Goal: Task Accomplishment & Management: Complete application form

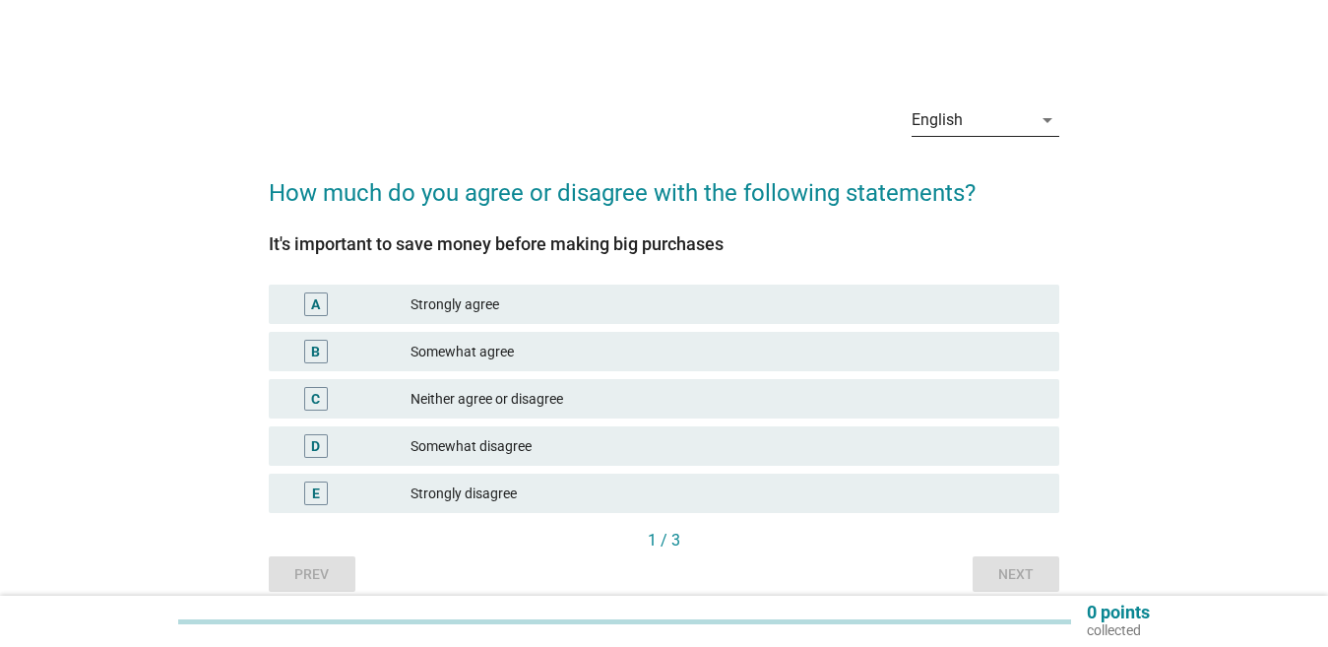
click at [978, 117] on div "English" at bounding box center [972, 120] width 120 height 32
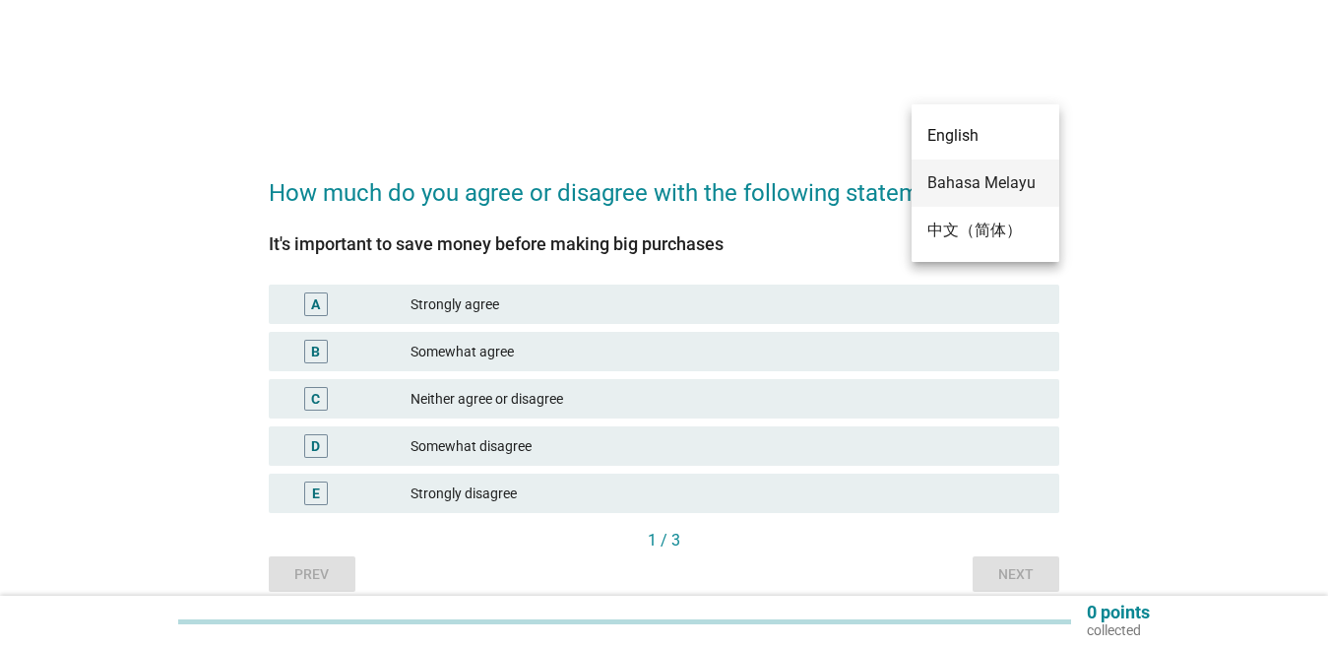
click at [977, 176] on div "Bahasa Melayu" at bounding box center [986, 183] width 116 height 24
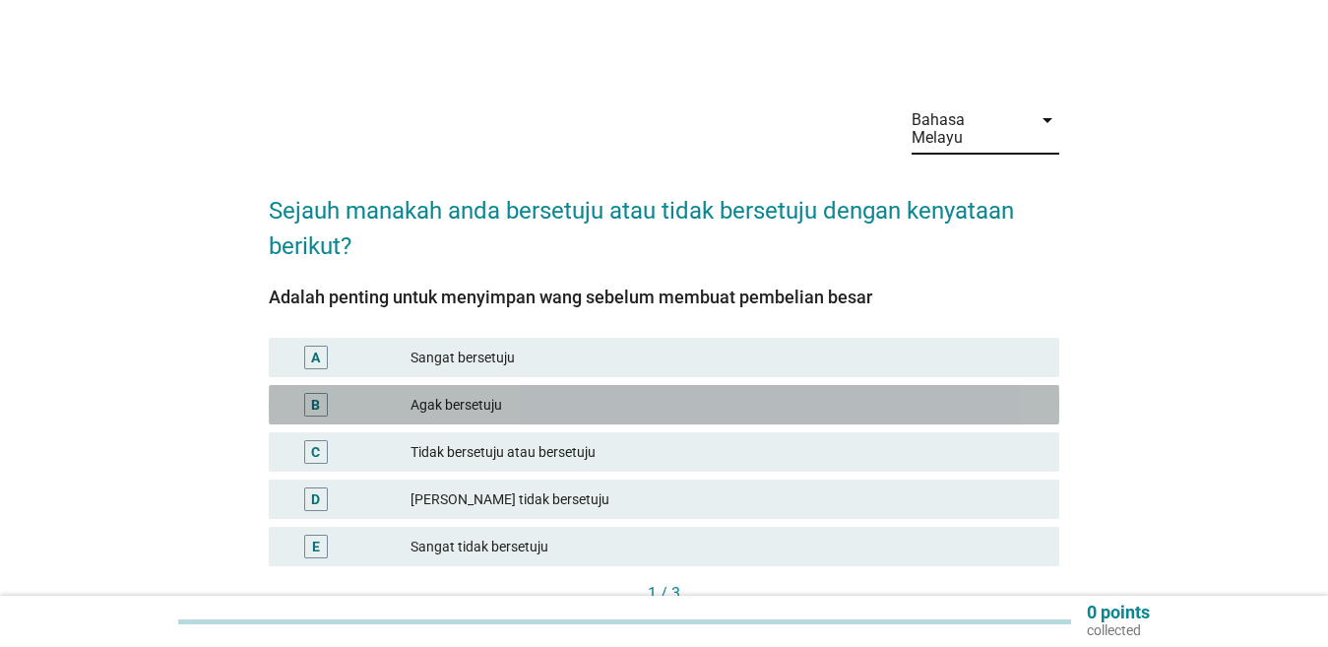
click at [497, 400] on div "Agak bersetuju" at bounding box center [727, 405] width 633 height 24
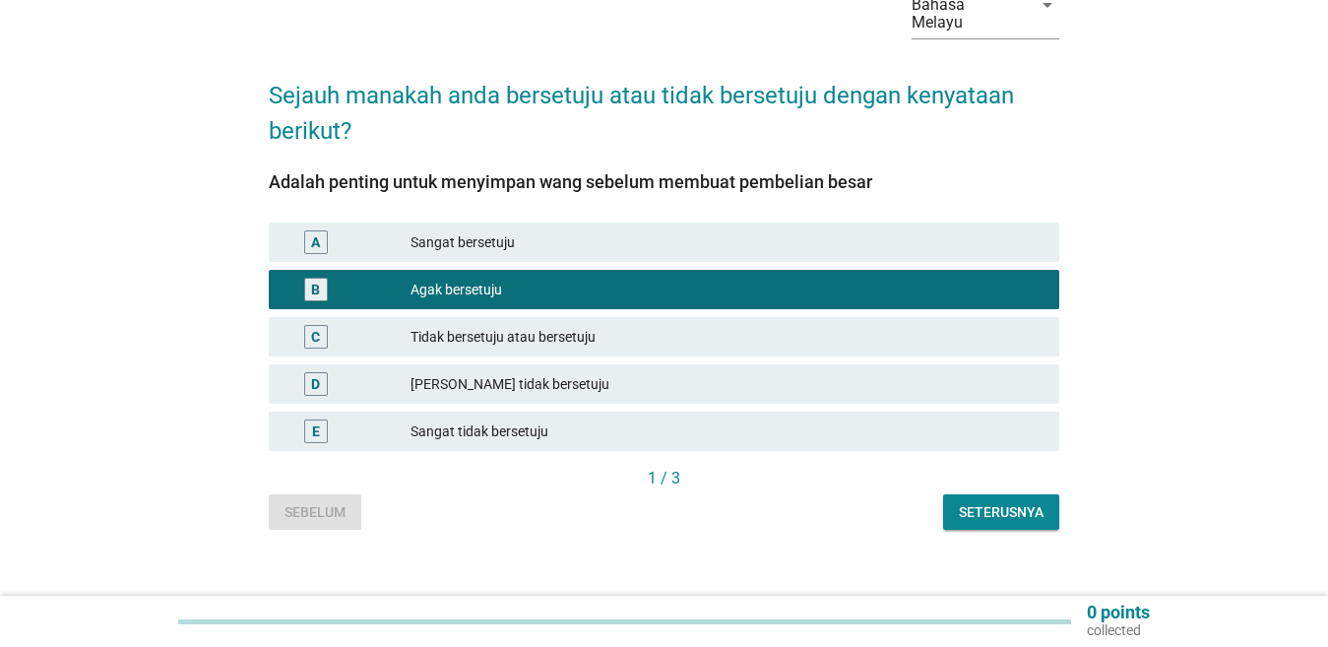
scroll to position [138, 0]
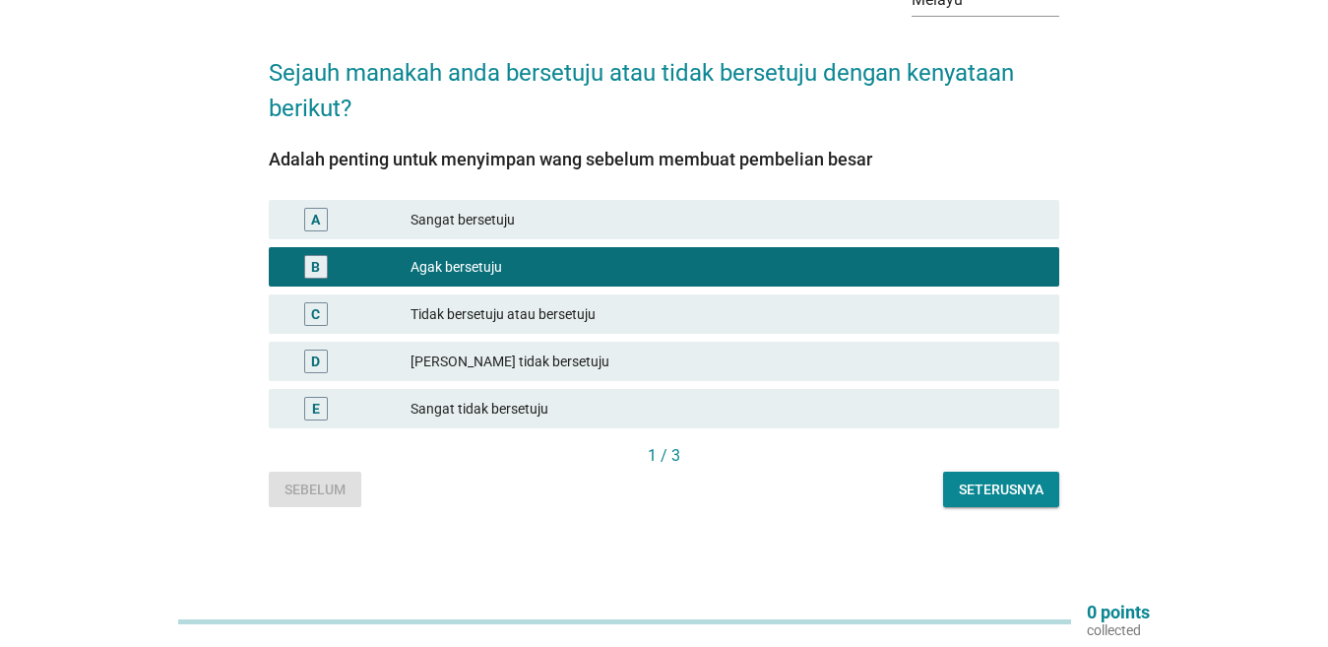
click at [1046, 508] on div "Bahasa Melayu arrow_drop_down Sejauh manakah anda bersetuju atau tidak bersetuj…" at bounding box center [664, 229] width 822 height 588
click at [1045, 501] on button "Seterusnya" at bounding box center [1001, 489] width 116 height 35
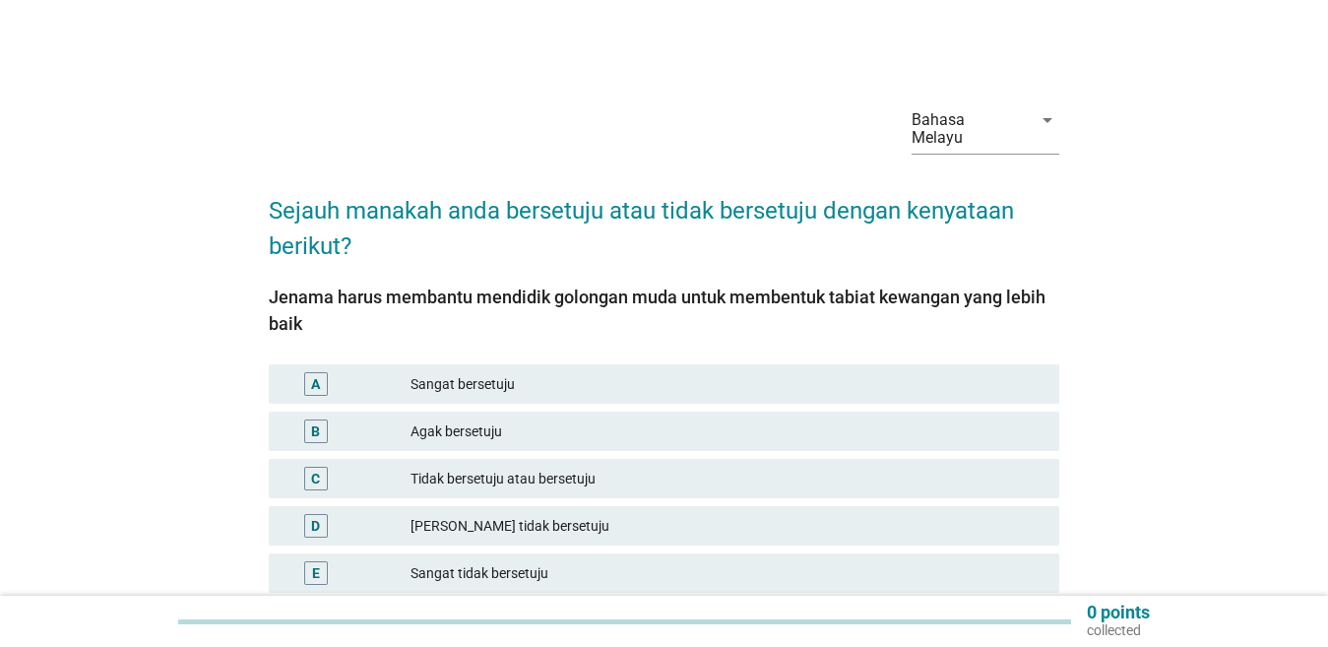
scroll to position [98, 0]
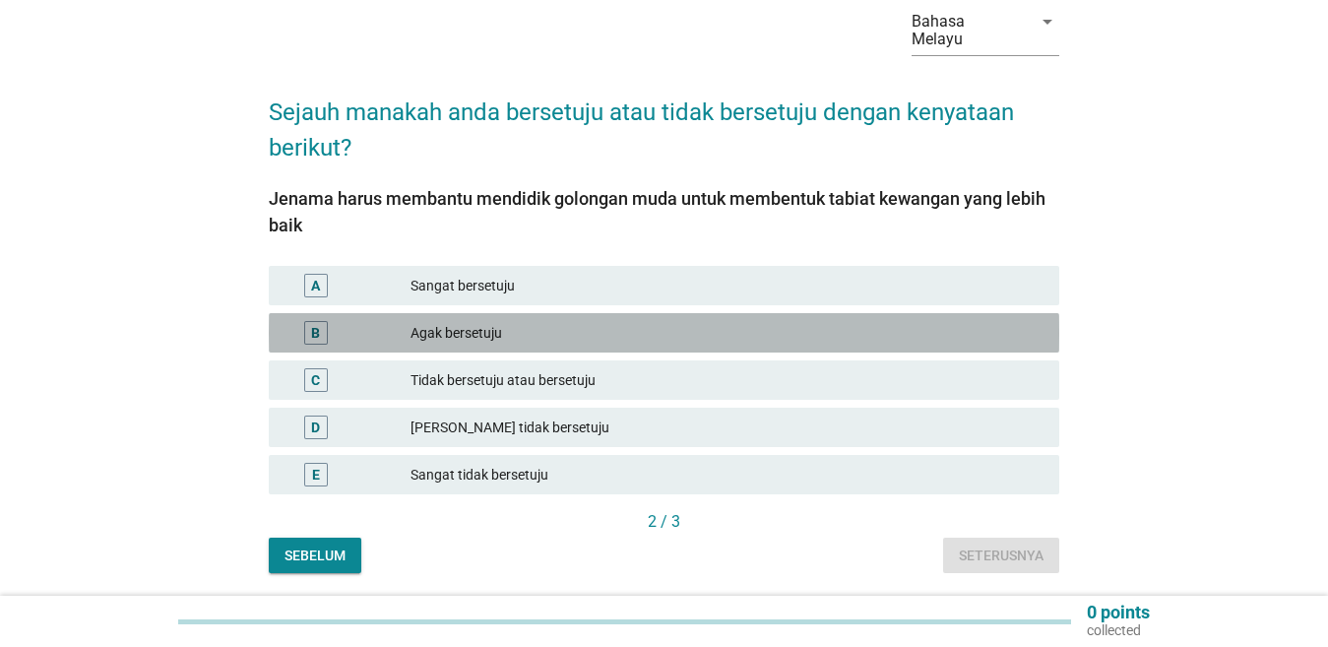
click at [563, 335] on div "Agak bersetuju" at bounding box center [727, 333] width 633 height 24
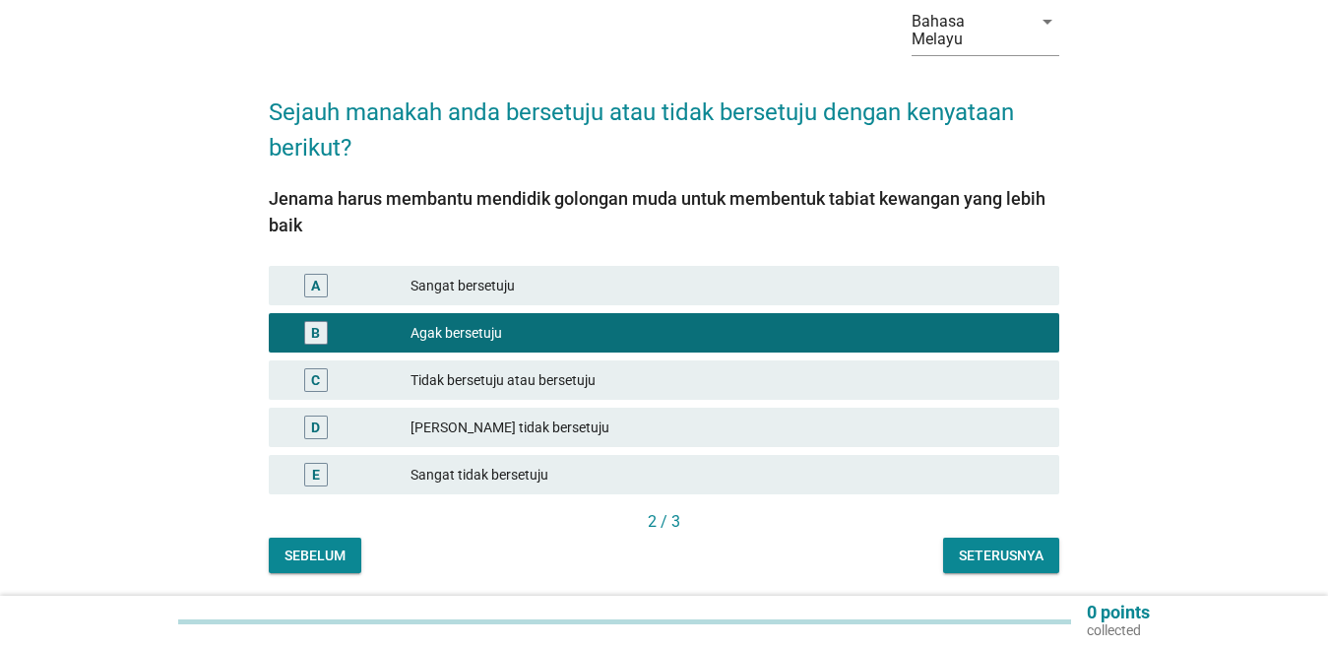
click at [994, 575] on div "Bahasa Melayu arrow_drop_down Sejauh manakah anda bersetuju atau tidak bersetuj…" at bounding box center [664, 281] width 822 height 615
click at [994, 572] on button "Seterusnya" at bounding box center [1001, 555] width 116 height 35
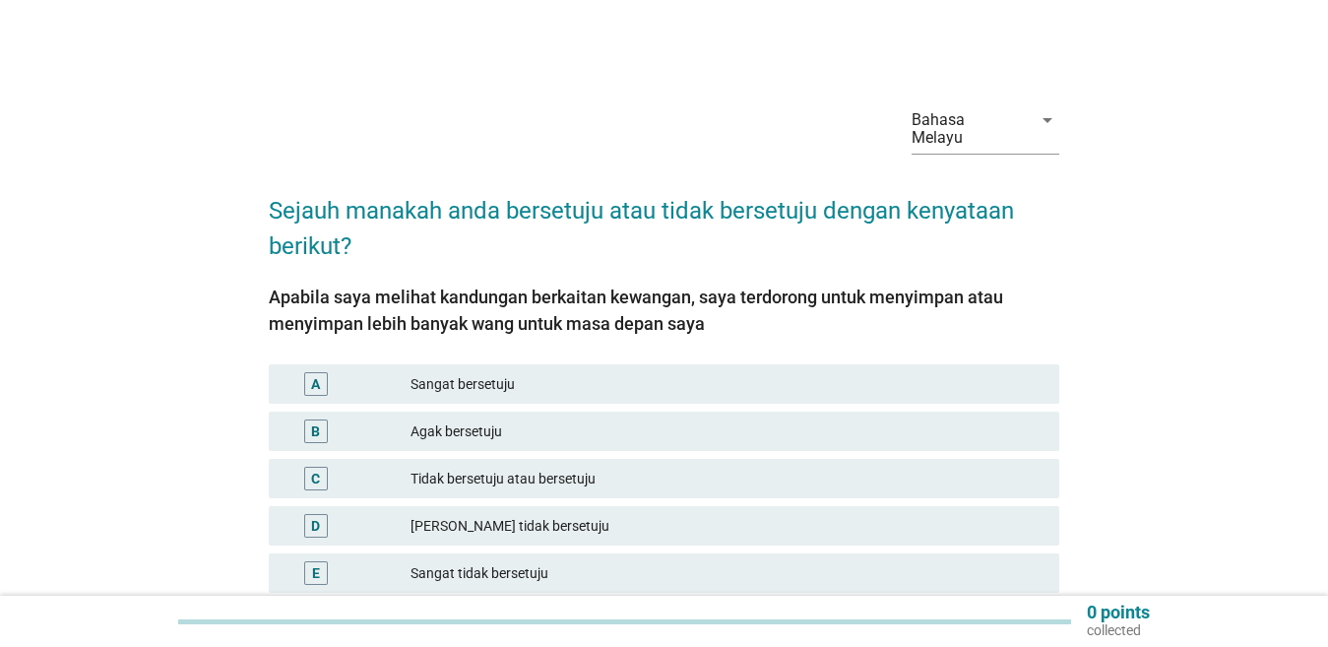
click at [480, 391] on div "Sangat bersetuju" at bounding box center [727, 384] width 633 height 24
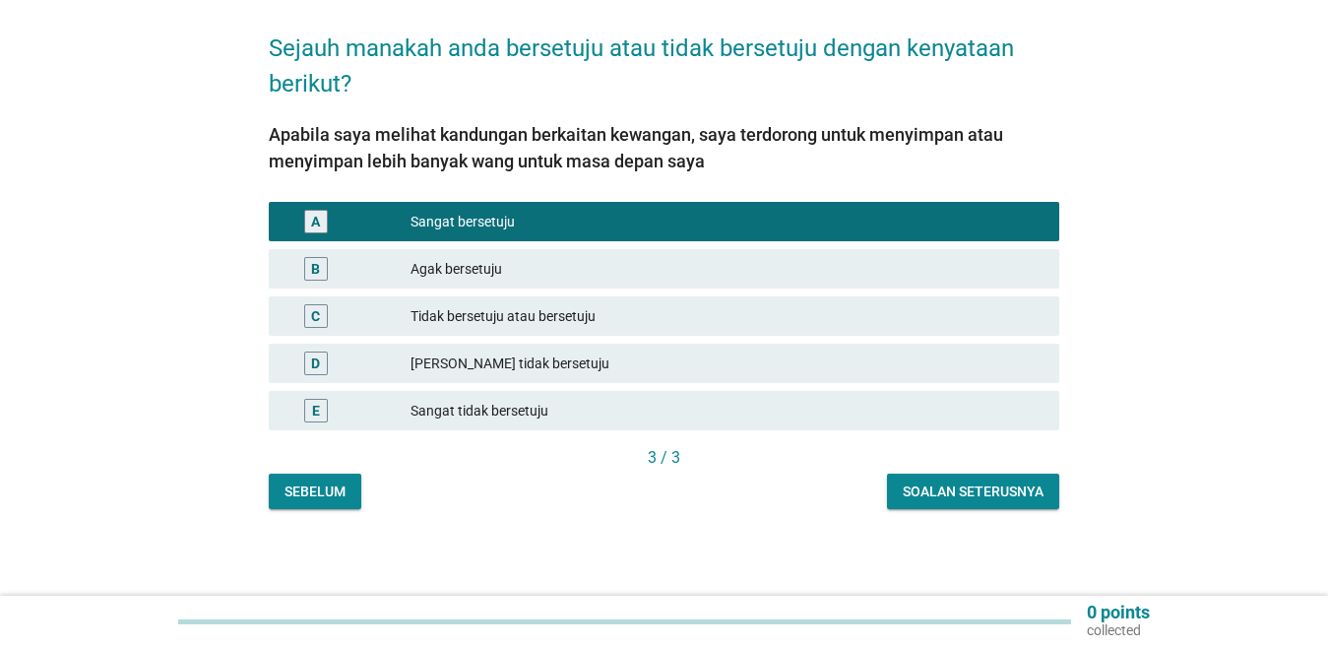
scroll to position [164, 0]
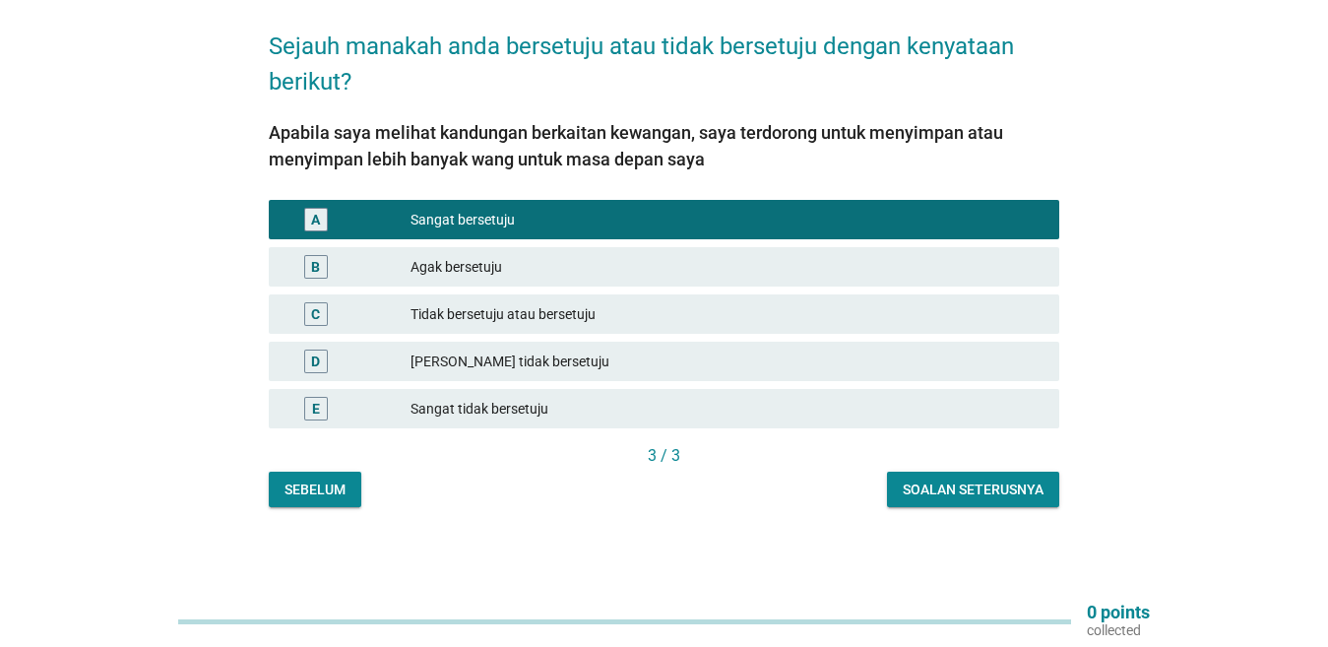
click at [1010, 496] on div "Soalan seterusnya" at bounding box center [973, 490] width 141 height 21
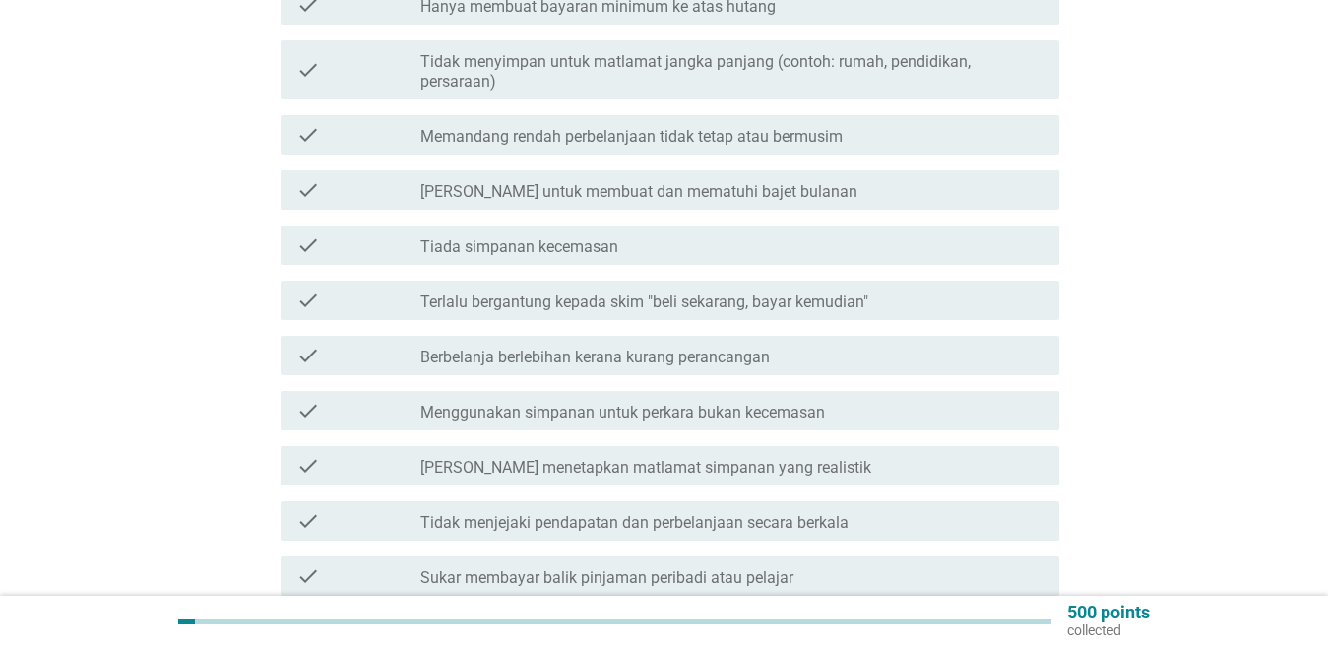
scroll to position [591, 0]
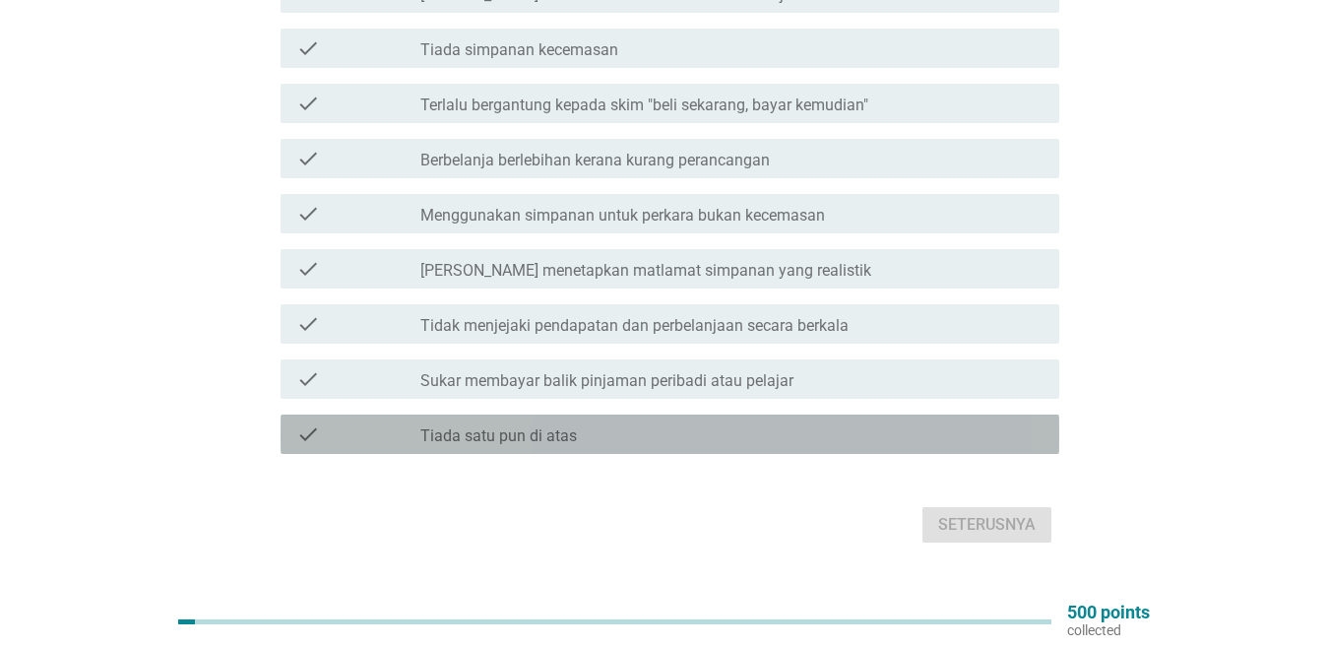
click at [547, 443] on label "Tiada satu pun di atas" at bounding box center [499, 436] width 157 height 20
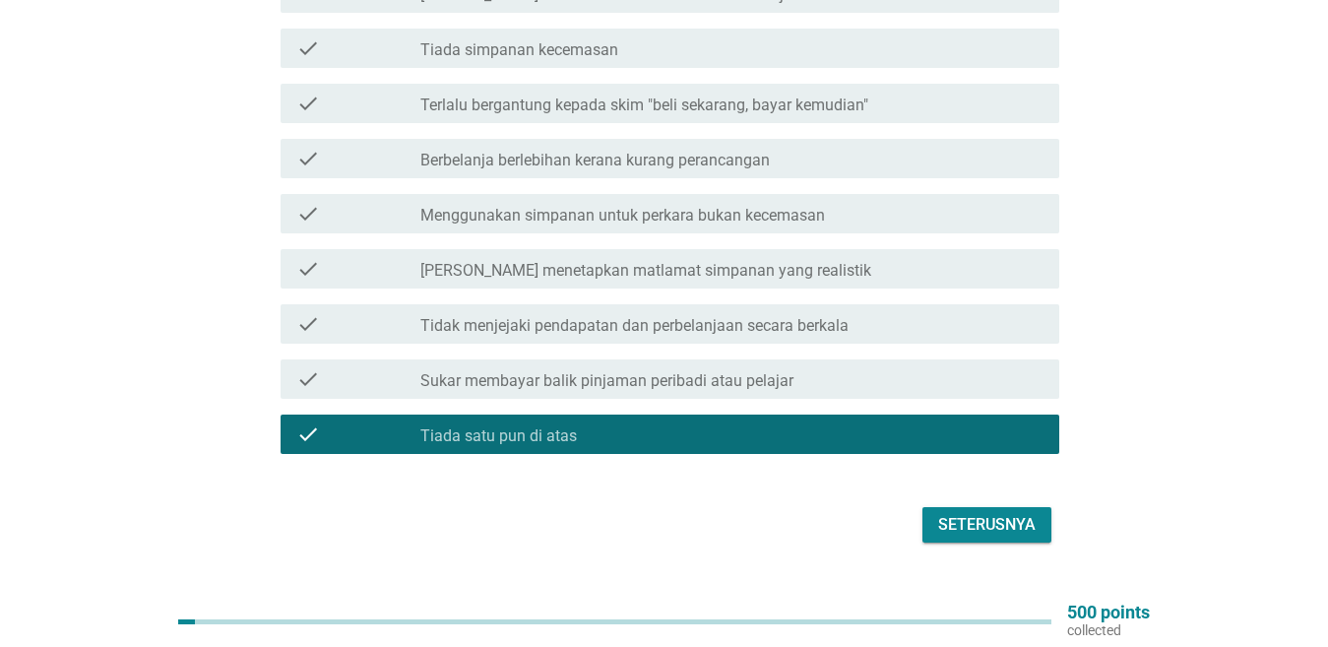
click at [958, 547] on div "Seterusnya" at bounding box center [664, 524] width 791 height 47
click at [967, 529] on div "Seterusnya" at bounding box center [986, 525] width 97 height 24
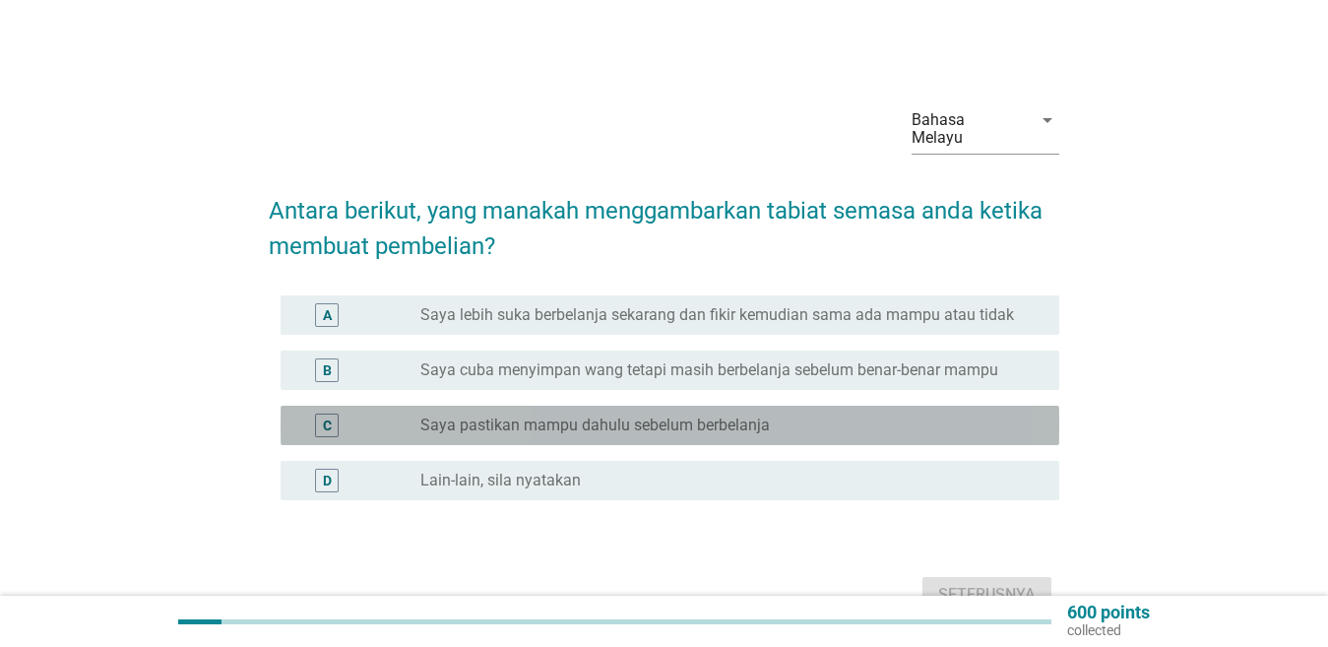
click at [733, 435] on div "radio_button_unchecked Saya pastikan mampu dahulu sebelum berbelanja" at bounding box center [732, 426] width 623 height 24
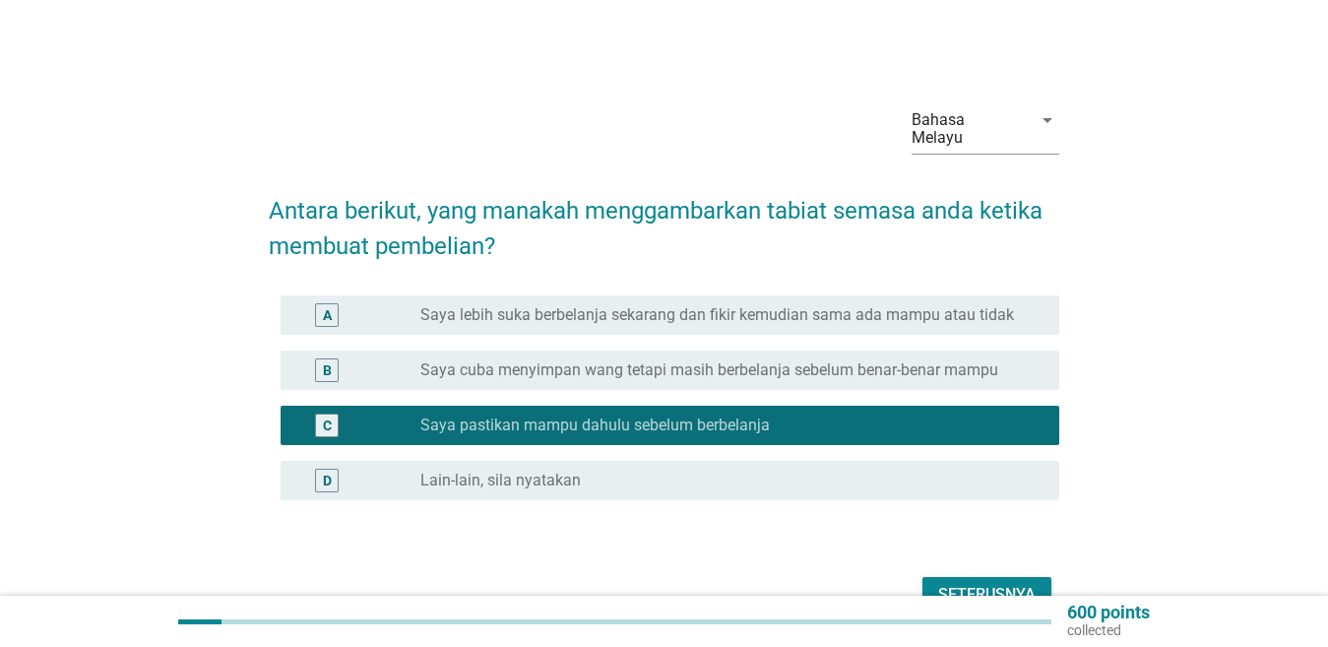
click at [938, 579] on button "Seterusnya" at bounding box center [987, 594] width 129 height 35
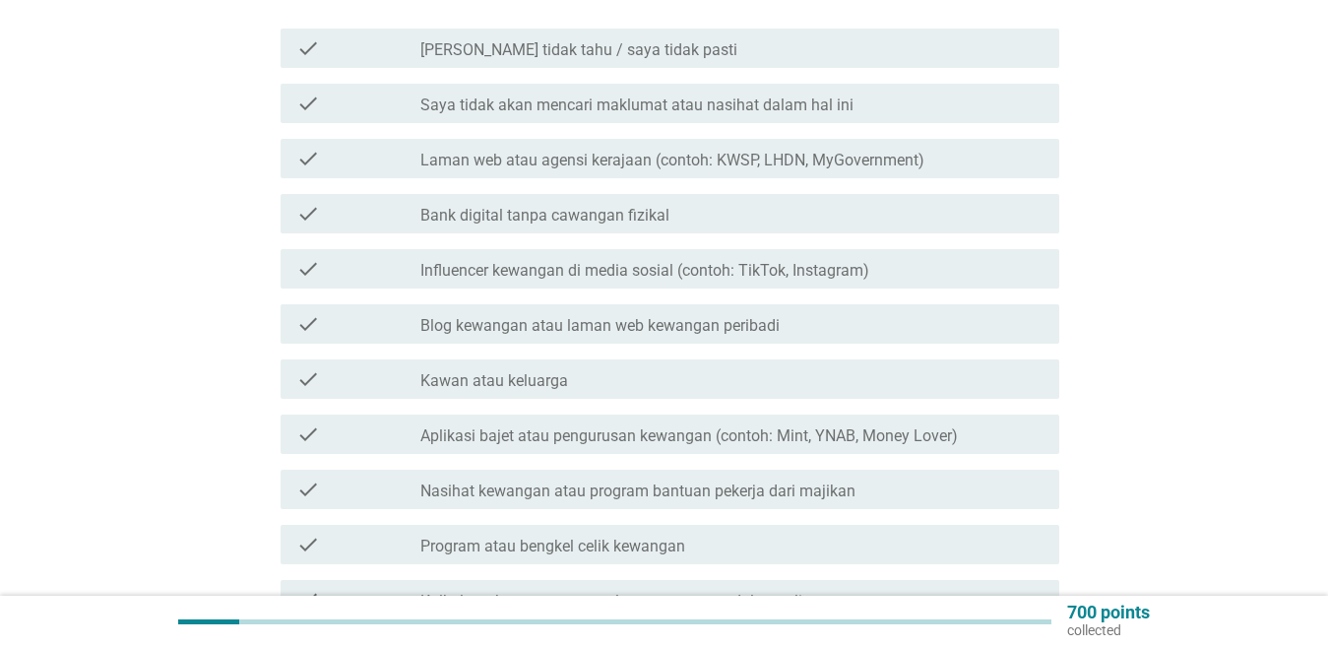
scroll to position [197, 0]
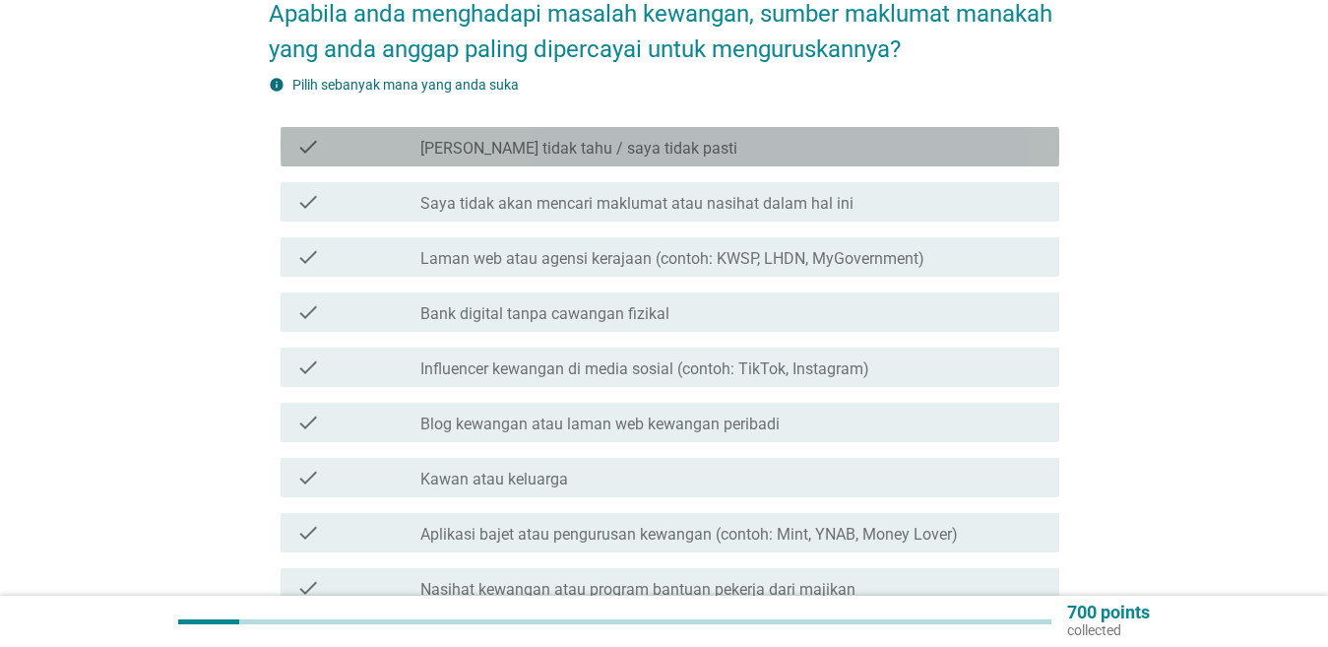
click at [579, 139] on label "[PERSON_NAME] tidak tahu / saya tidak pasti" at bounding box center [579, 149] width 317 height 20
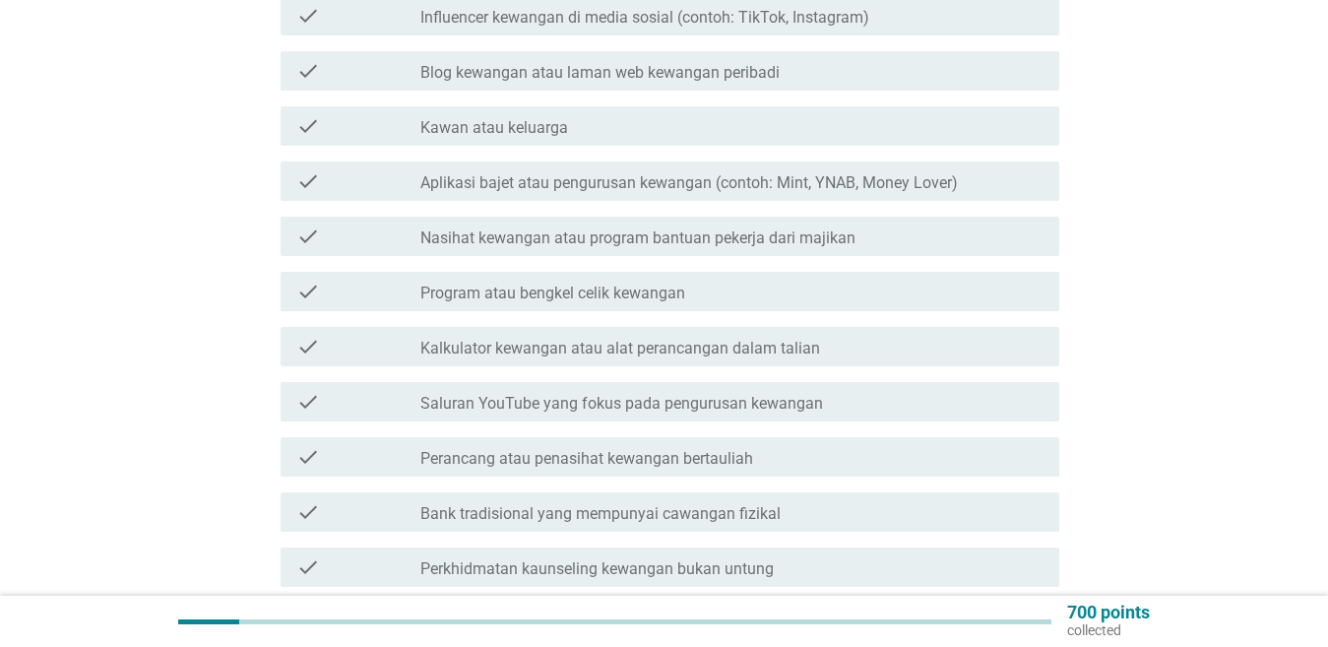
scroll to position [778, 0]
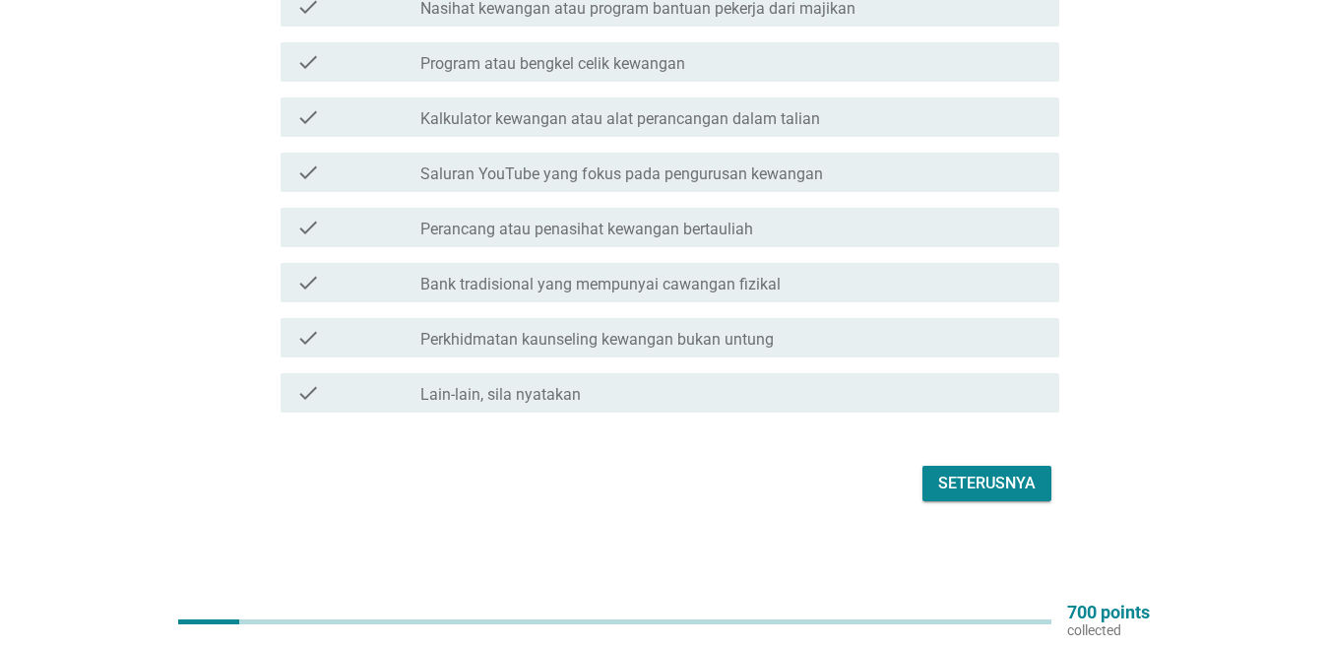
click at [1011, 491] on div "Seterusnya" at bounding box center [986, 484] width 97 height 24
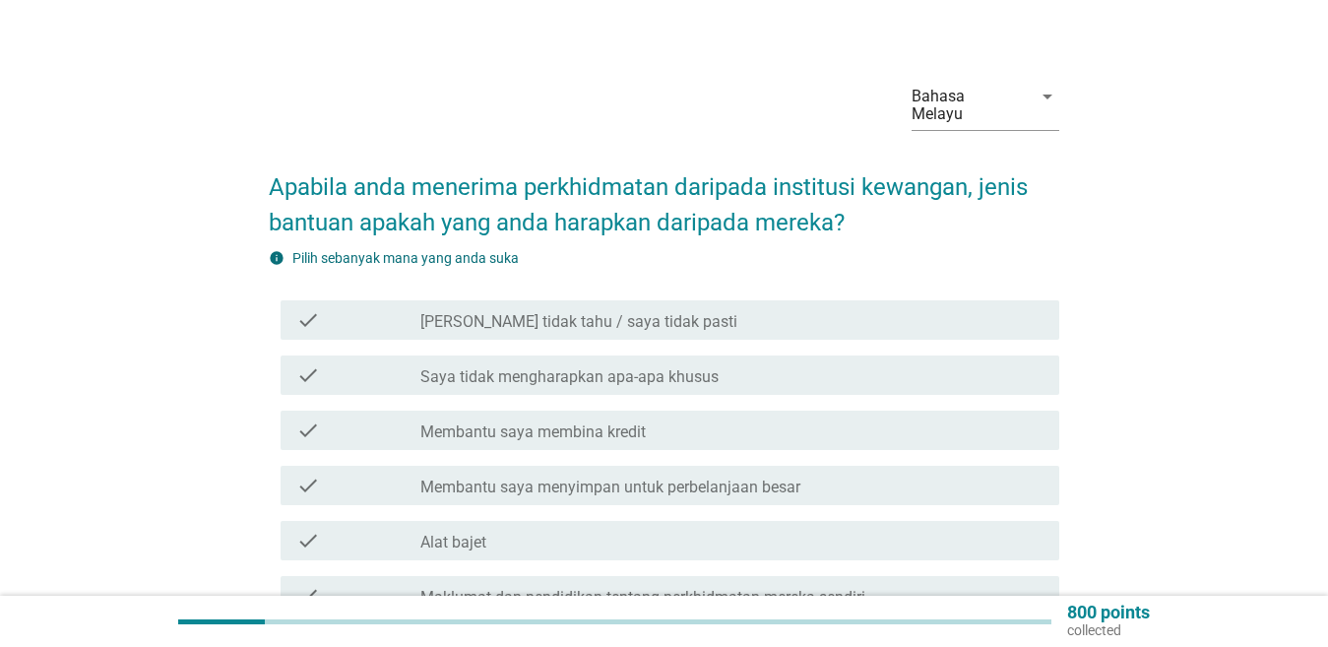
scroll to position [0, 0]
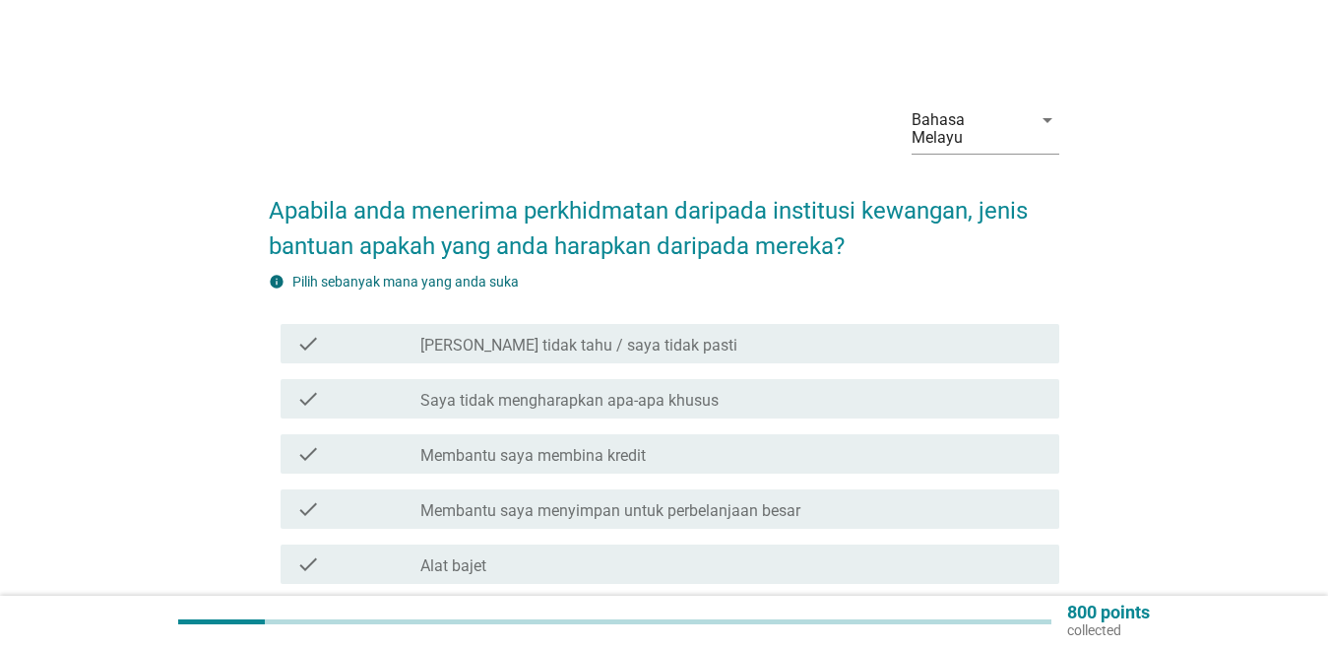
click at [660, 341] on div "check_box_outline_blank Saya tidak tahu / saya tidak pasti" at bounding box center [732, 344] width 623 height 24
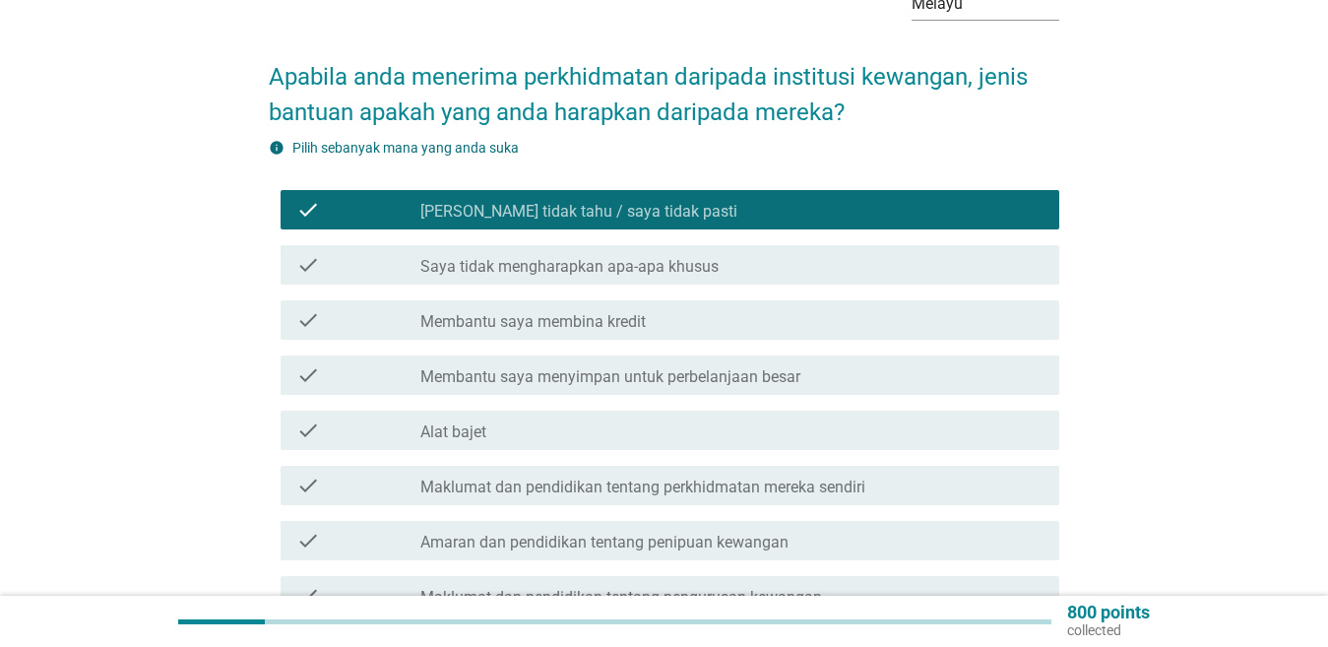
scroll to position [394, 0]
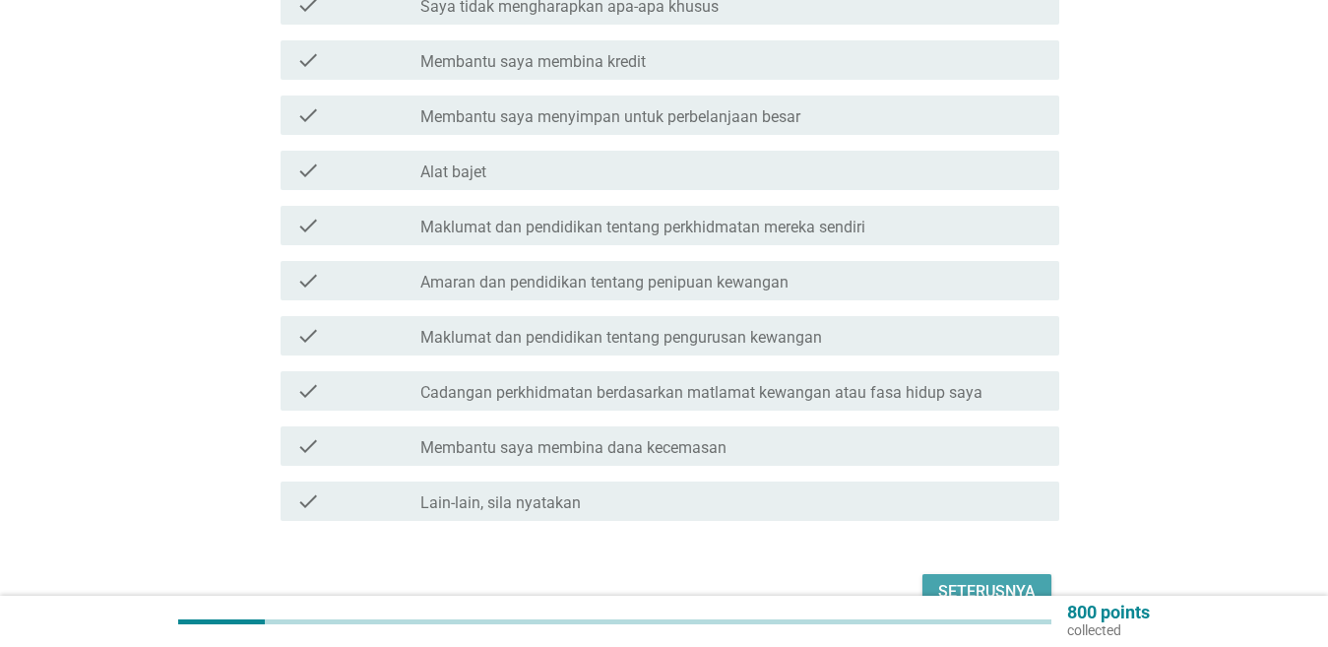
click at [1009, 586] on div "Seterusnya" at bounding box center [986, 592] width 97 height 24
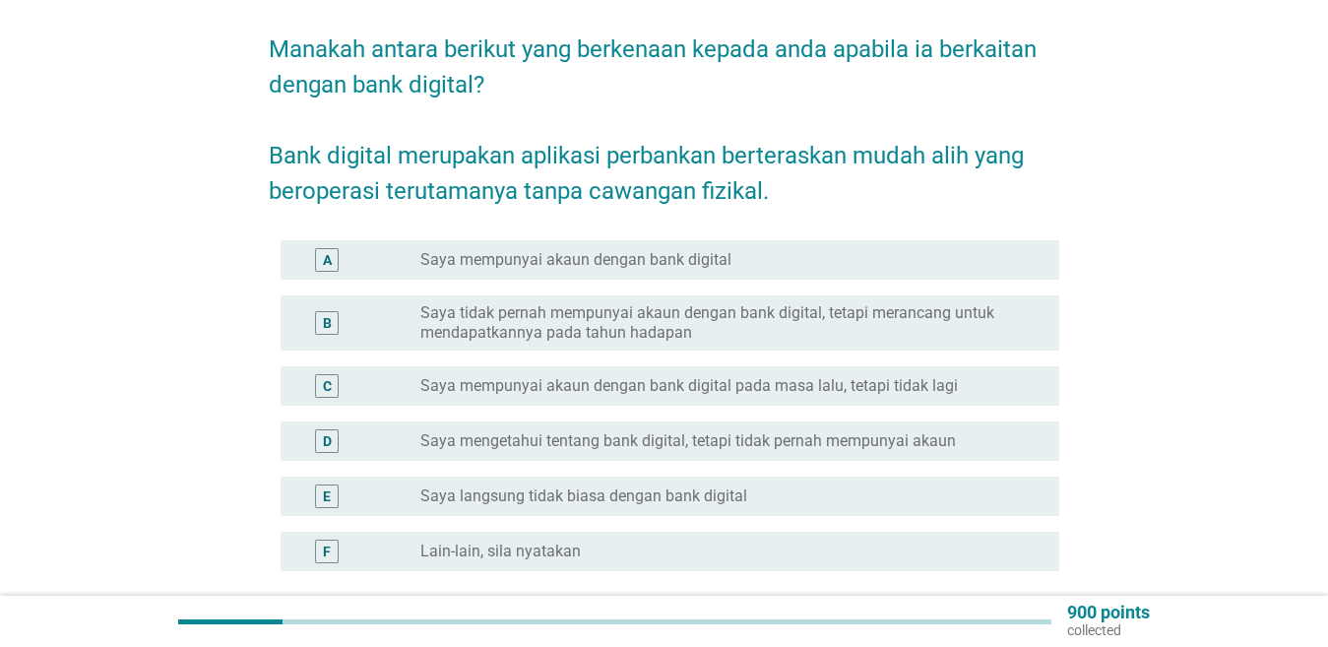
scroll to position [197, 0]
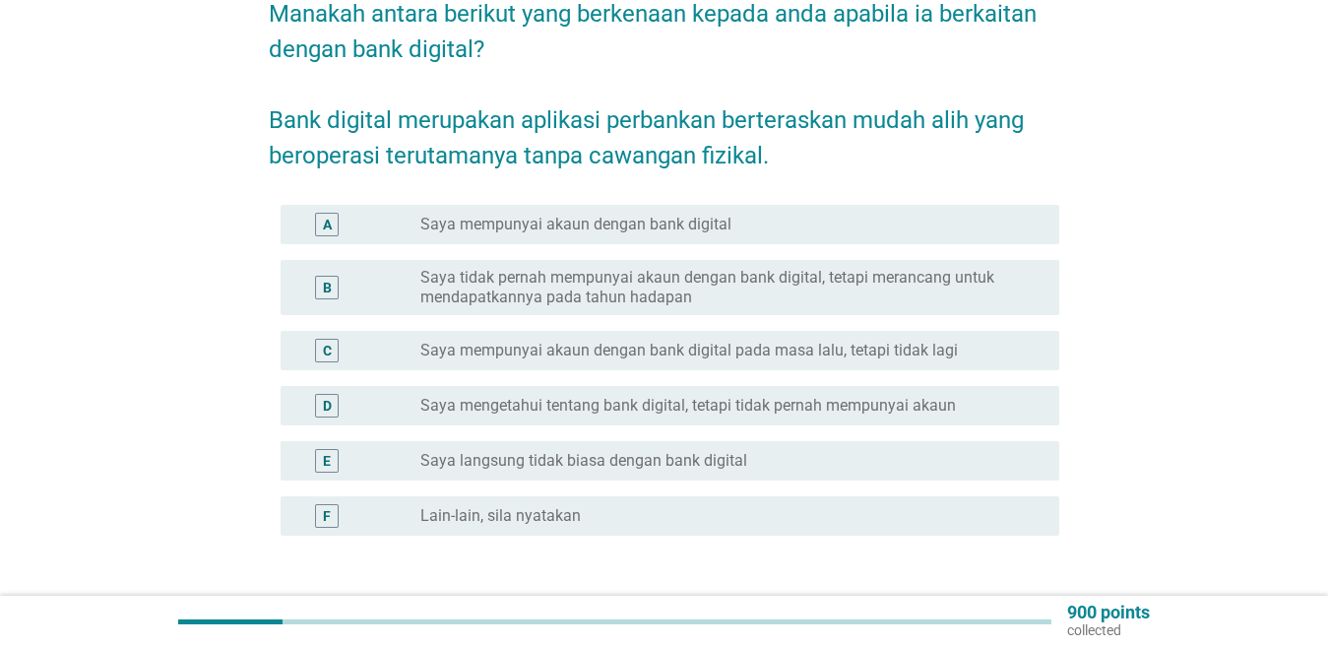
click at [640, 280] on label "Saya tidak pernah mempunyai akaun dengan bank digital, tetapi merancang untuk m…" at bounding box center [725, 287] width 608 height 39
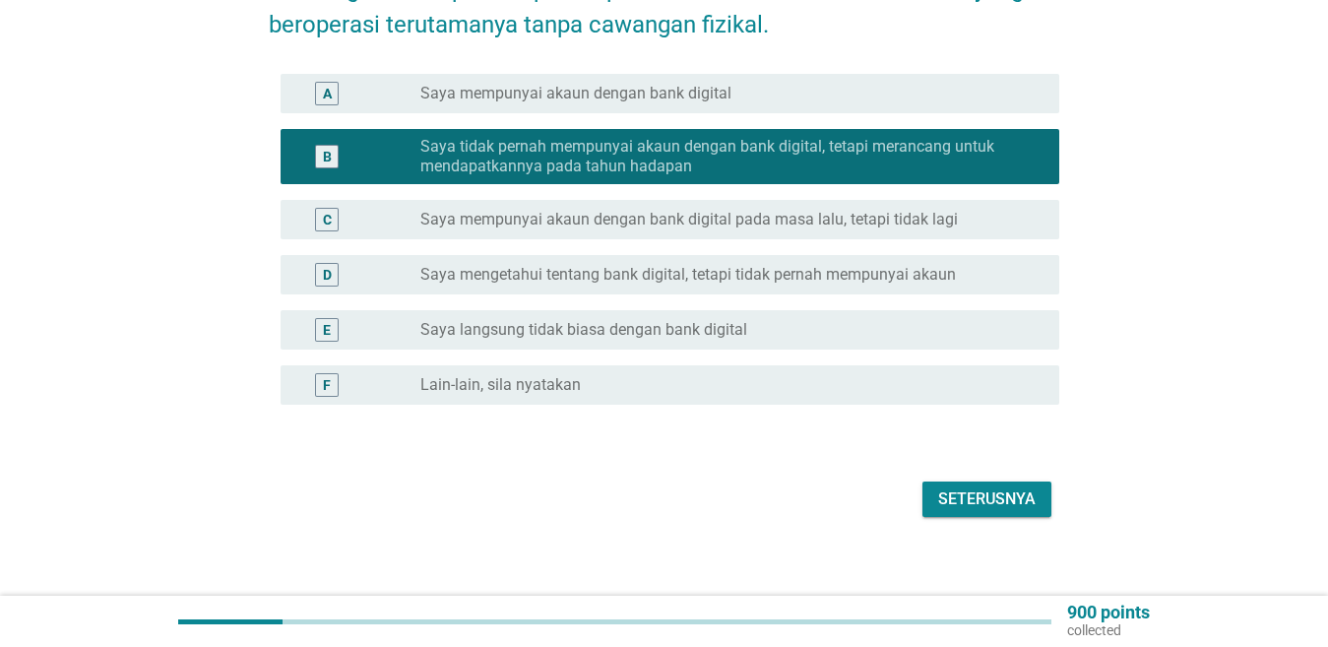
scroll to position [344, 0]
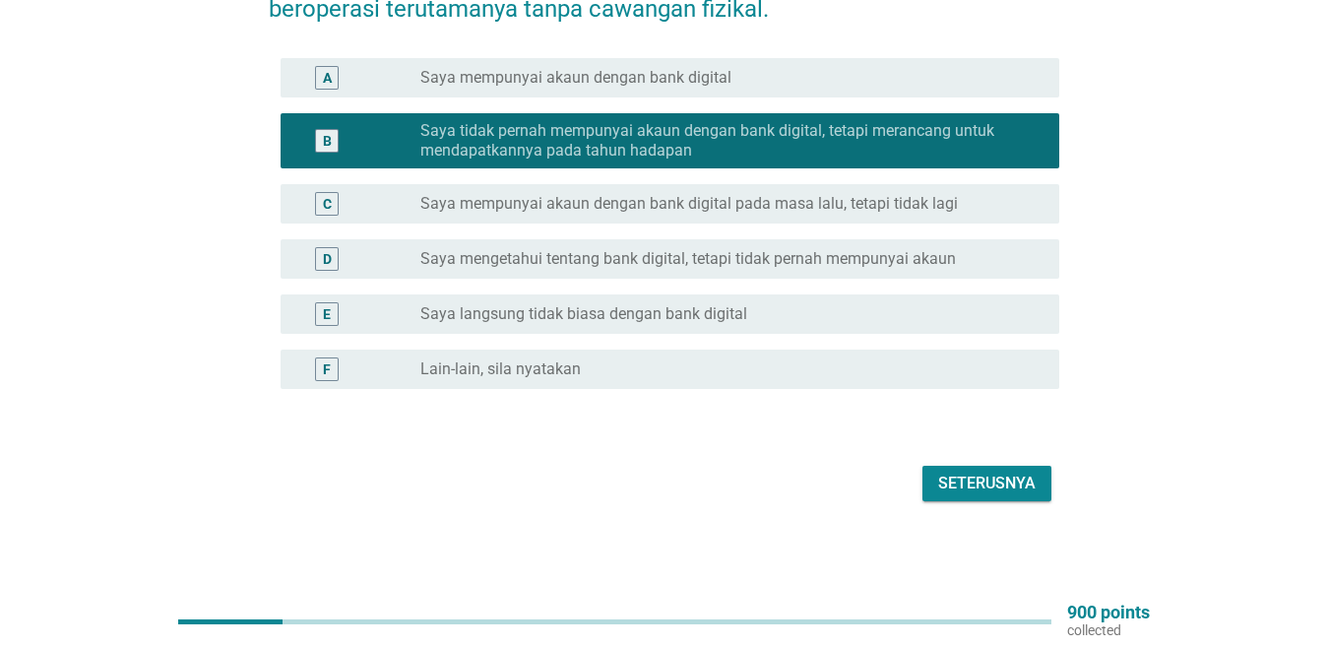
click at [963, 480] on div "Seterusnya" at bounding box center [986, 484] width 97 height 24
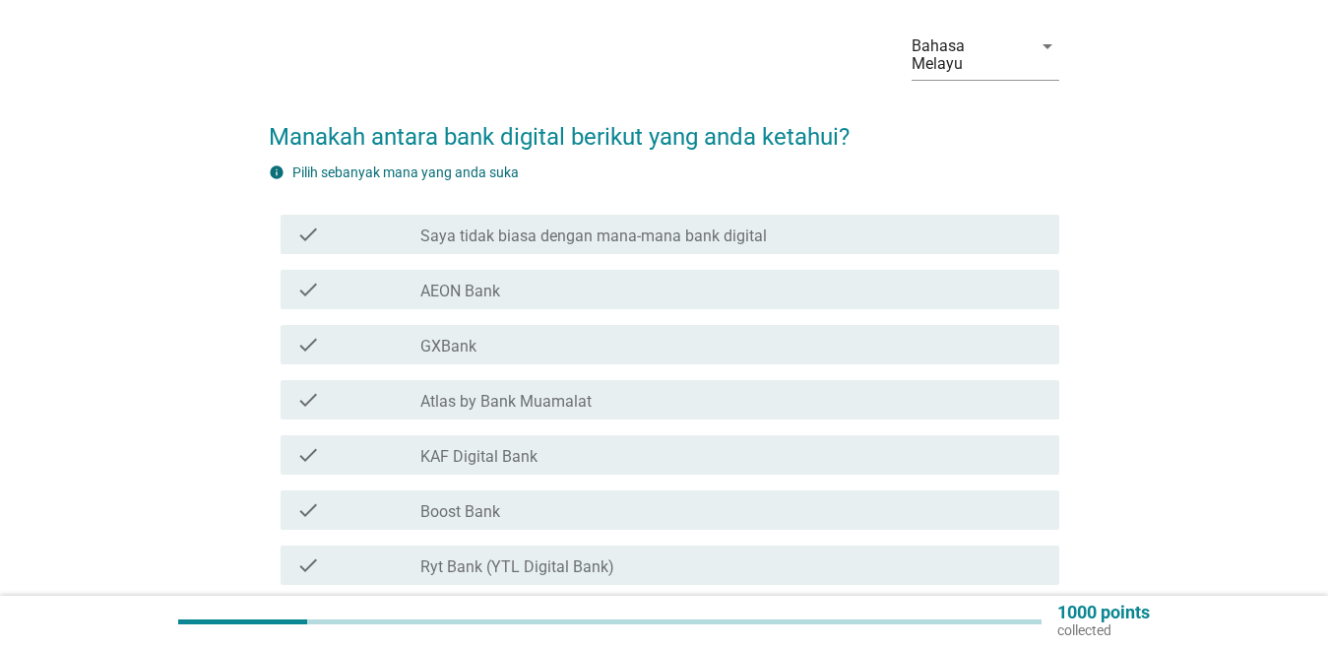
scroll to position [98, 0]
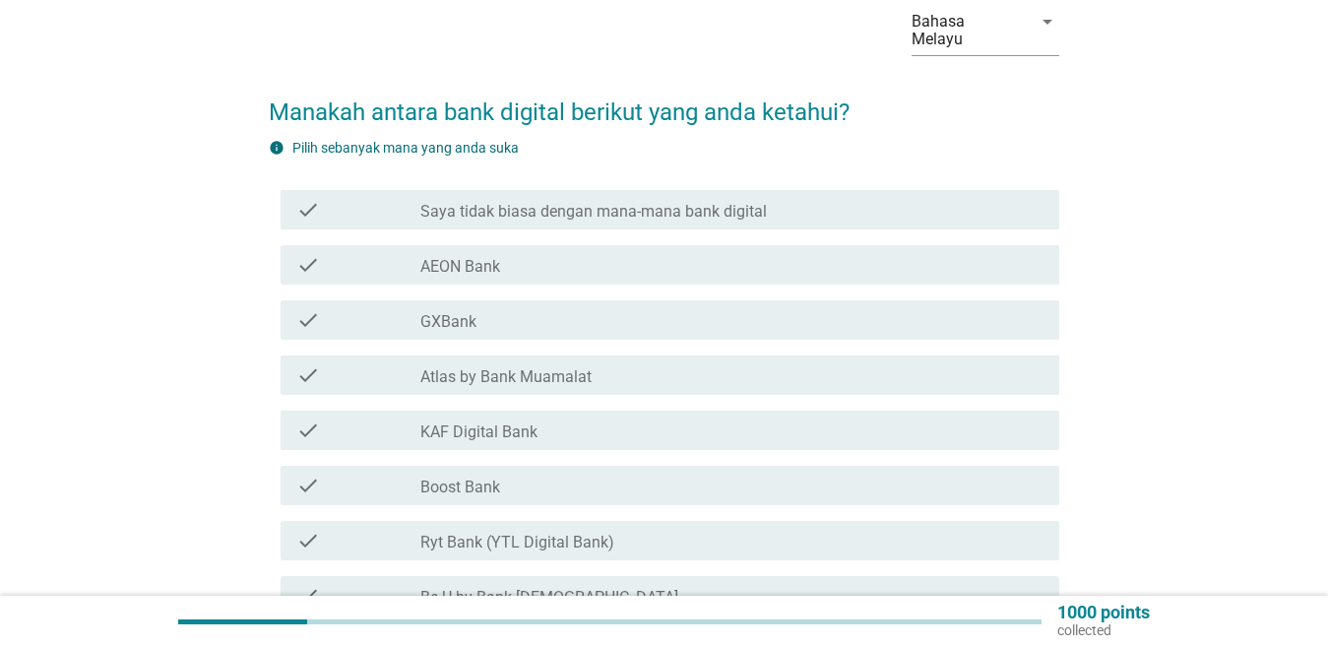
click at [507, 317] on div "check_box_outline_blank GXBank" at bounding box center [732, 320] width 623 height 24
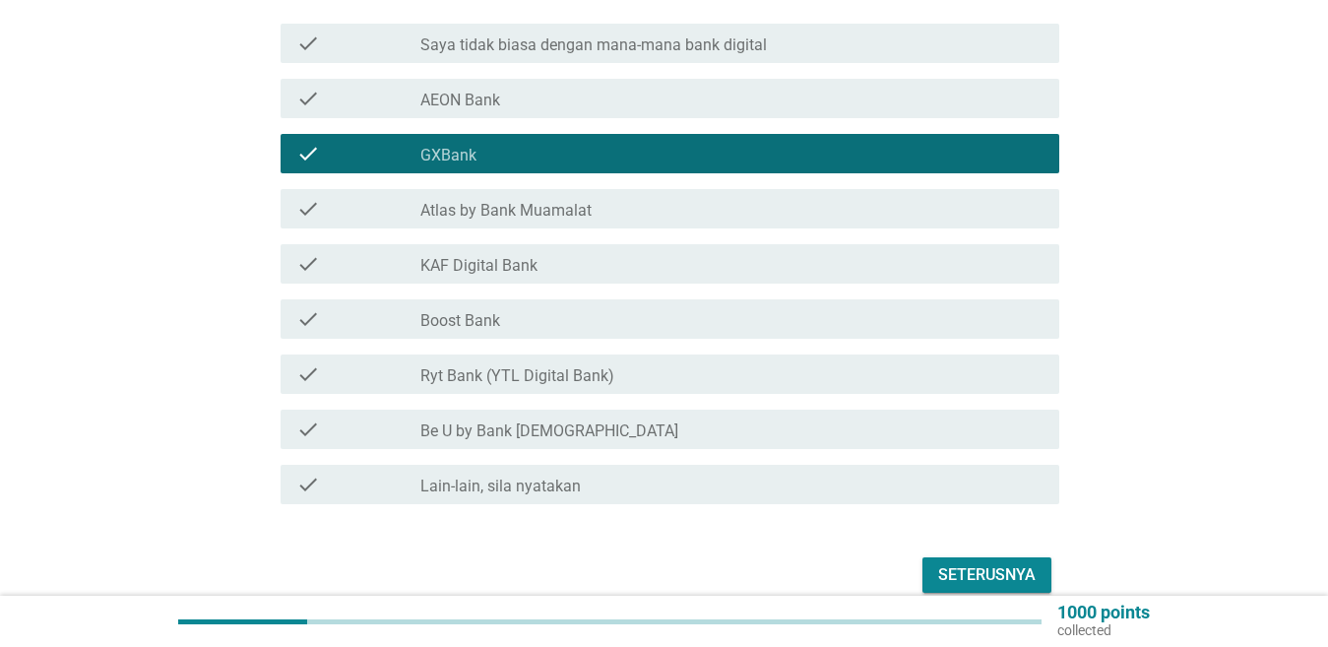
scroll to position [295, 0]
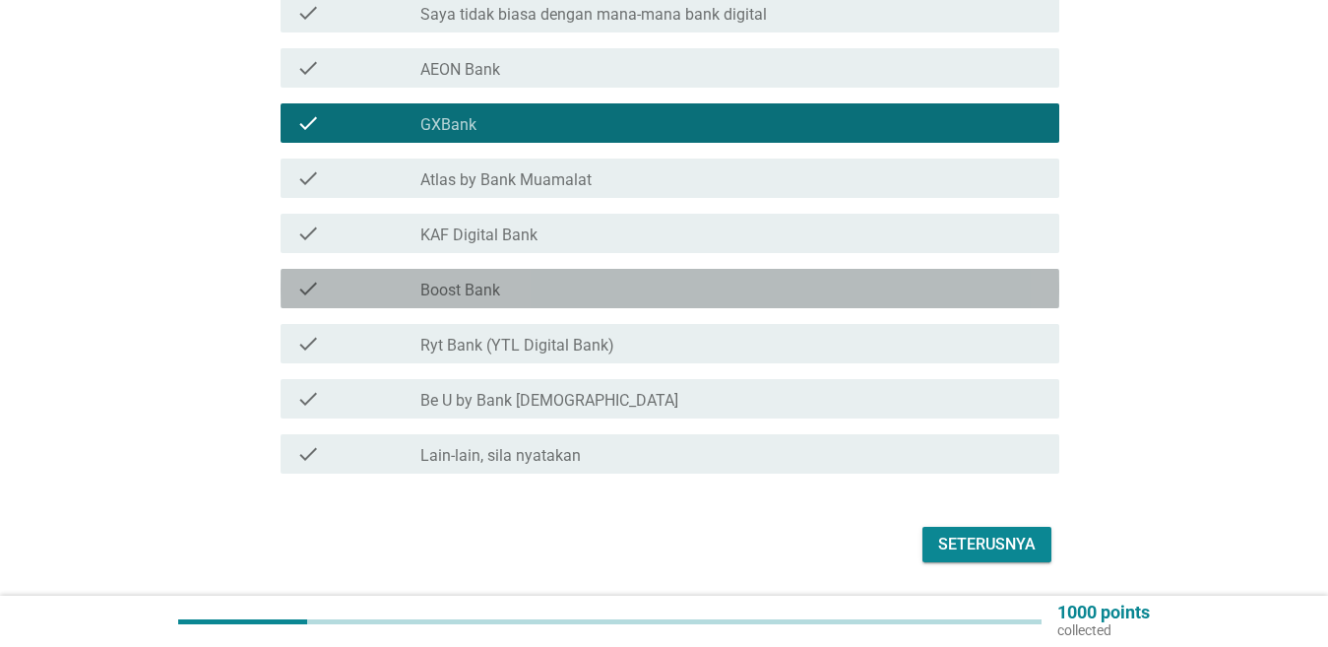
click at [542, 306] on div "check check_box_outline_blank Boost Bank" at bounding box center [670, 288] width 779 height 39
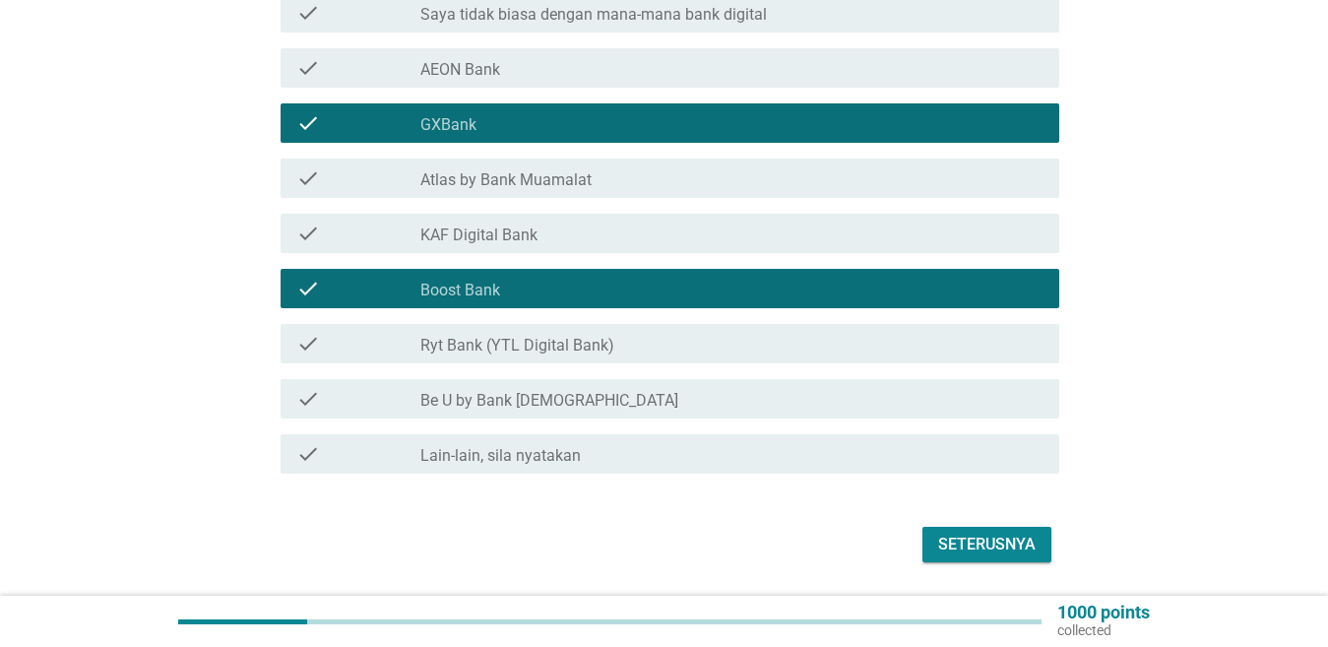
click at [961, 554] on div "Seterusnya" at bounding box center [986, 545] width 97 height 24
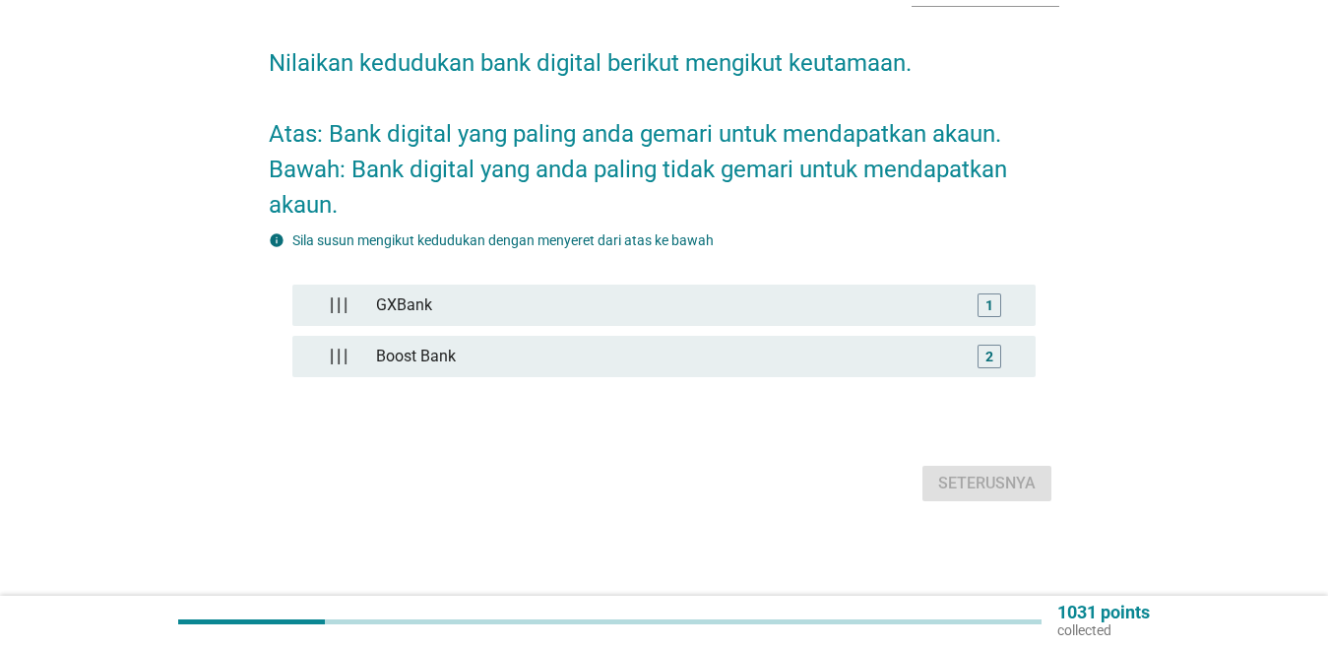
scroll to position [0, 0]
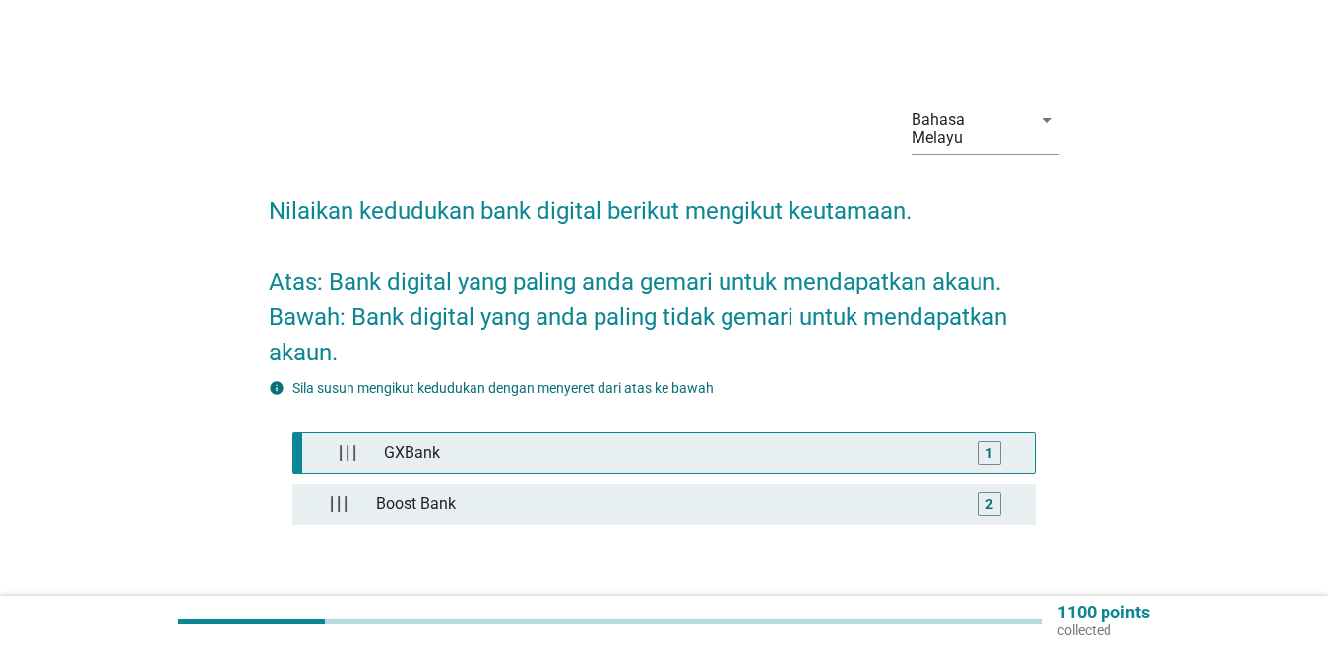
click at [719, 459] on div "GXBank" at bounding box center [668, 452] width 585 height 39
click at [969, 449] on div "1" at bounding box center [989, 453] width 59 height 24
click at [979, 448] on div "1" at bounding box center [990, 453] width 24 height 24
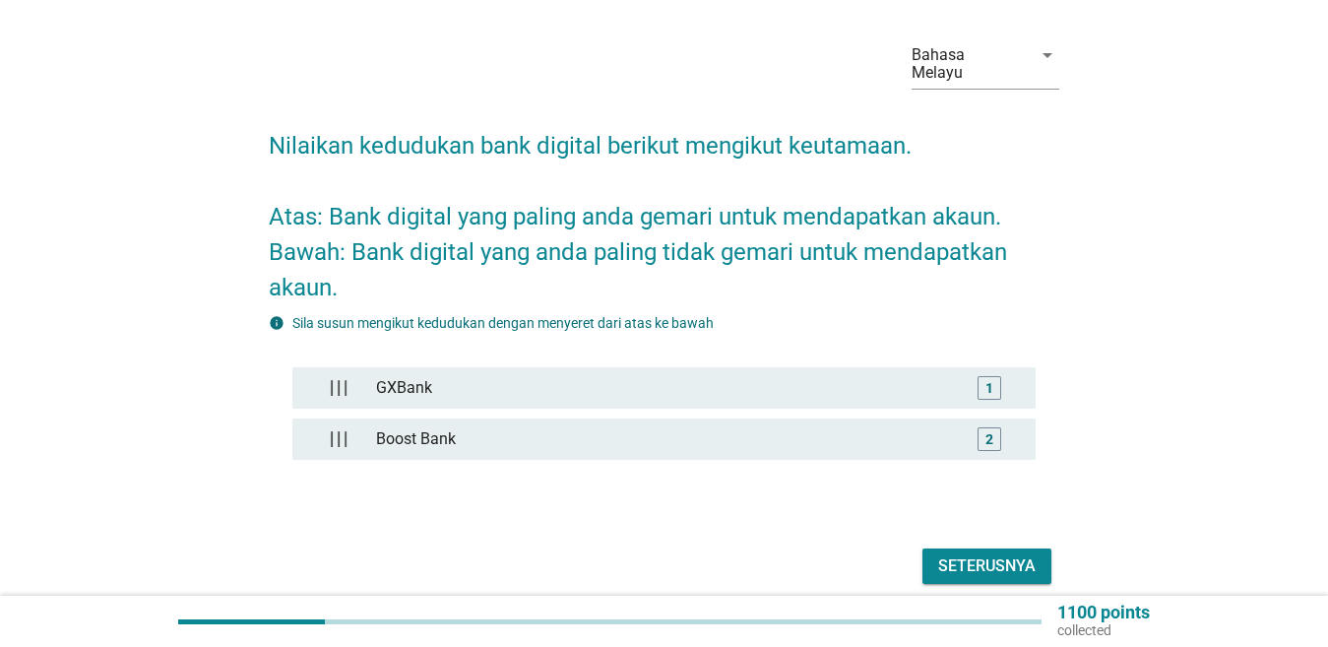
scroll to position [148, 0]
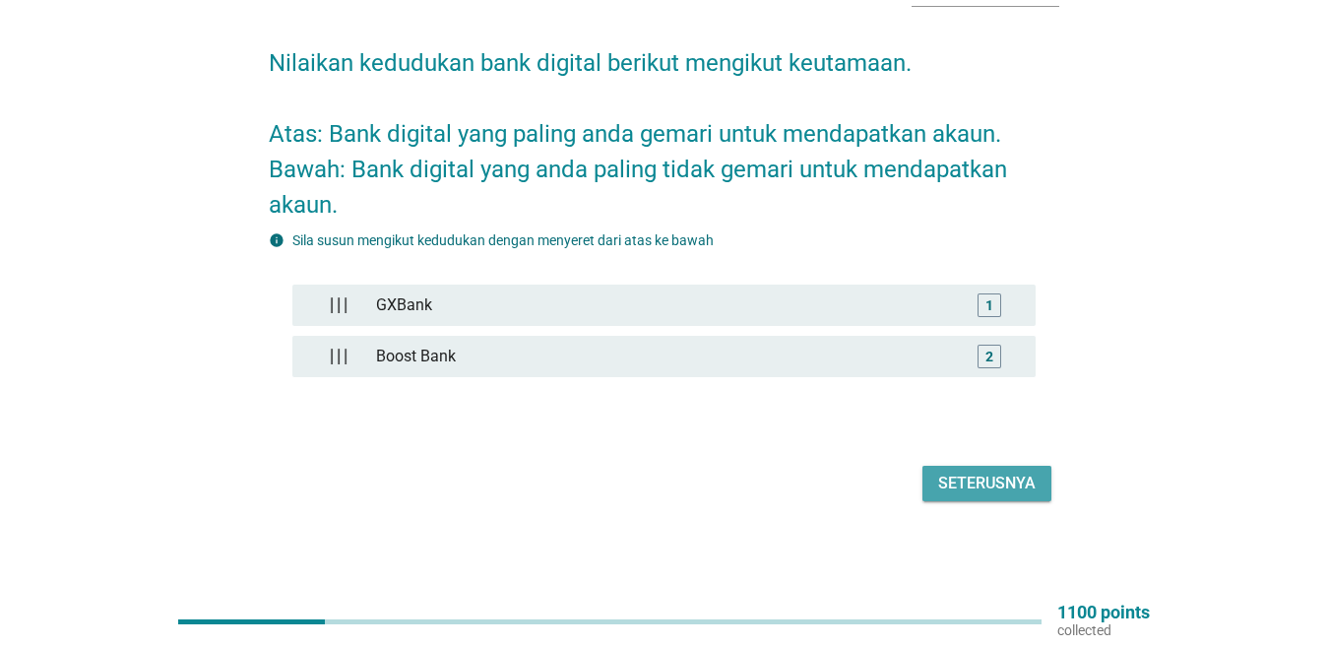
click at [1016, 480] on div "Seterusnya" at bounding box center [986, 484] width 97 height 24
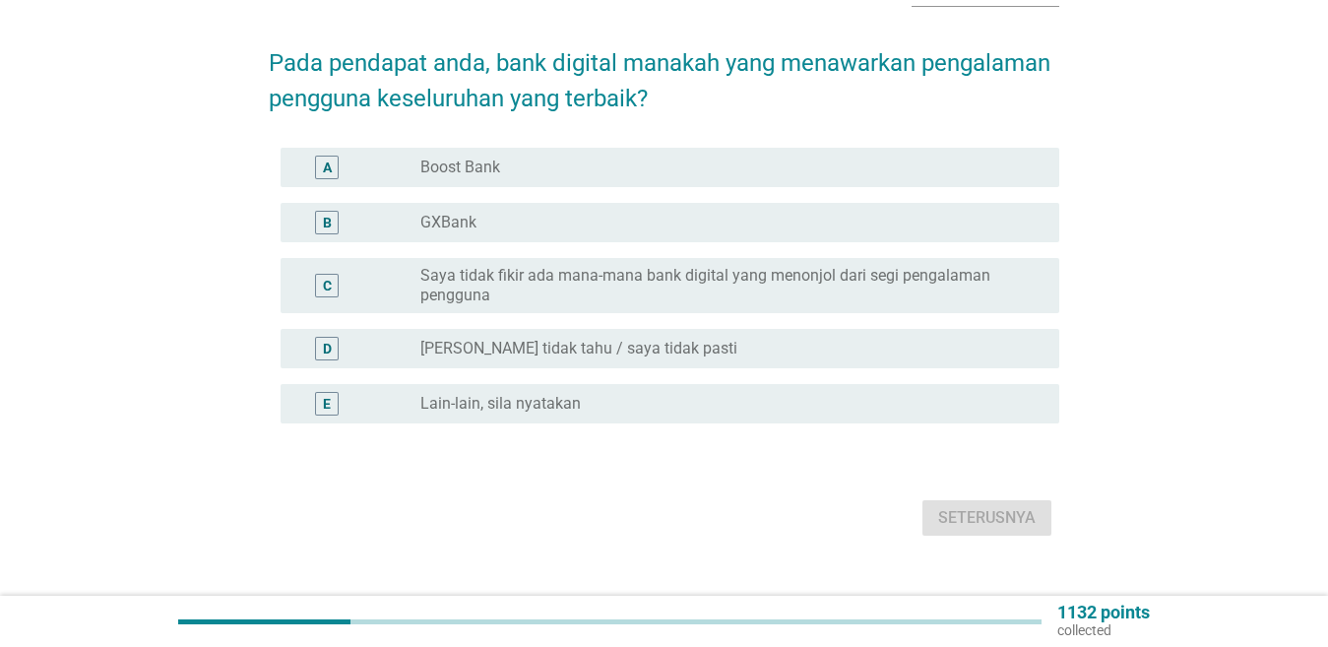
scroll to position [0, 0]
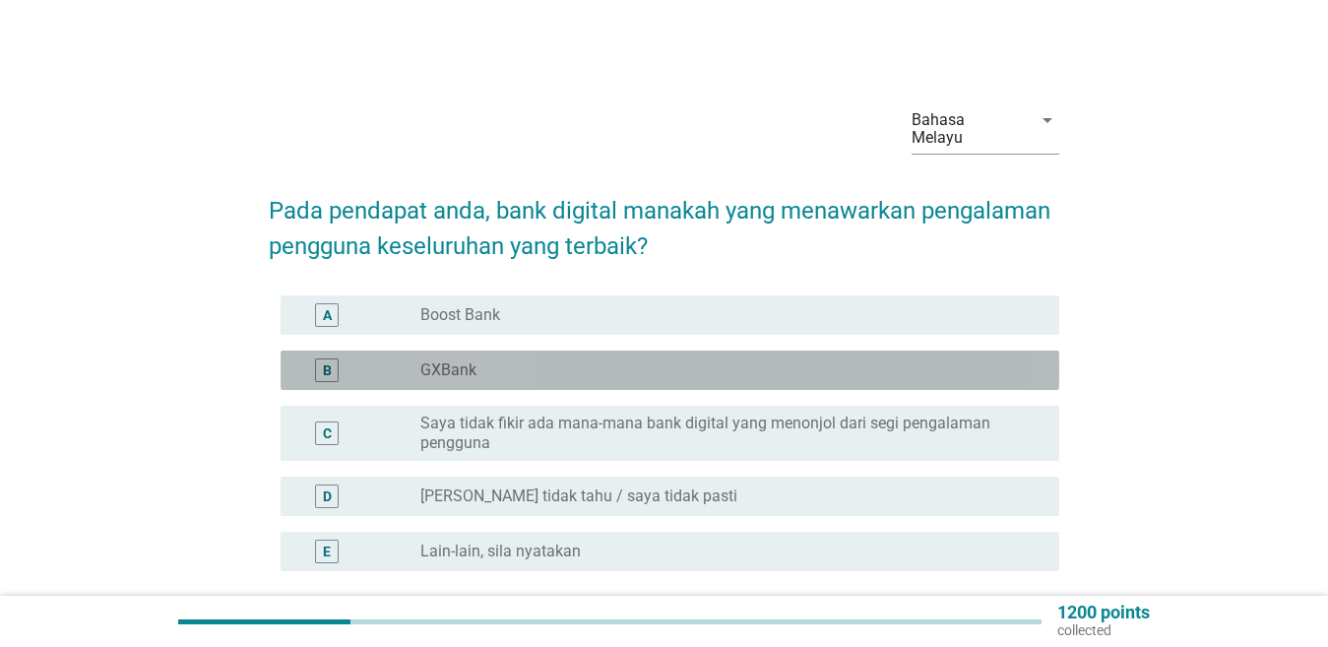
click at [685, 377] on div "radio_button_unchecked GXBank" at bounding box center [725, 370] width 608 height 20
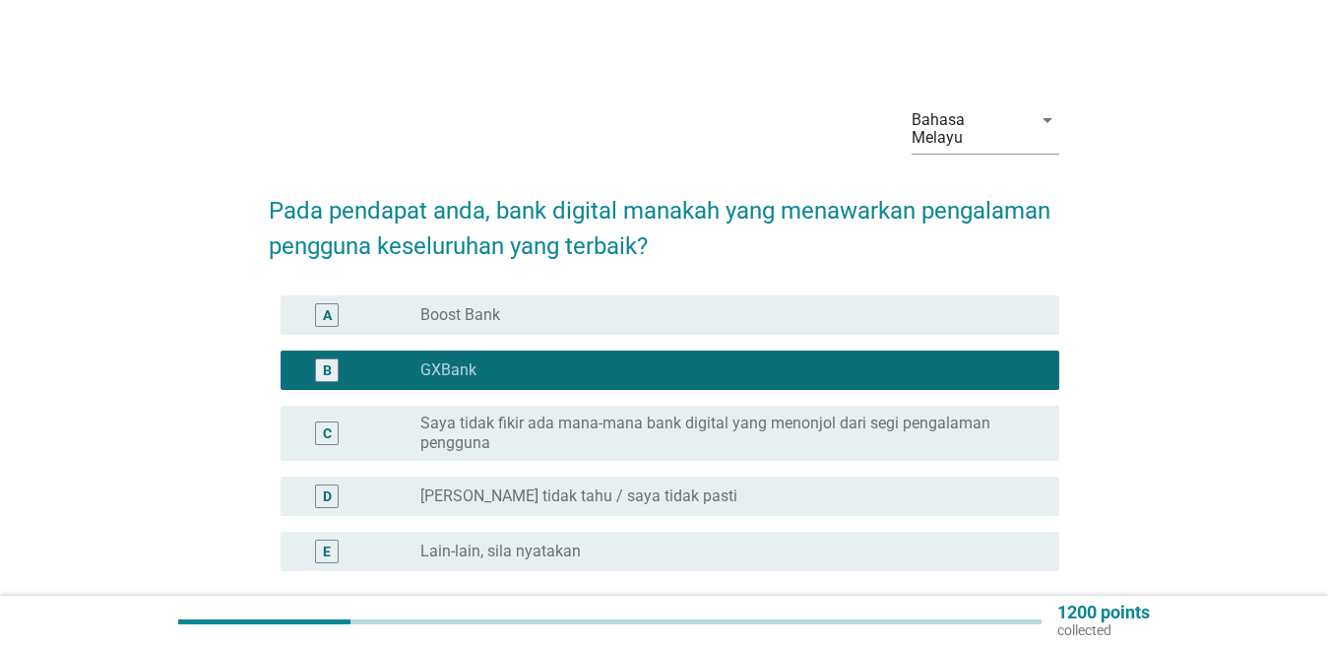
scroll to position [98, 0]
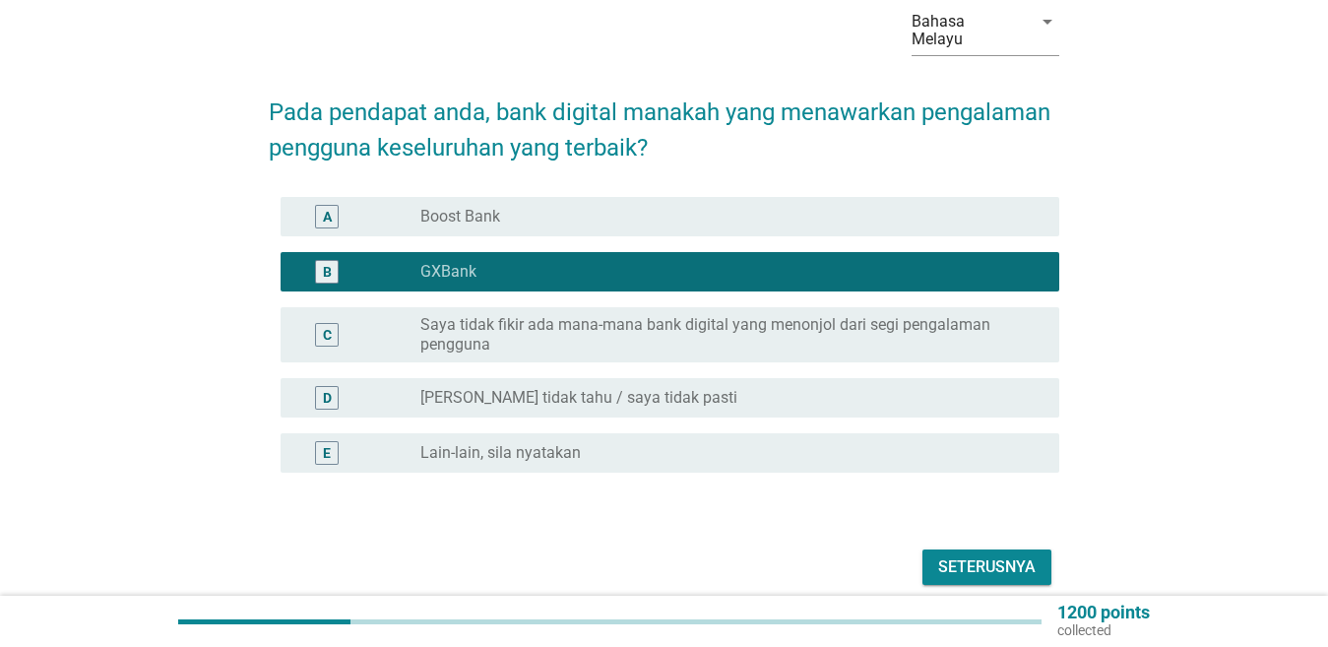
click at [1005, 561] on div "Seterusnya" at bounding box center [986, 567] width 97 height 24
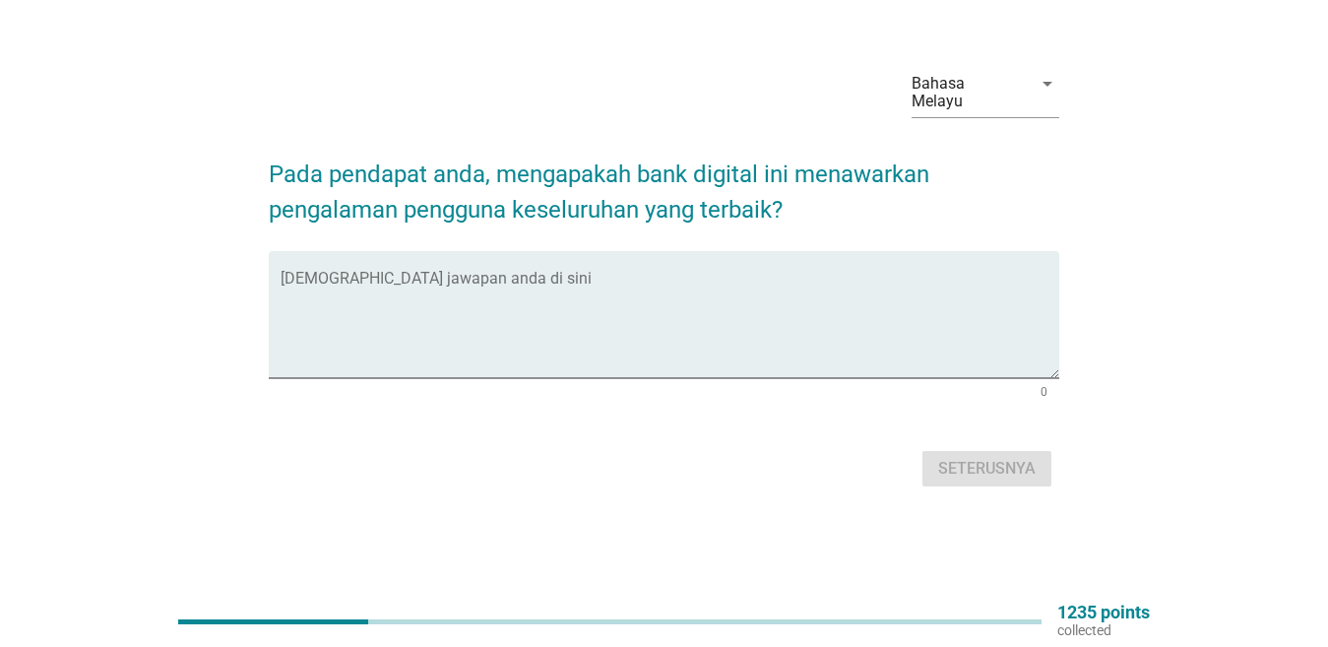
scroll to position [0, 0]
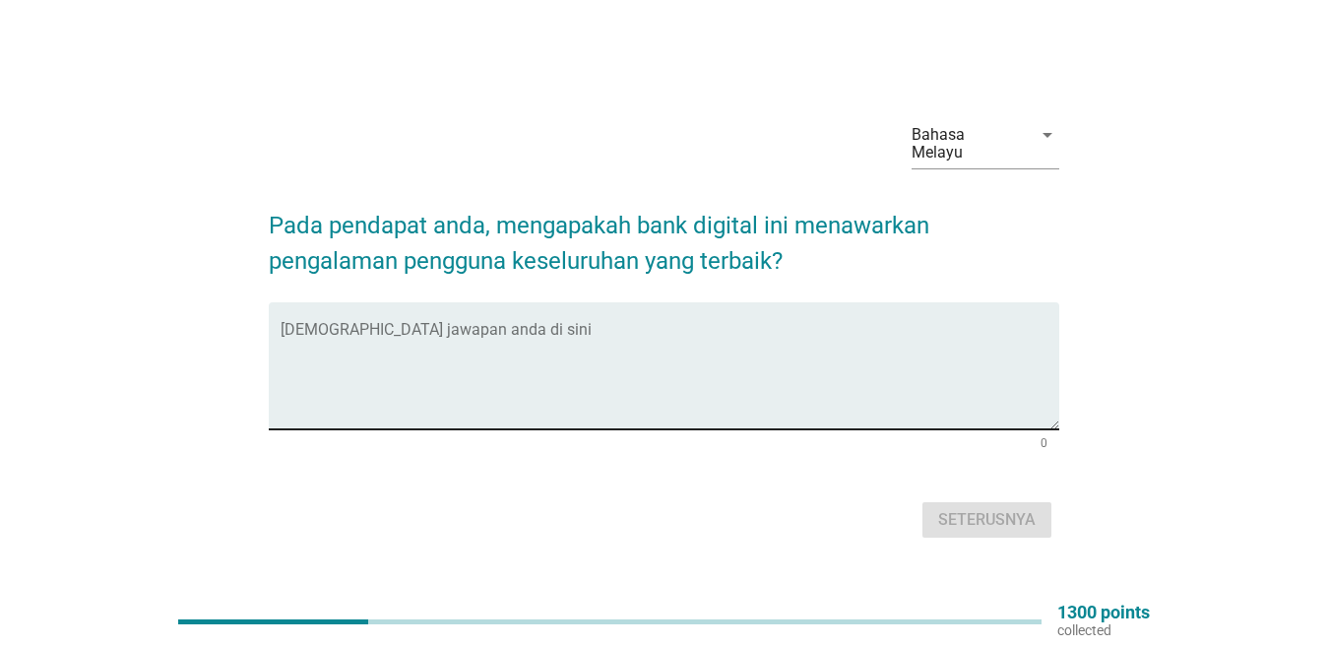
click at [711, 408] on textarea "Isikan jawapan anda di sini" at bounding box center [670, 377] width 779 height 103
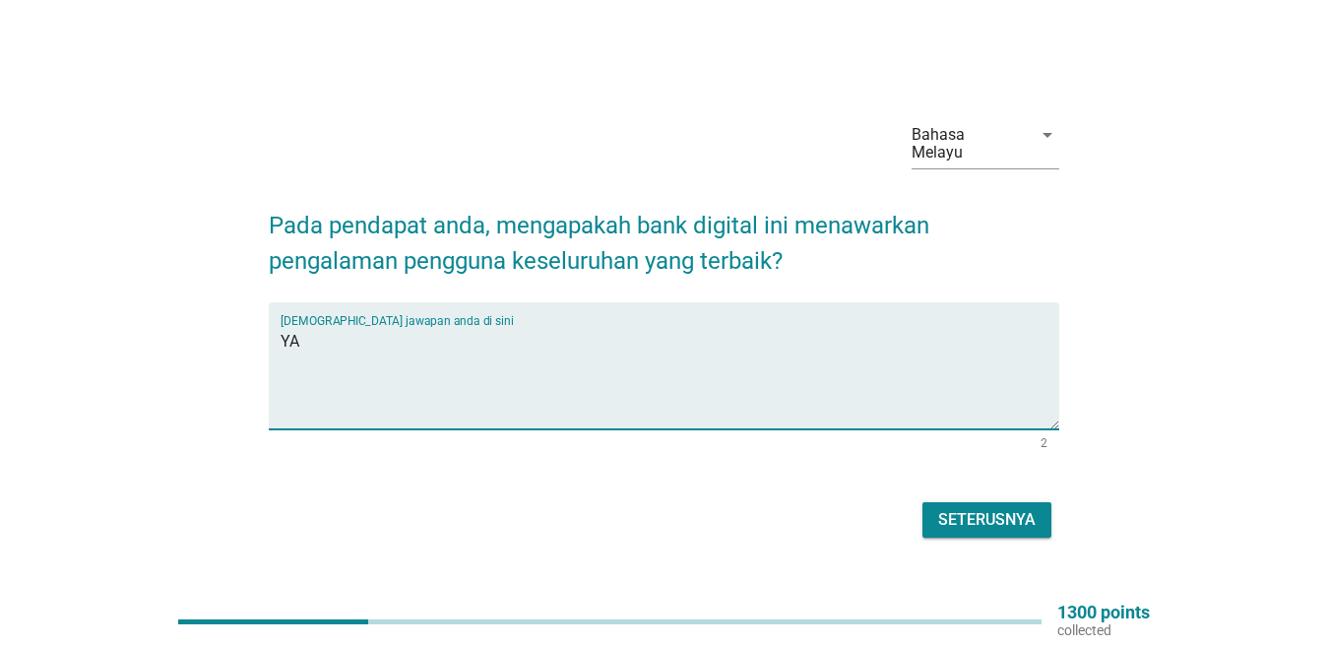
type textarea "YA"
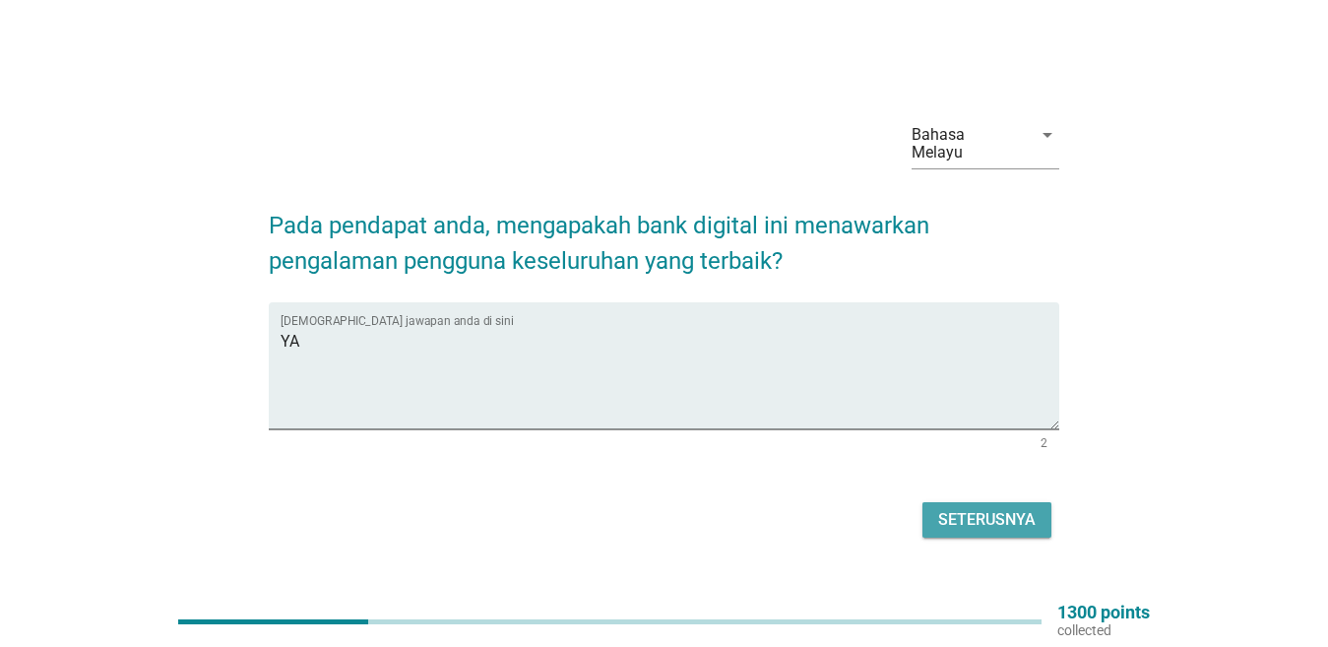
click at [1016, 503] on button "Seterusnya" at bounding box center [987, 519] width 129 height 35
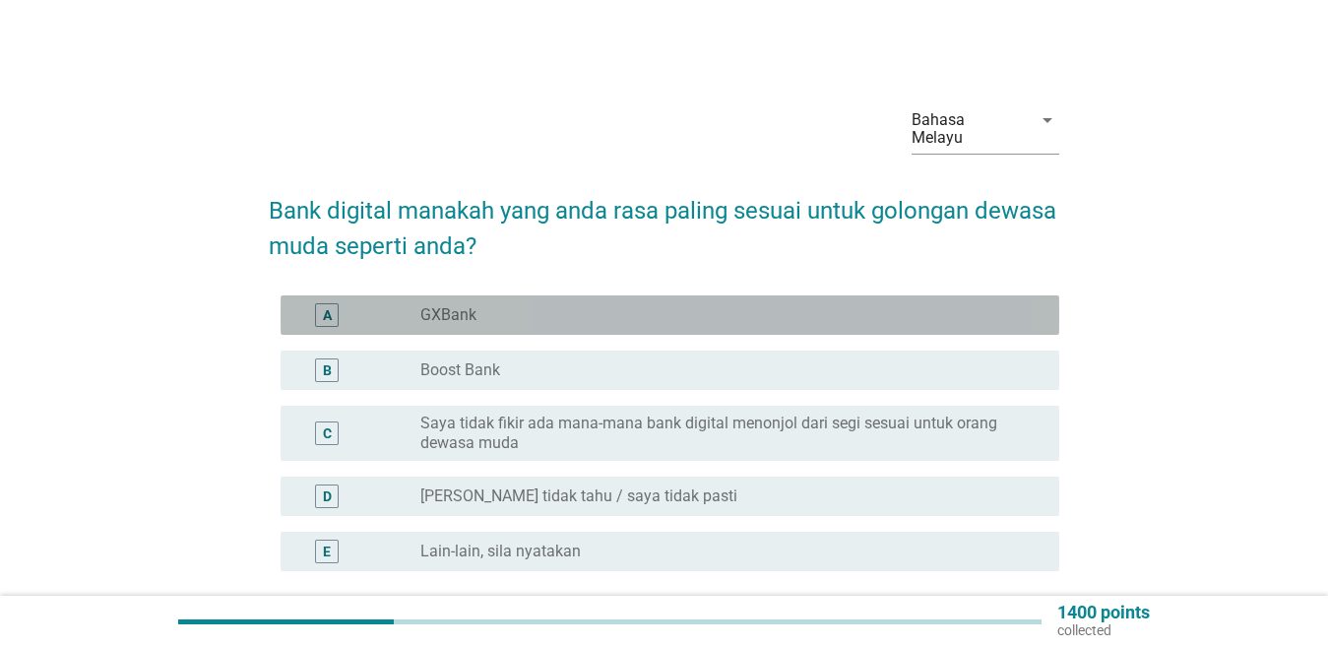
click at [530, 324] on div "radio_button_unchecked GXBank" at bounding box center [725, 315] width 608 height 20
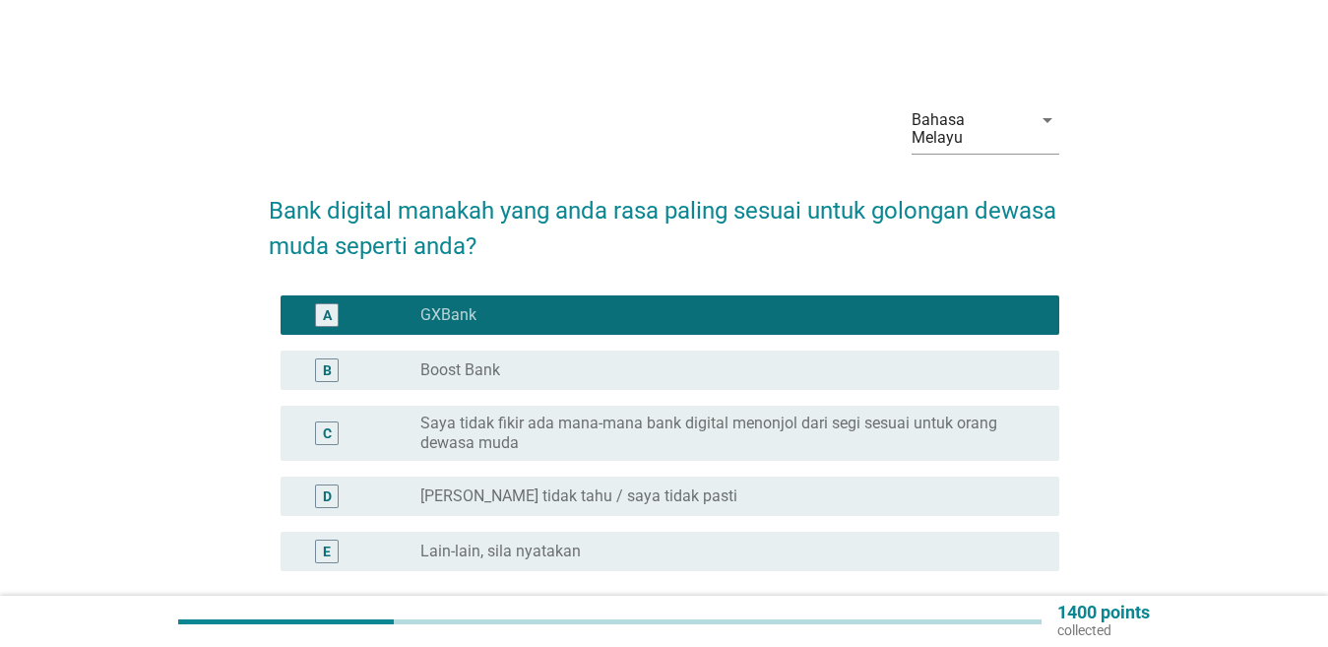
click at [1012, 447] on label "Saya tidak fikir ada mana-mana bank digital menonjol dari segi sesuai untuk ora…" at bounding box center [725, 433] width 608 height 39
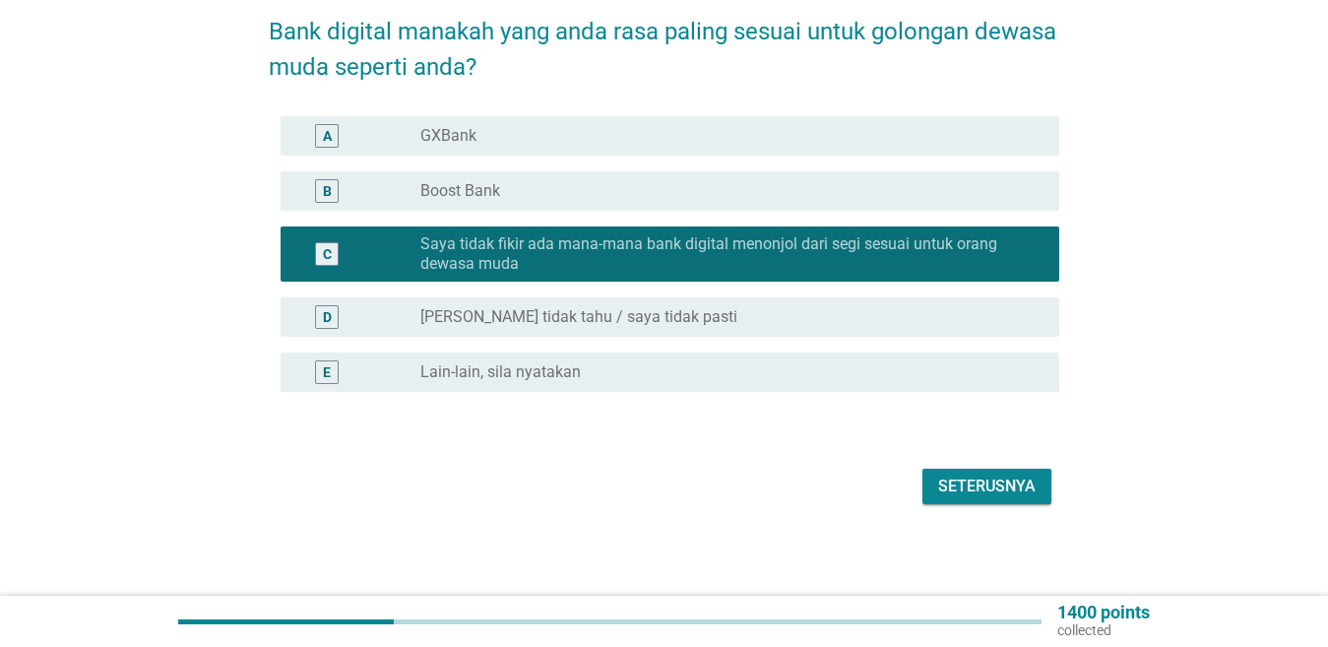
scroll to position [182, 0]
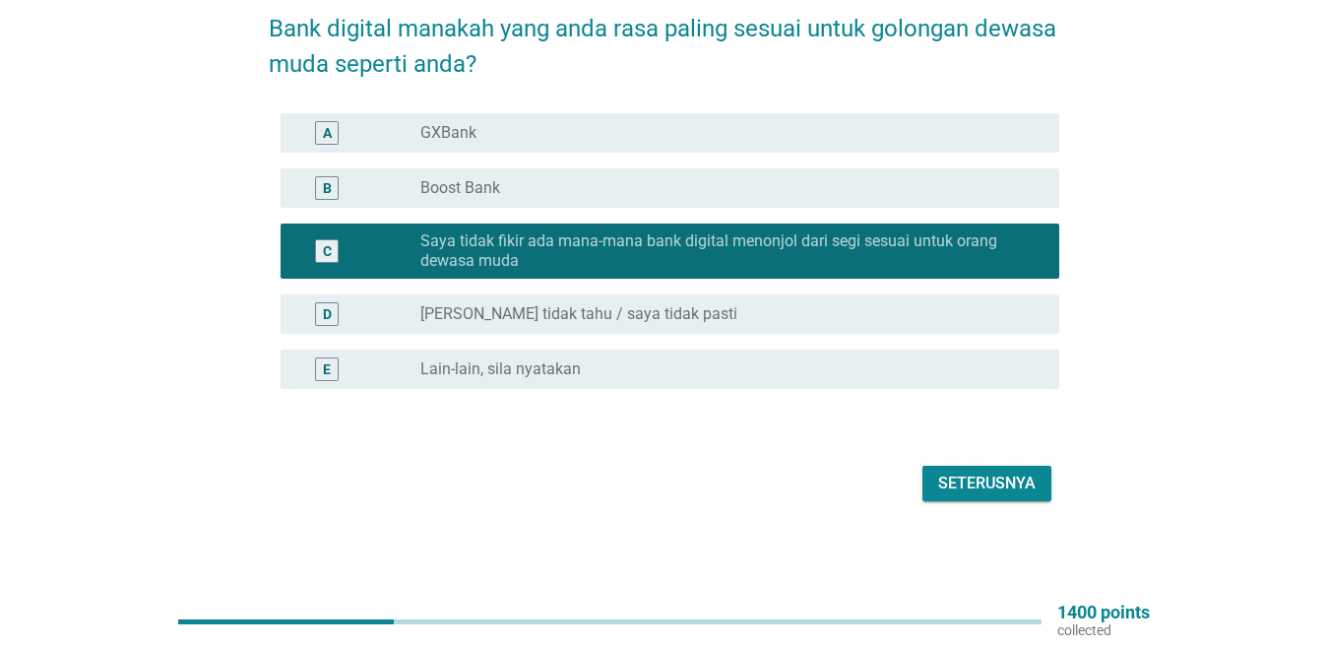
click at [444, 331] on div "D radio_button_unchecked Saya tidak tahu / saya tidak pasti" at bounding box center [670, 313] width 779 height 39
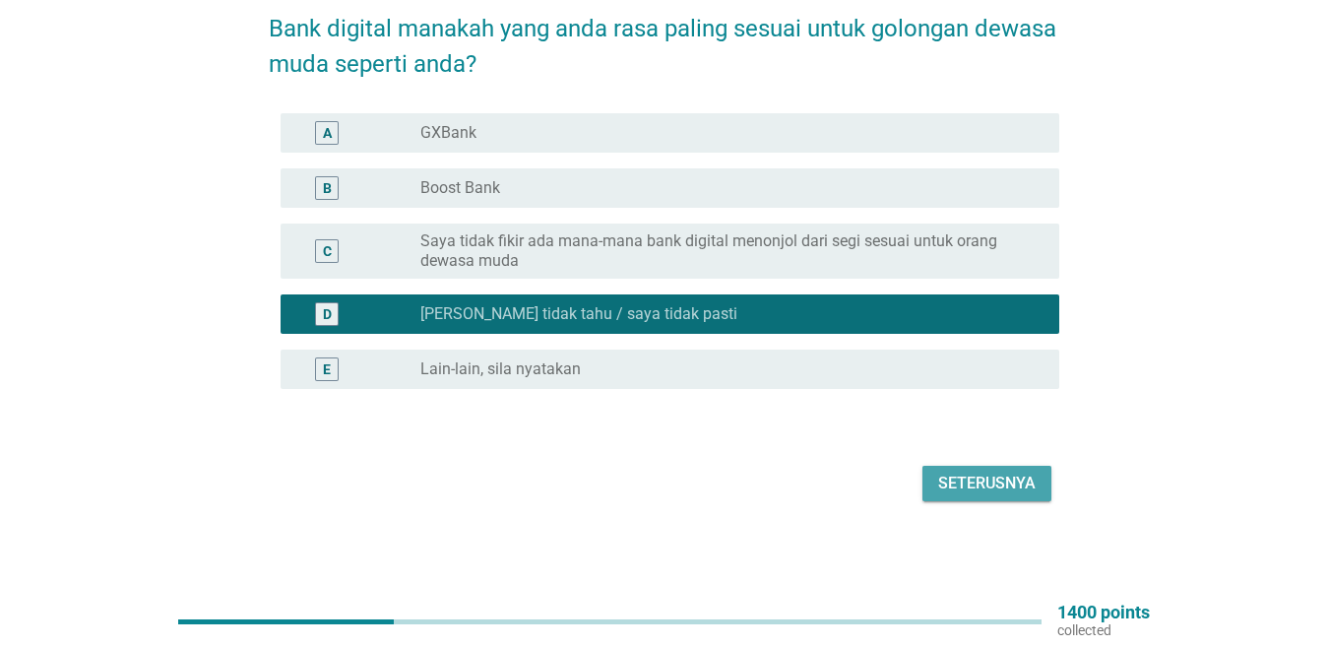
click at [983, 485] on div "Seterusnya" at bounding box center [986, 484] width 97 height 24
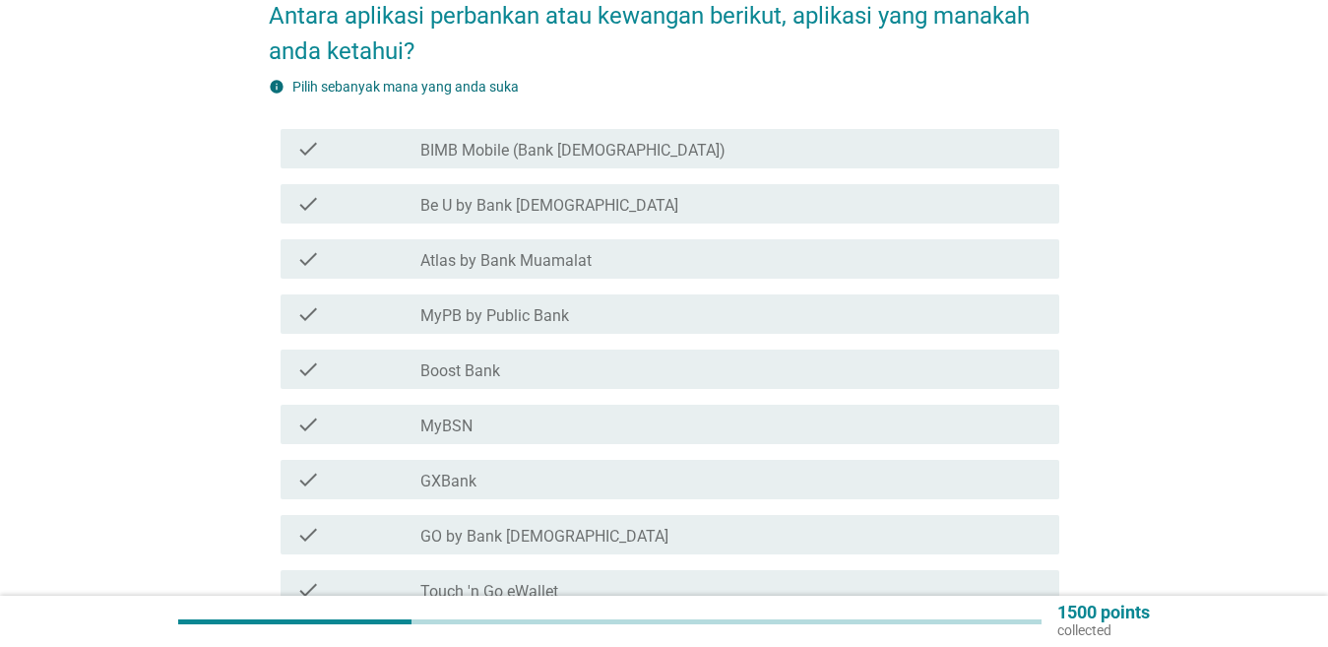
scroll to position [197, 0]
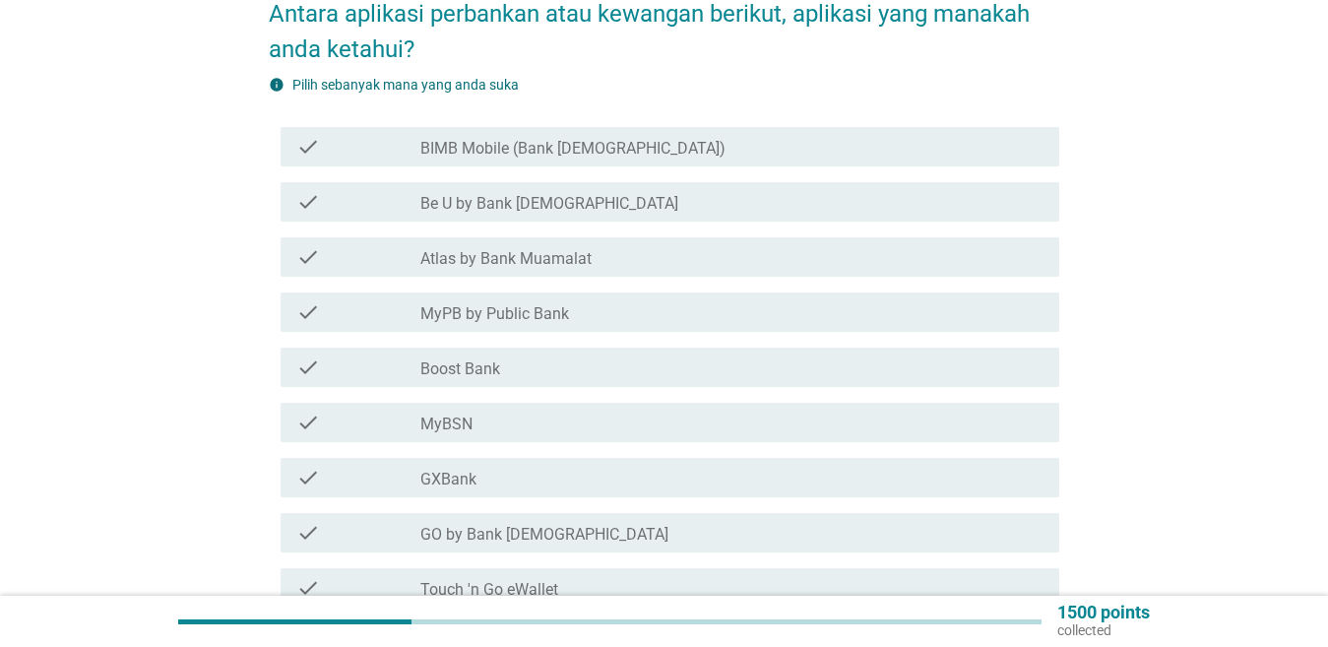
click at [521, 298] on div "check check_box_outline_blank MyPB by Public Bank" at bounding box center [670, 311] width 779 height 39
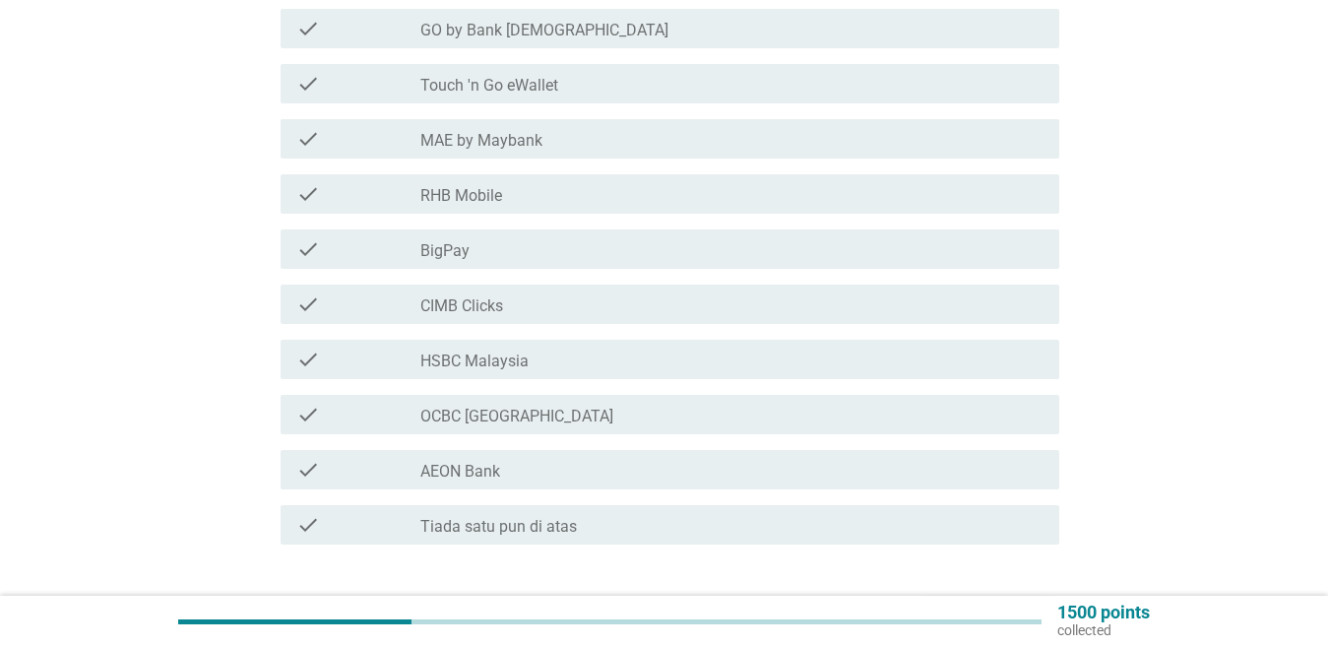
scroll to position [833, 0]
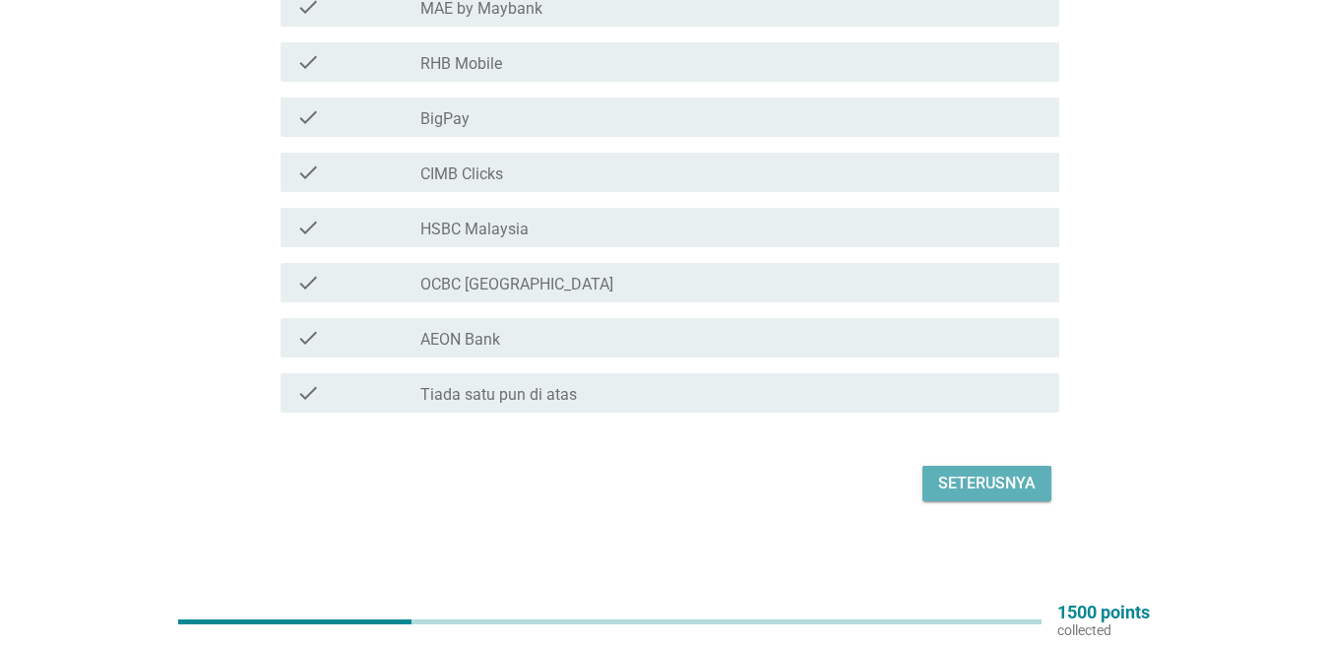
click at [980, 472] on button "Seterusnya" at bounding box center [987, 483] width 129 height 35
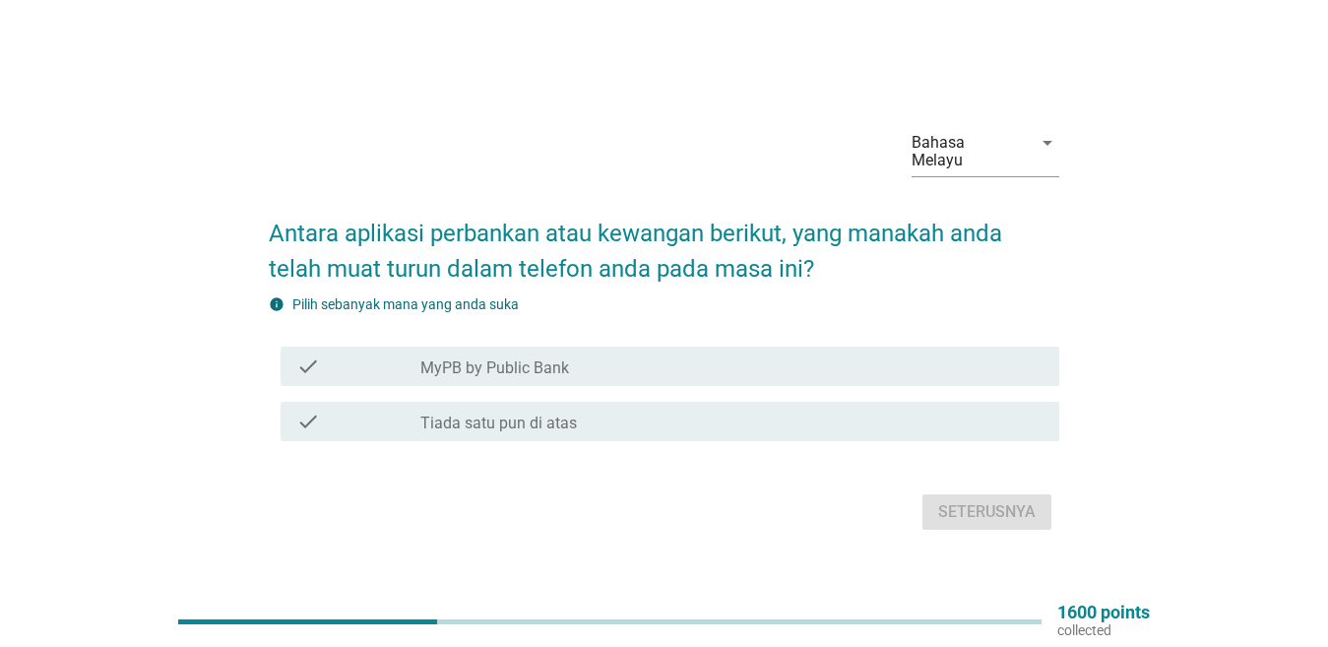
click at [483, 373] on label "MyPB by Public Bank" at bounding box center [495, 368] width 149 height 20
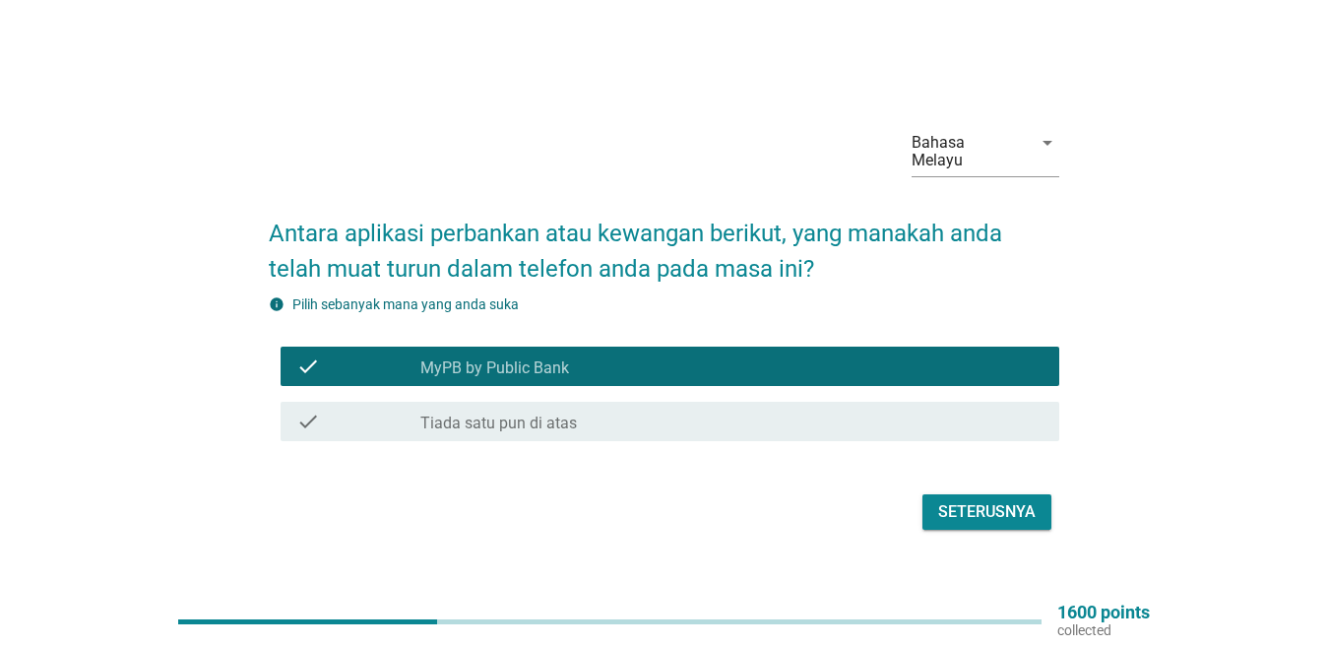
click at [935, 515] on button "Seterusnya" at bounding box center [987, 511] width 129 height 35
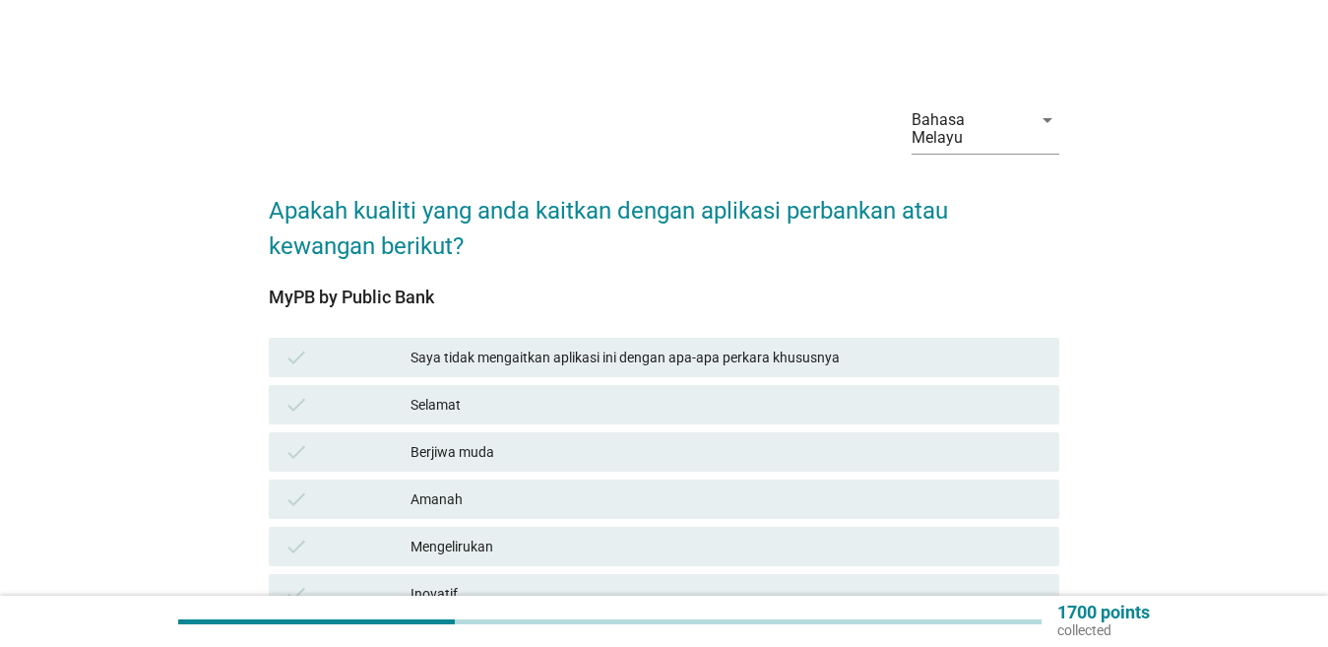
click at [357, 407] on div "check" at bounding box center [348, 405] width 127 height 24
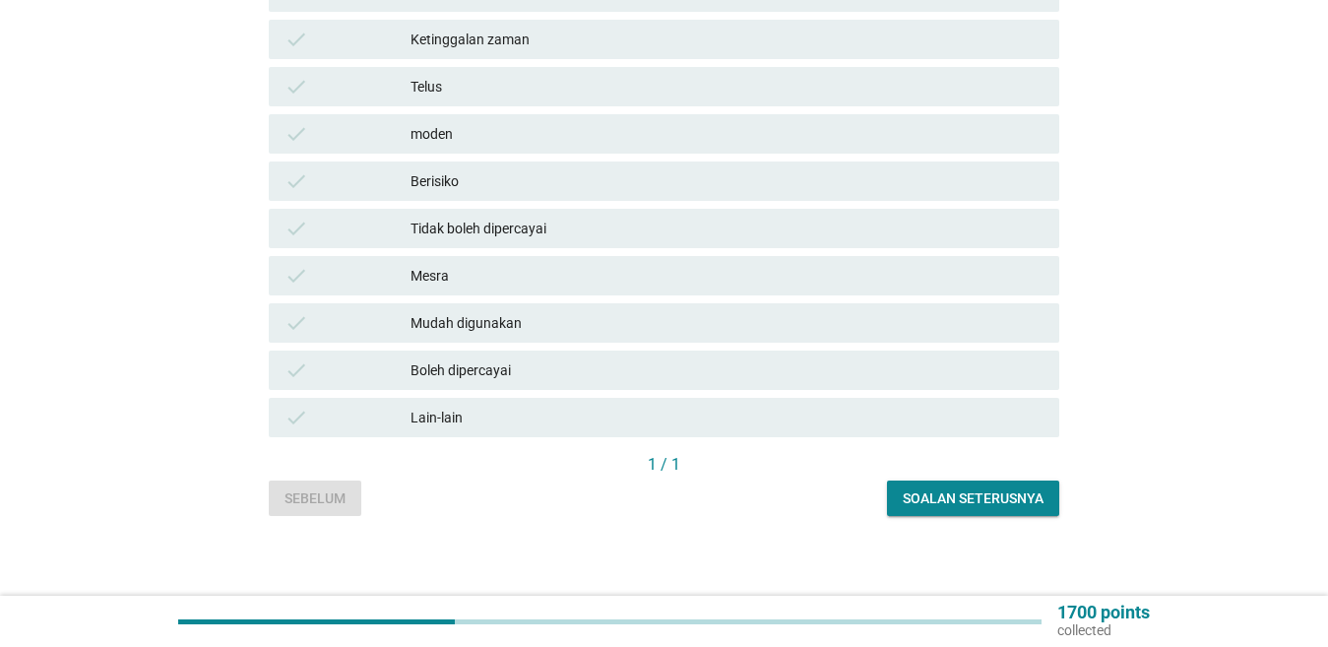
scroll to position [611, 0]
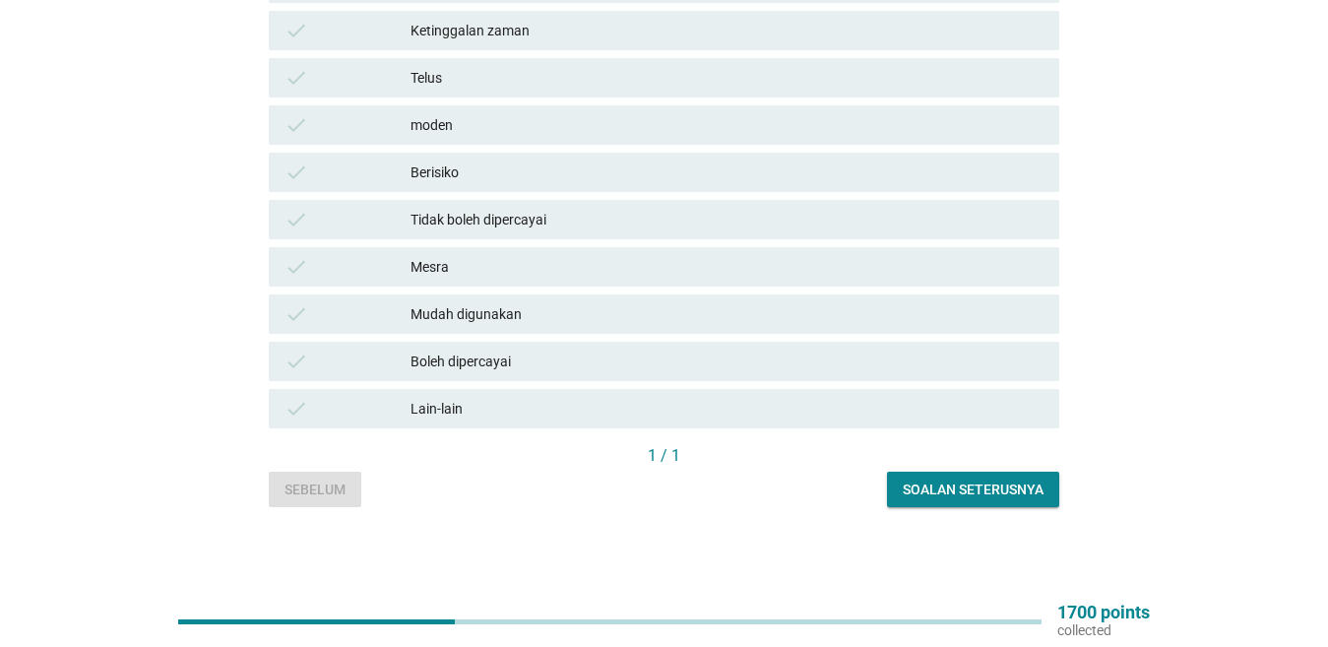
click at [975, 503] on button "Soalan seterusnya" at bounding box center [973, 489] width 172 height 35
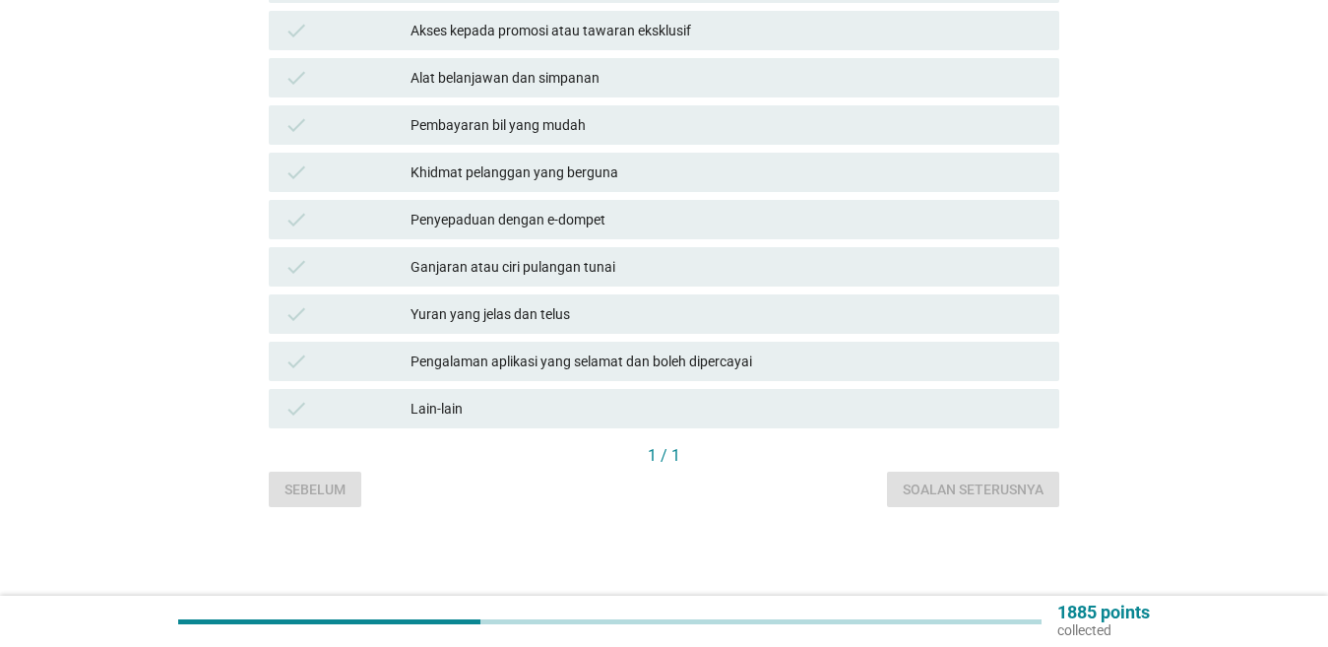
scroll to position [0, 0]
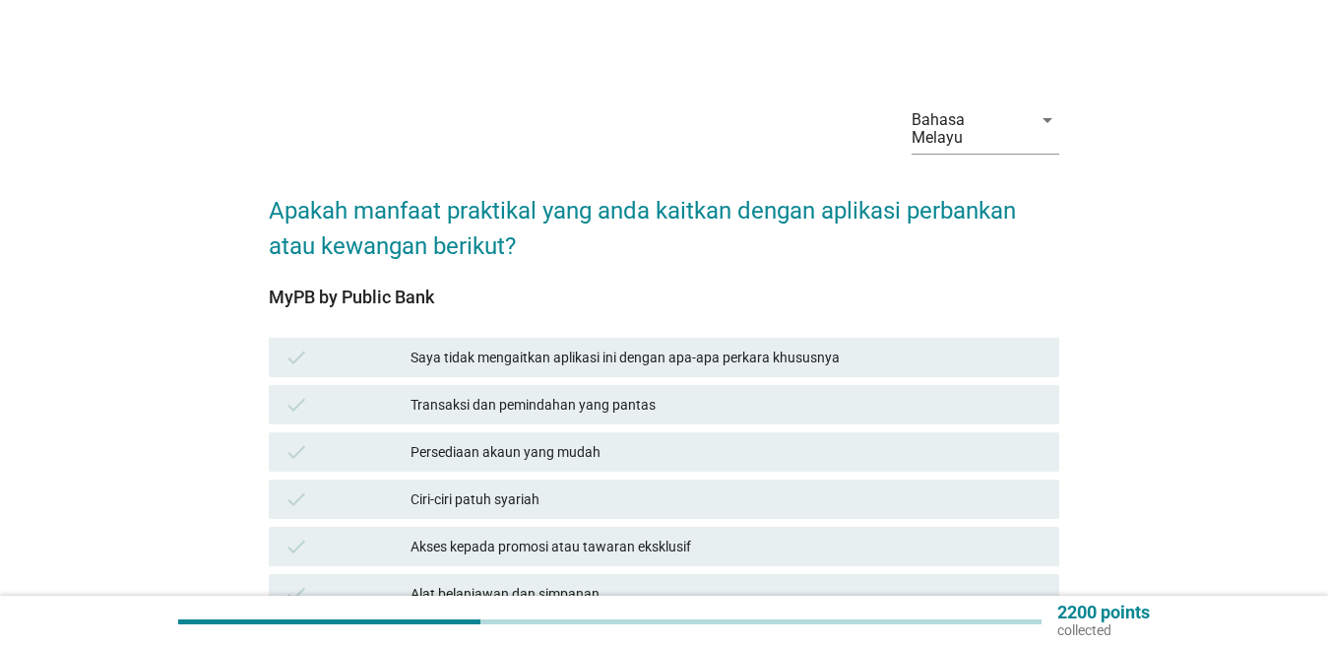
click at [508, 405] on div "Transaksi dan pemindahan yang pantas" at bounding box center [727, 405] width 633 height 24
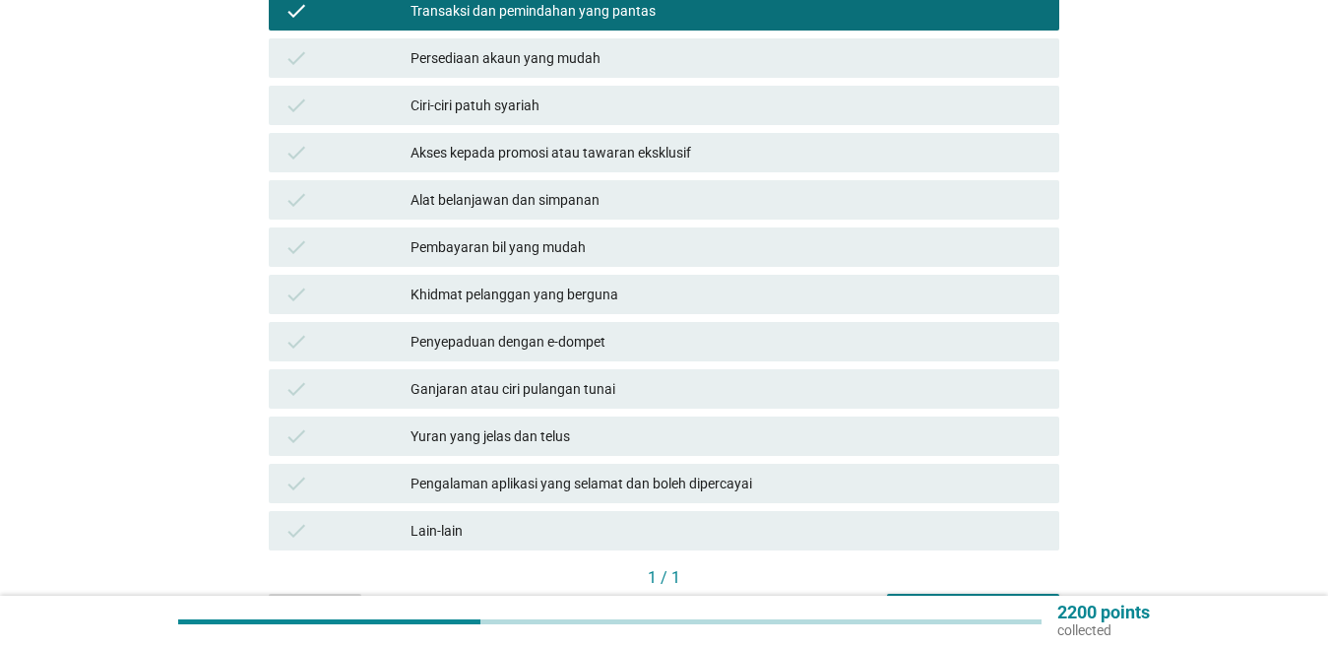
scroll to position [516, 0]
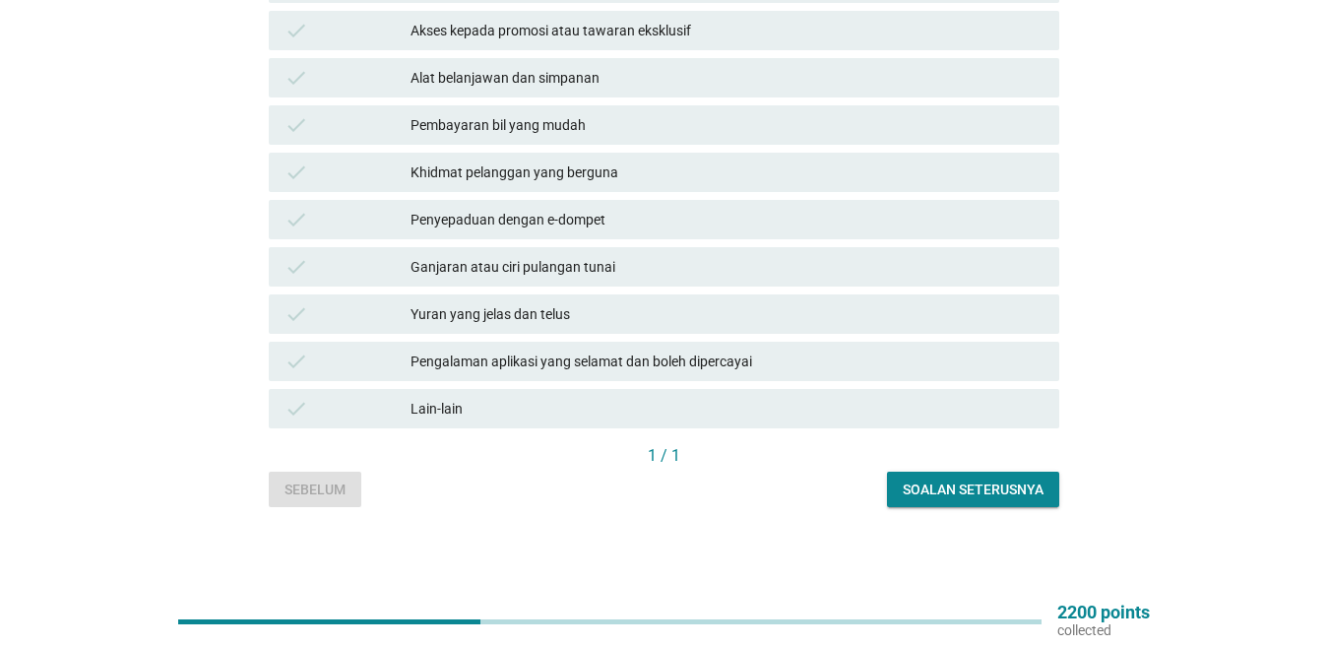
click at [1008, 478] on button "Soalan seterusnya" at bounding box center [973, 489] width 172 height 35
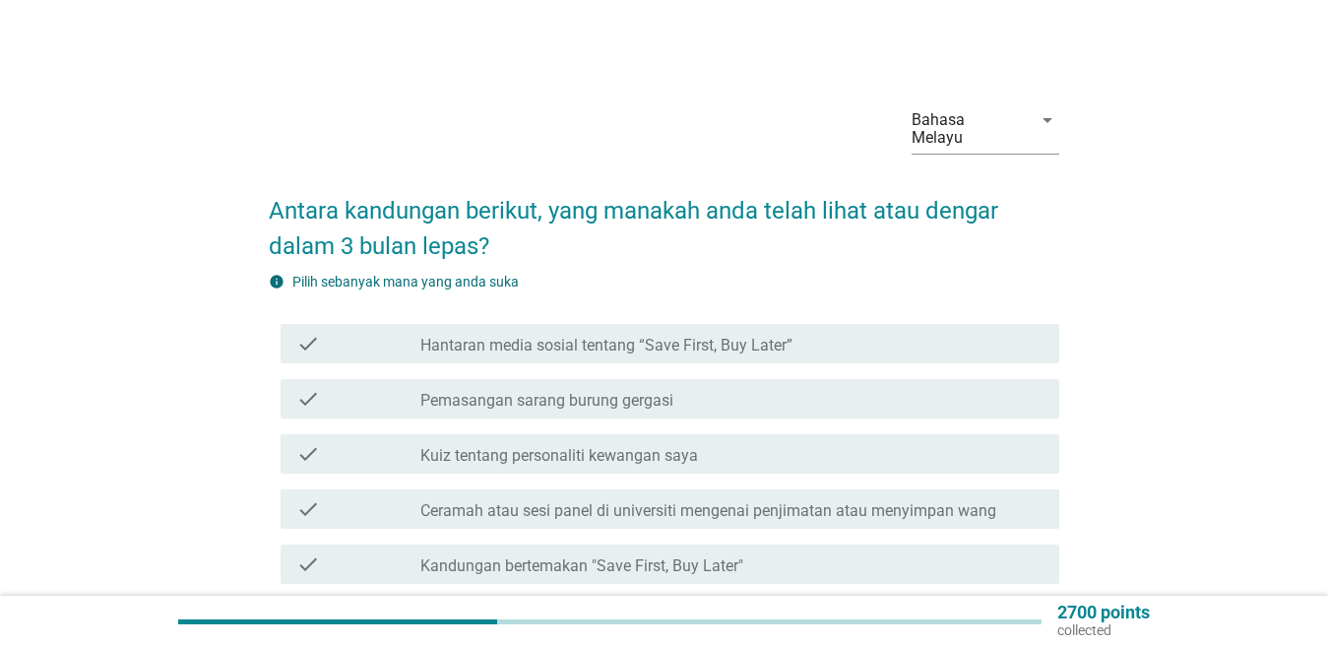
click at [709, 491] on div "check check_box_outline_blank Ceramah atau sesi panel di universiti mengenai pe…" at bounding box center [670, 508] width 779 height 39
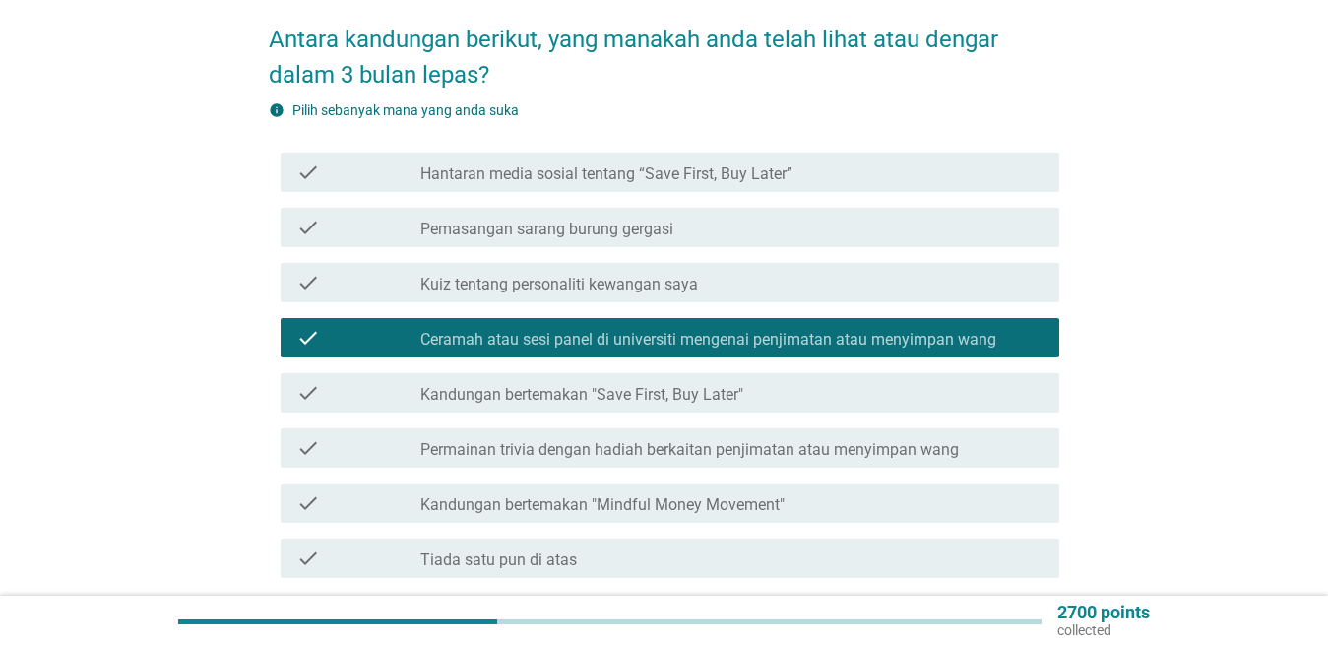
scroll to position [337, 0]
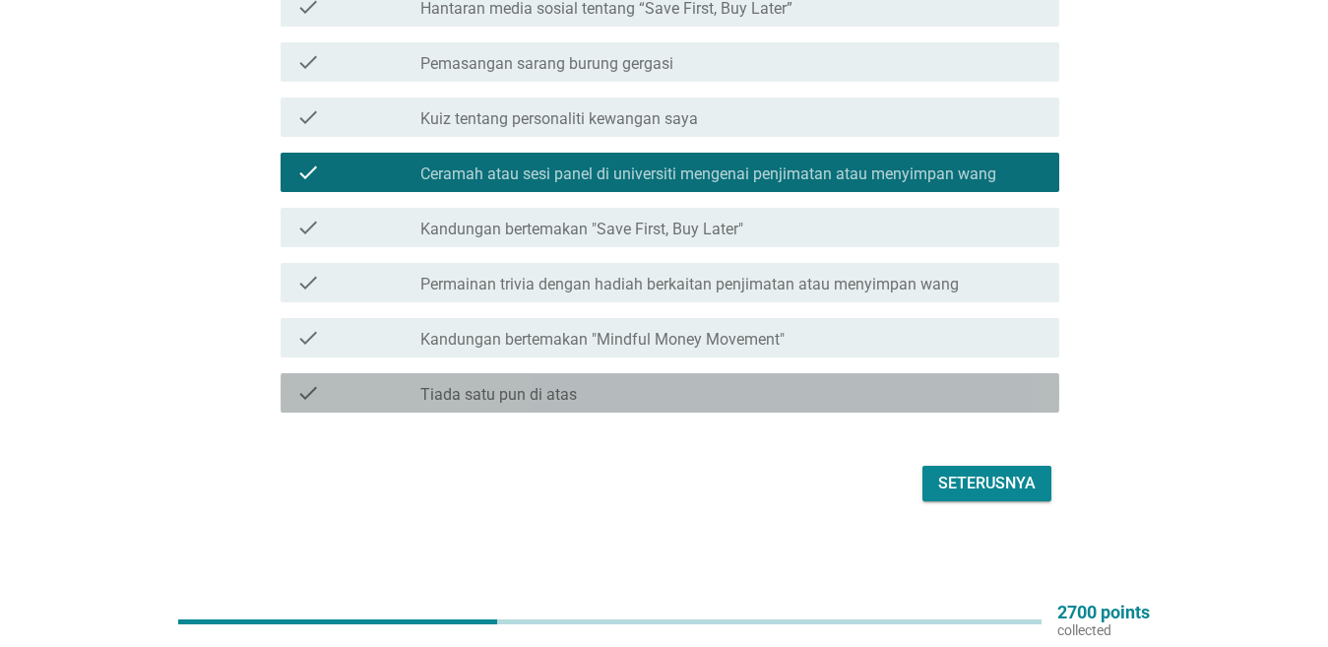
click at [493, 389] on label "Tiada satu pun di atas" at bounding box center [499, 395] width 157 height 20
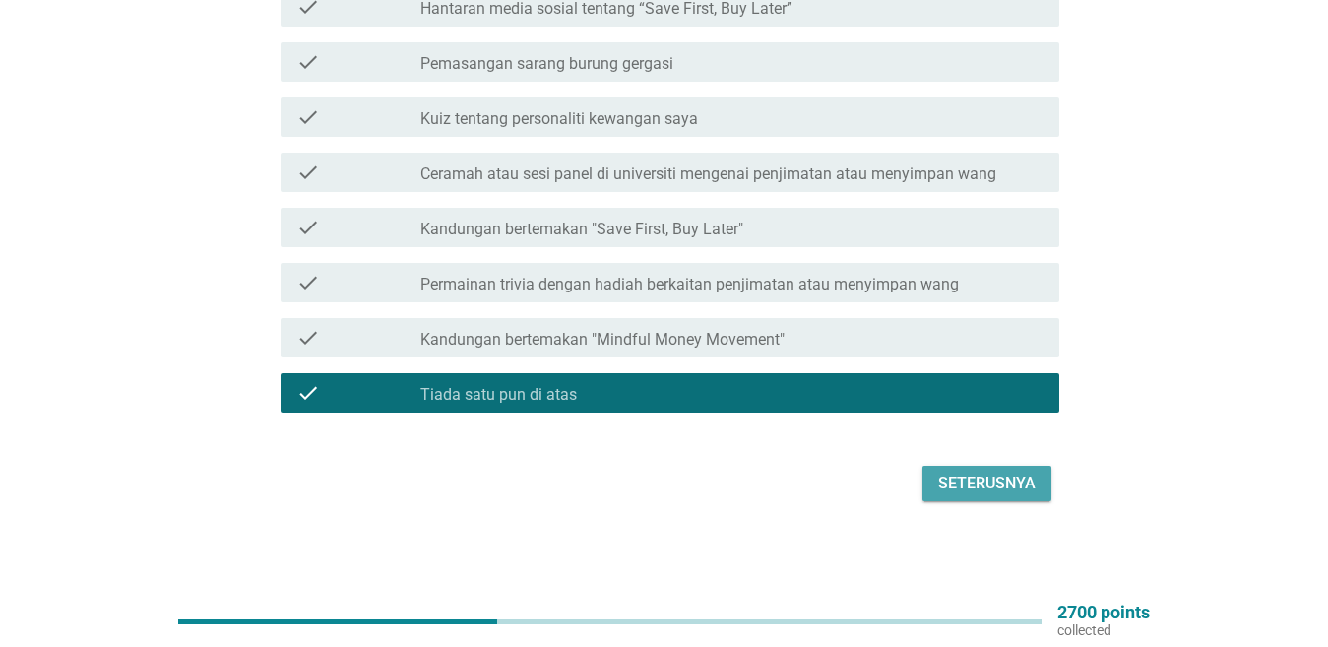
click at [958, 466] on button "Seterusnya" at bounding box center [987, 483] width 129 height 35
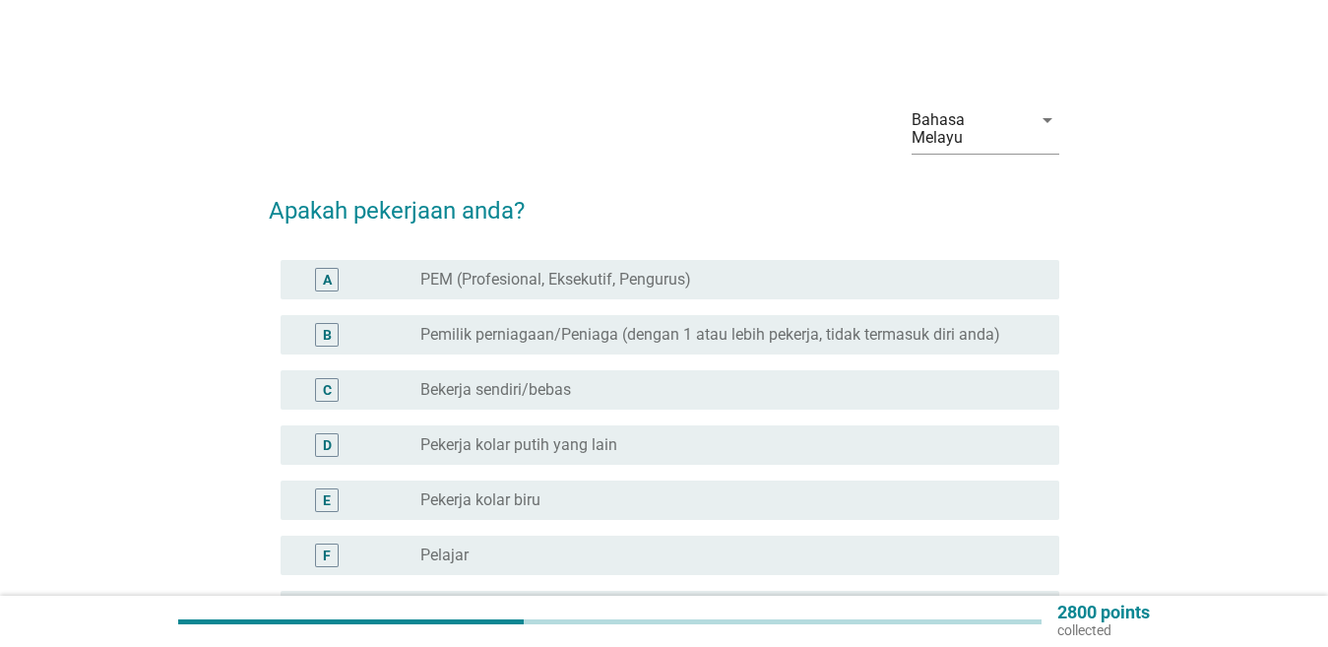
click at [461, 403] on div "C radio_button_unchecked Bekerja sendiri/bebas" at bounding box center [670, 389] width 779 height 39
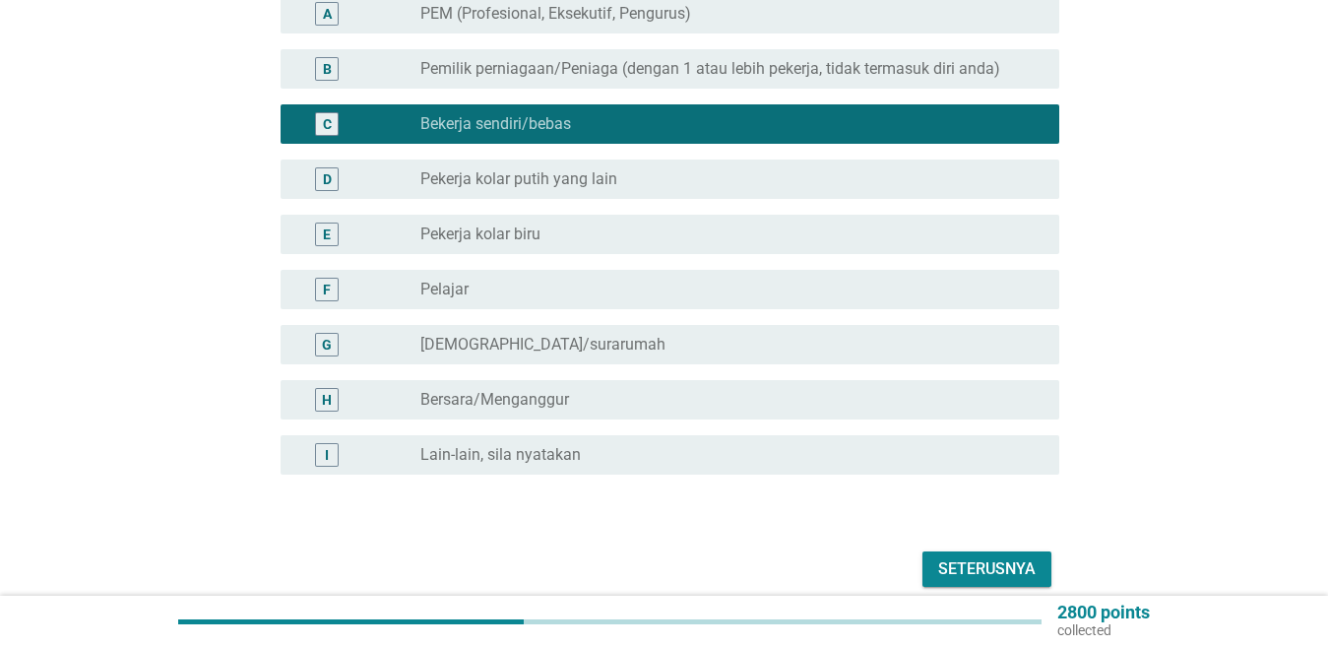
scroll to position [295, 0]
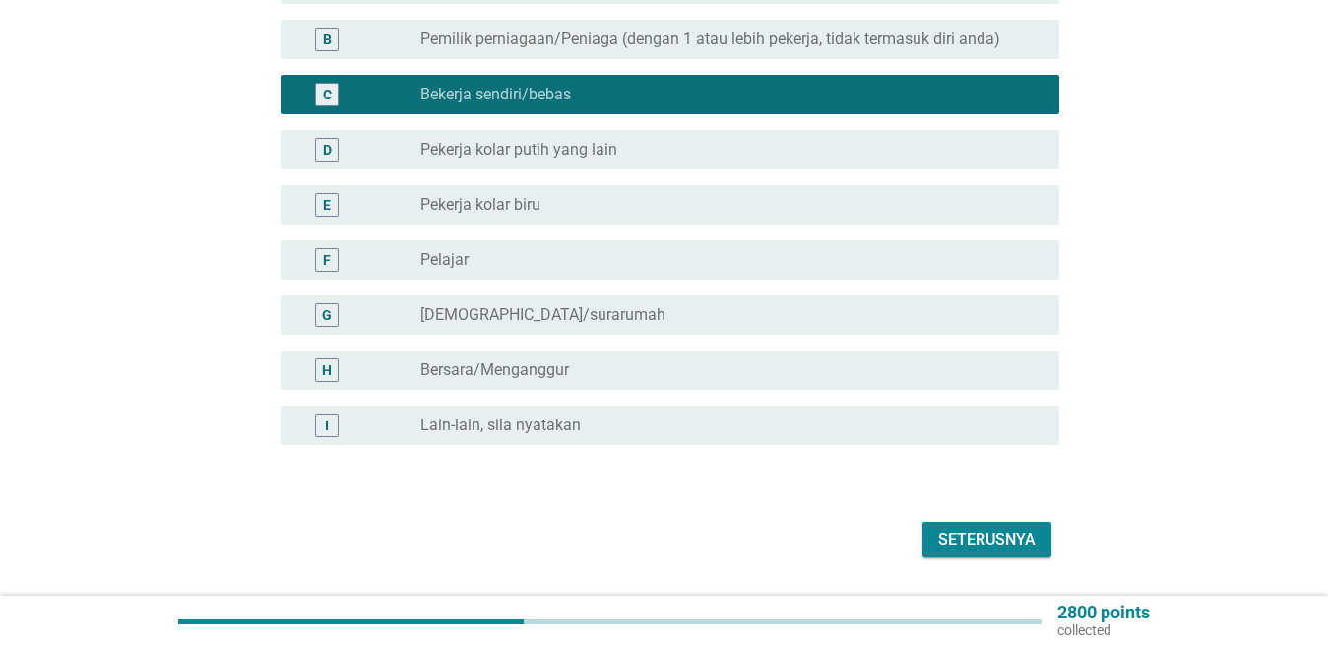
click at [961, 524] on button "Seterusnya" at bounding box center [987, 539] width 129 height 35
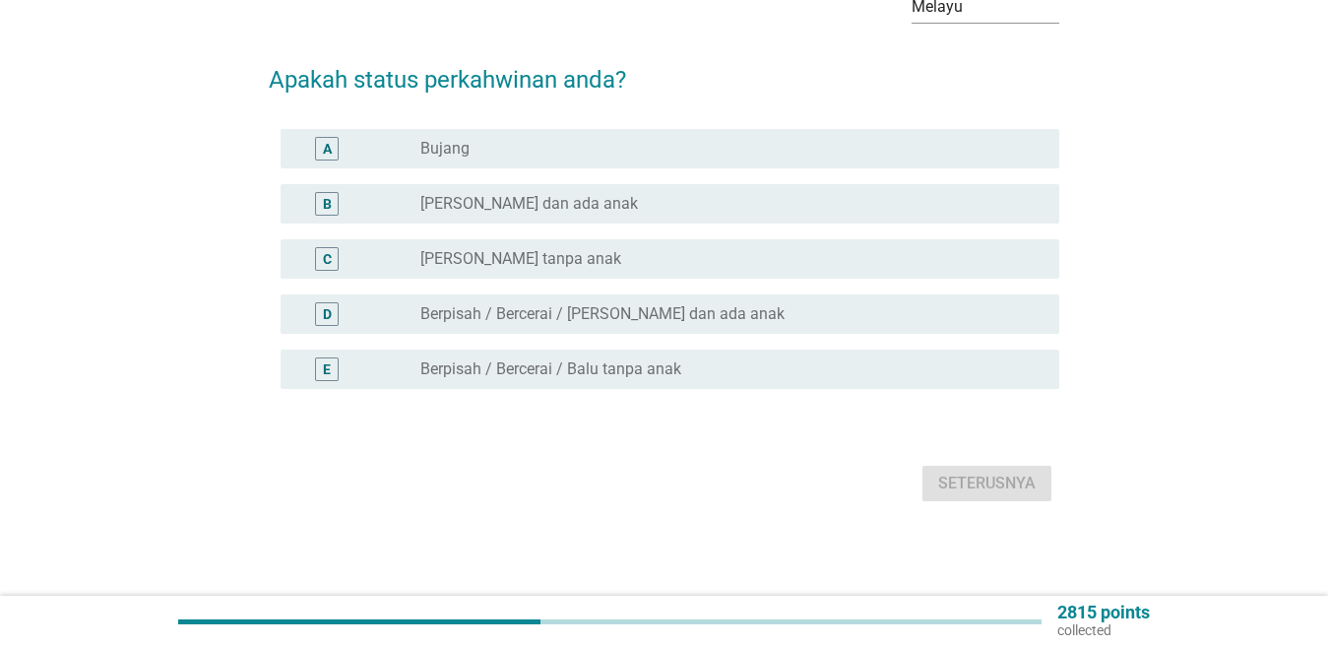
scroll to position [0, 0]
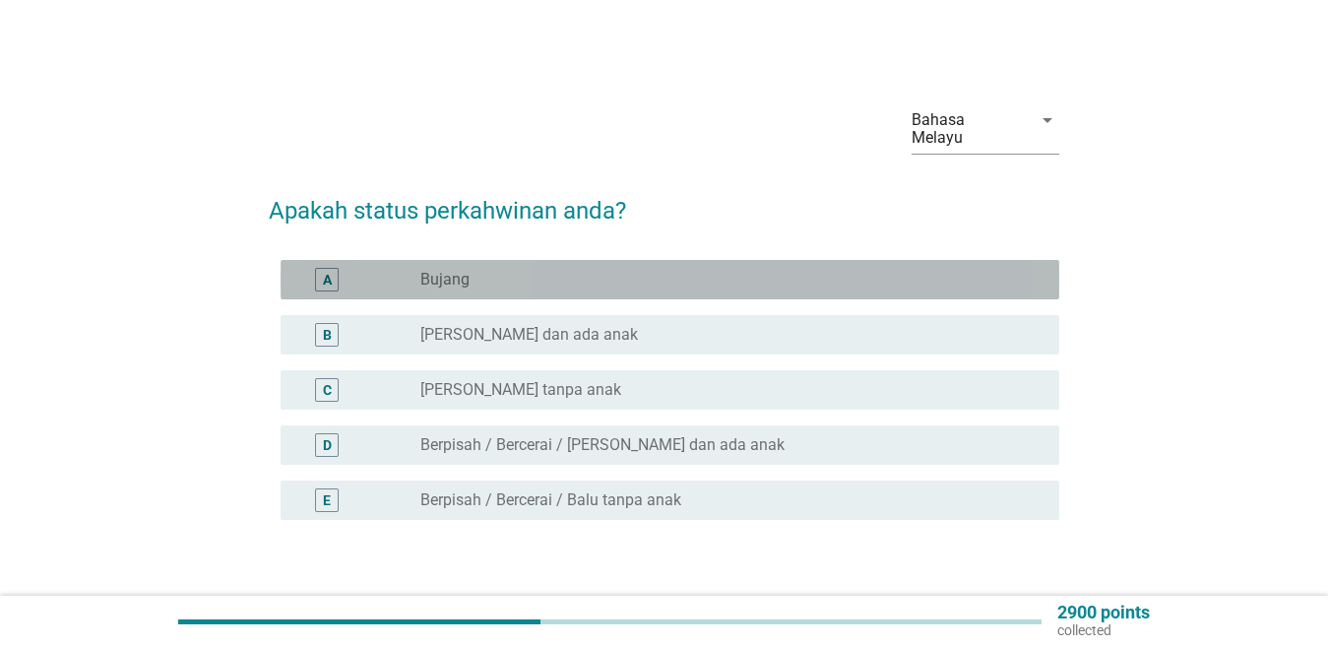
click at [525, 277] on div "radio_button_unchecked Bujang" at bounding box center [725, 280] width 608 height 20
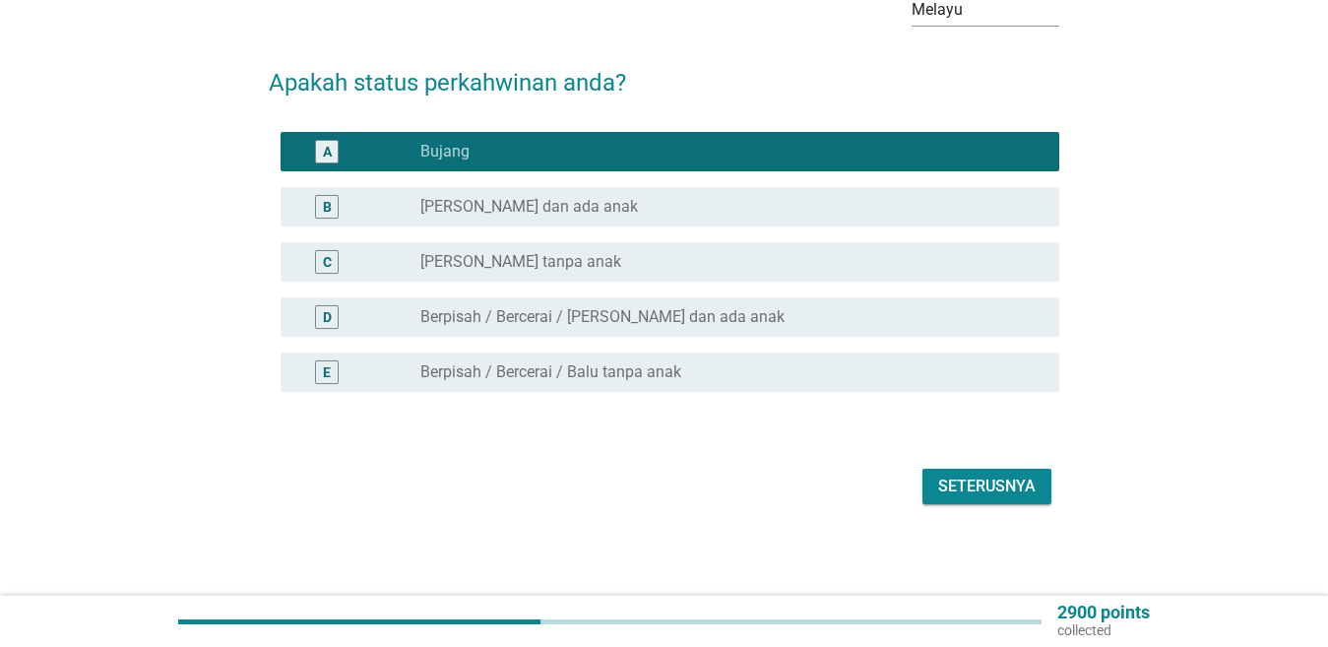
scroll to position [131, 0]
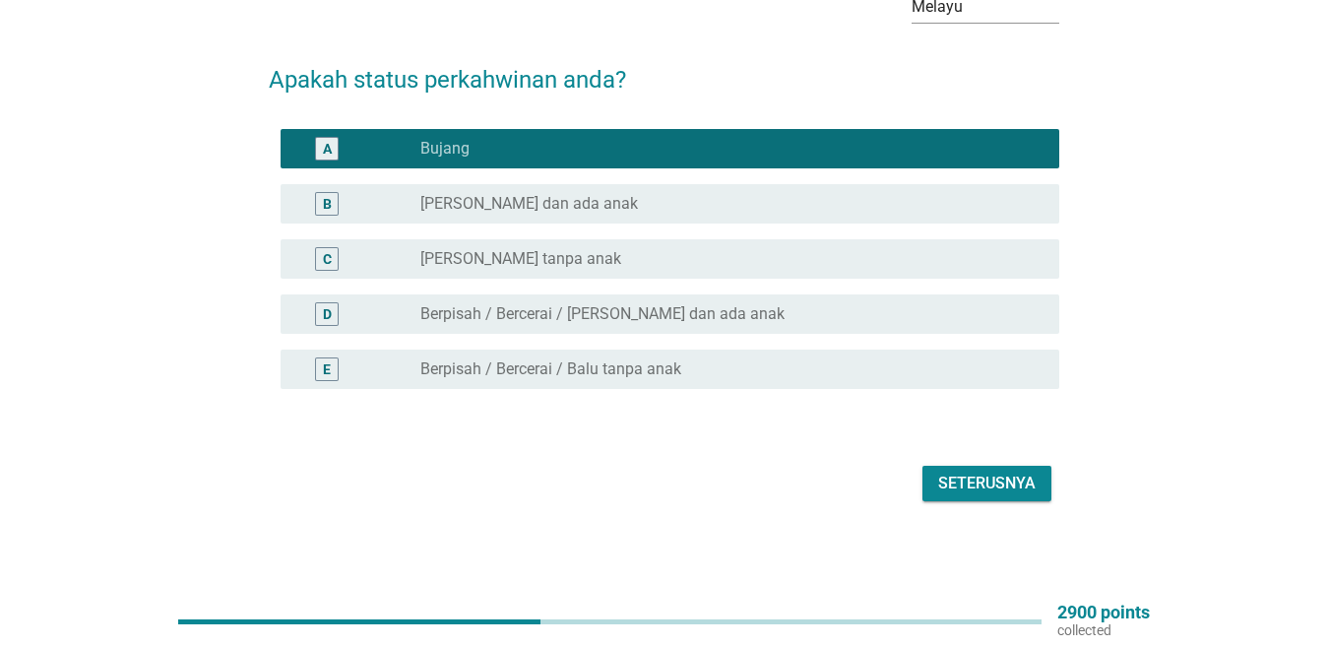
click at [1027, 492] on div "Seterusnya" at bounding box center [986, 484] width 97 height 24
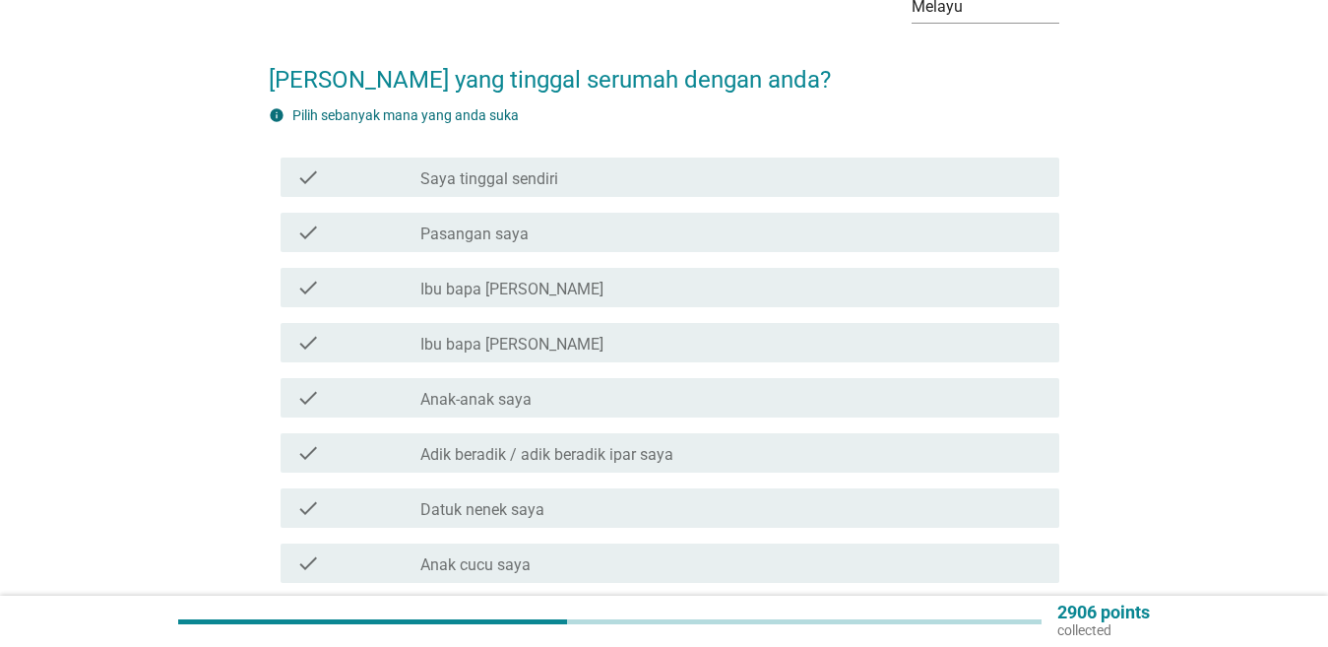
scroll to position [0, 0]
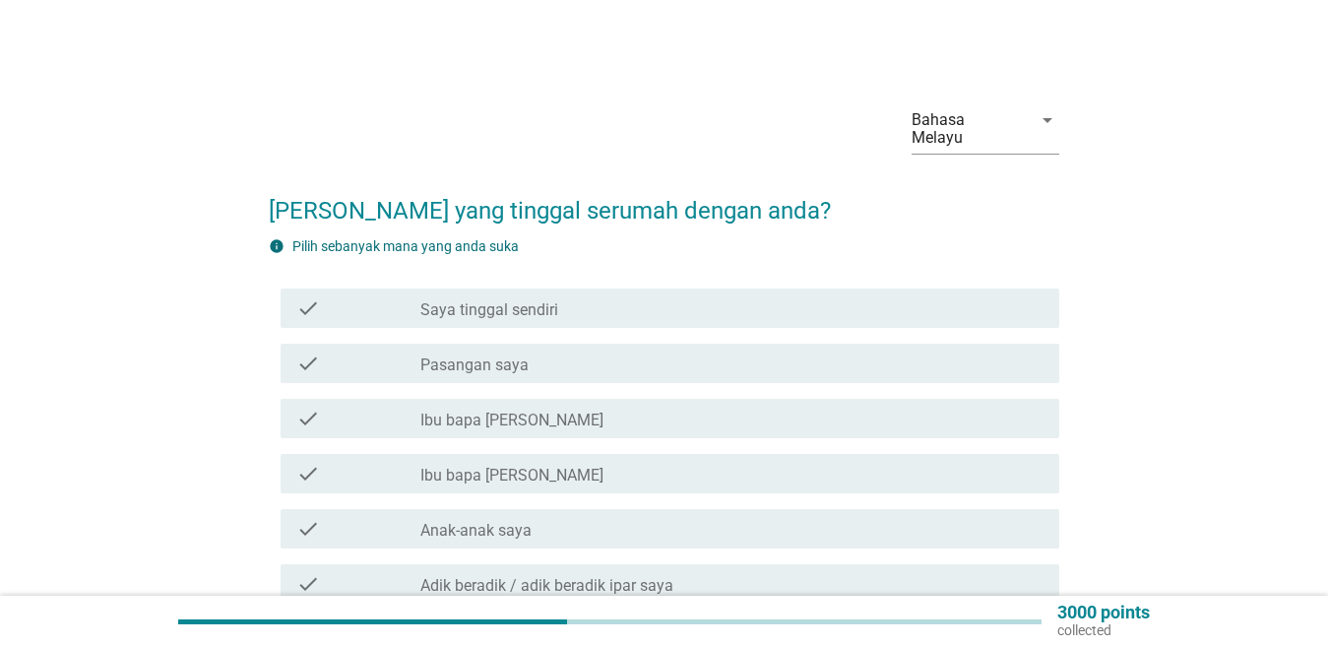
click at [499, 436] on div "check check_box_outline_blank Ibu bapa saya" at bounding box center [670, 418] width 779 height 39
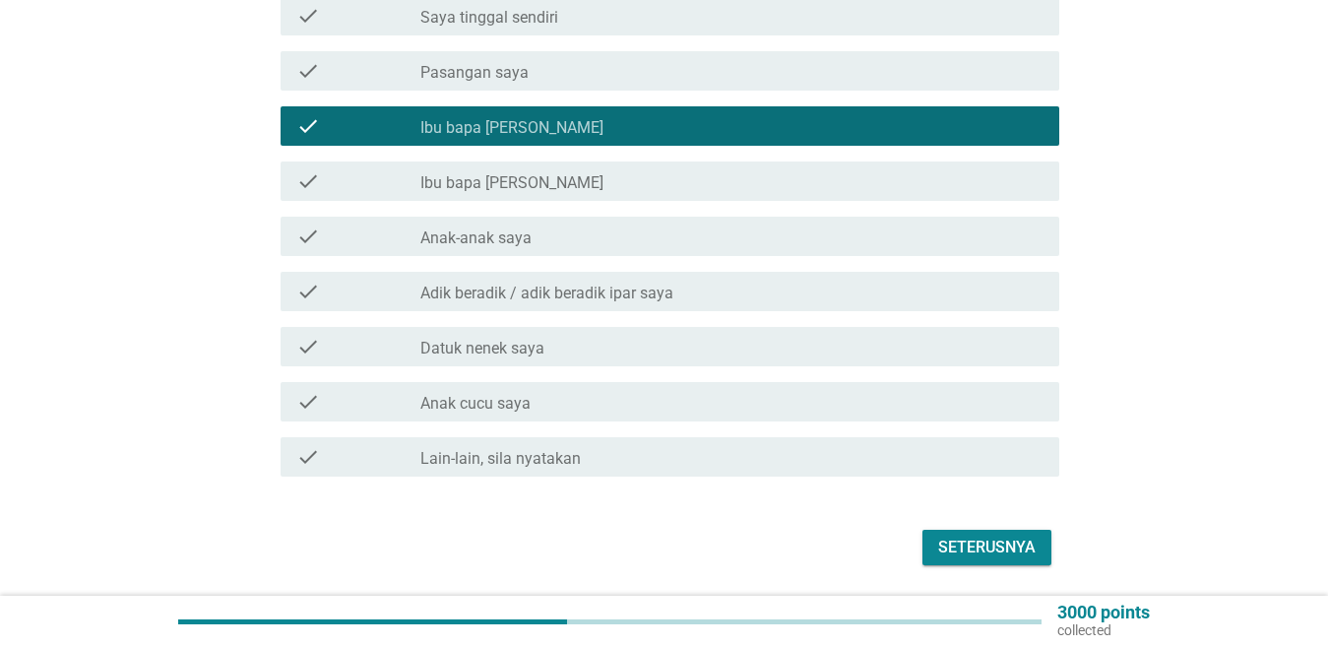
scroll to position [295, 0]
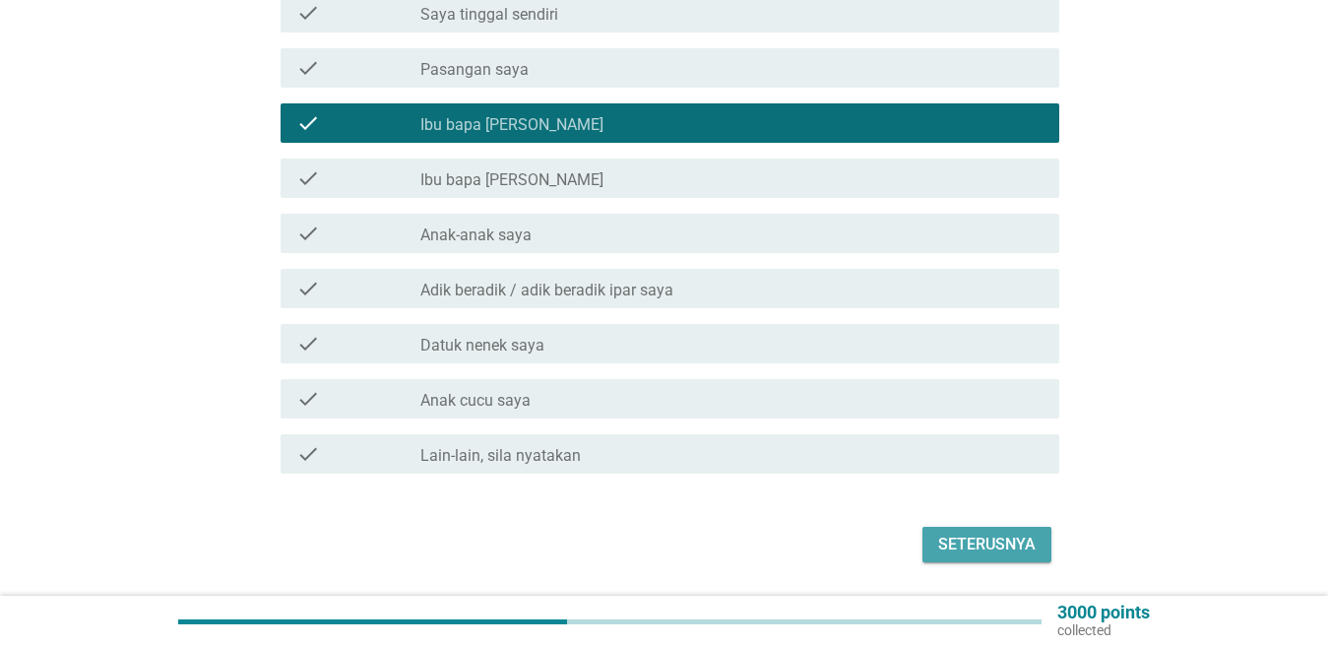
click at [991, 545] on div "Seterusnya" at bounding box center [986, 545] width 97 height 24
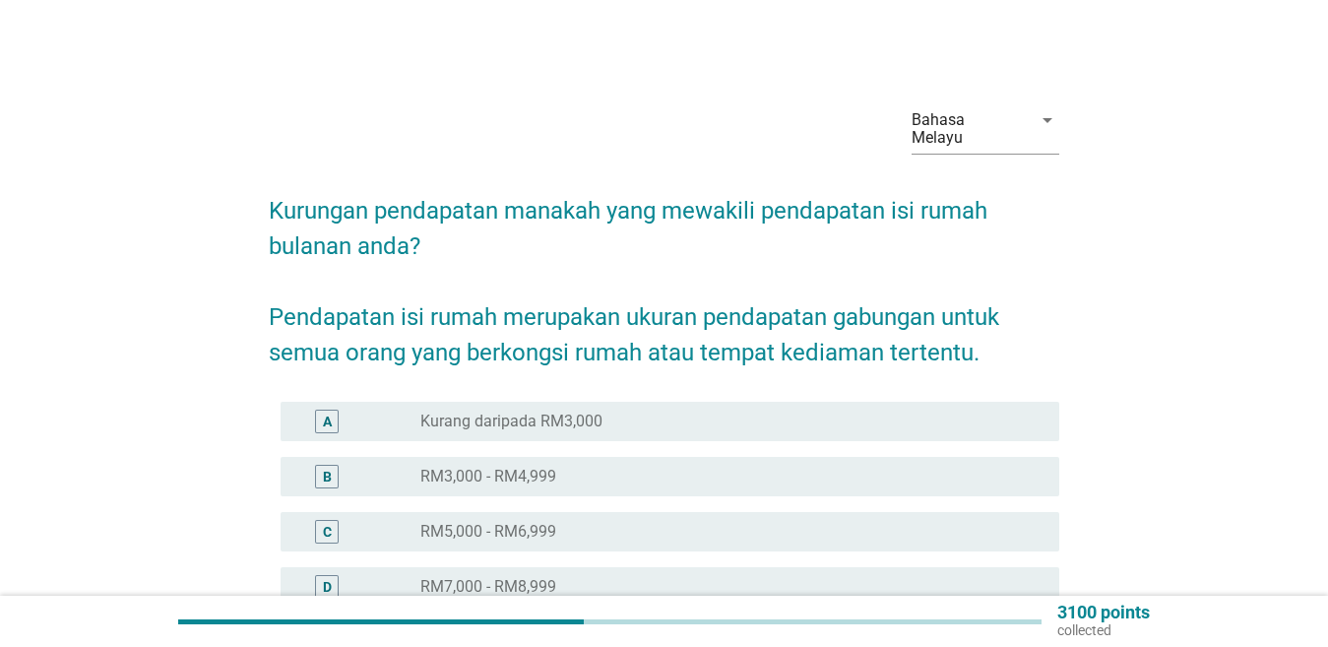
click at [572, 423] on label "Kurang daripada RM3,000" at bounding box center [512, 422] width 182 height 20
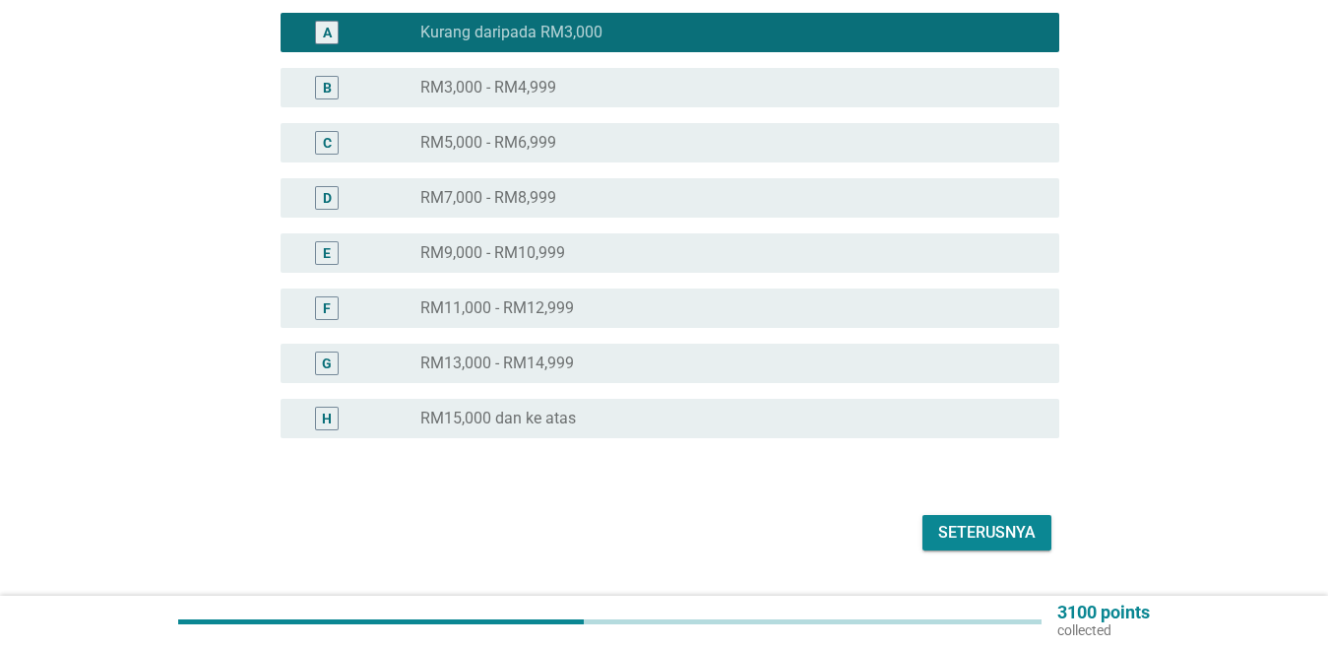
scroll to position [394, 0]
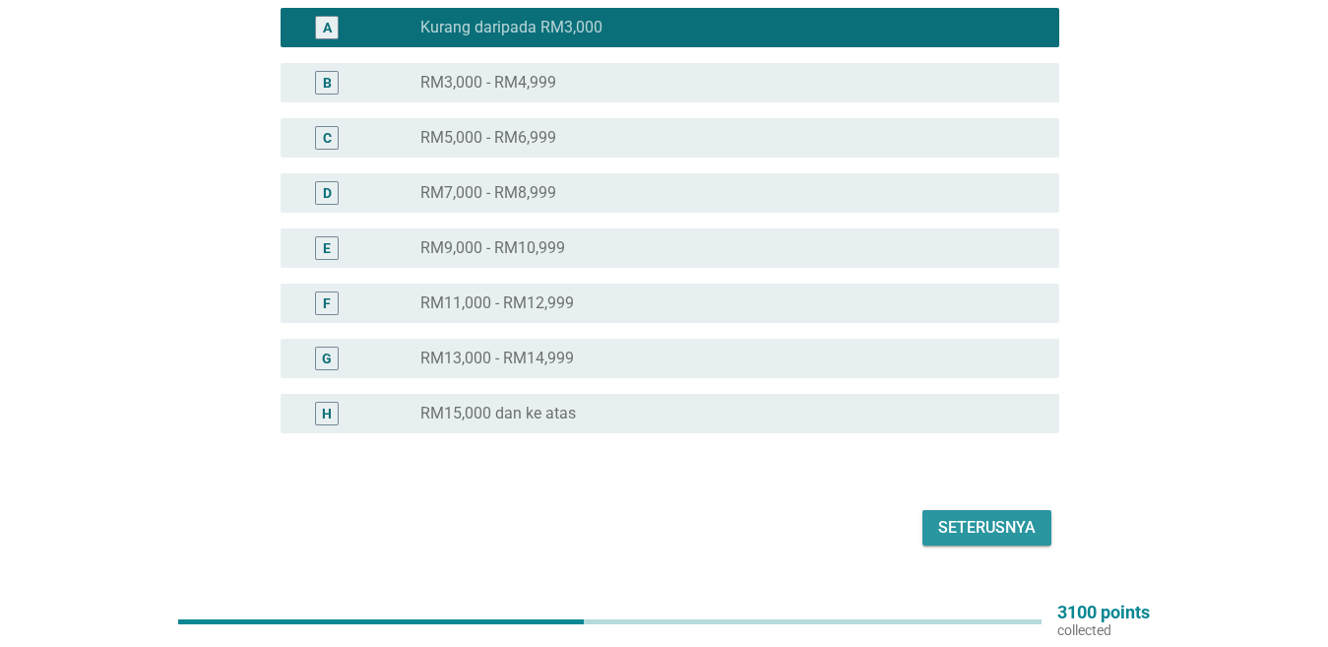
click at [1000, 533] on div "Seterusnya" at bounding box center [986, 528] width 97 height 24
